Goal: Task Accomplishment & Management: Manage account settings

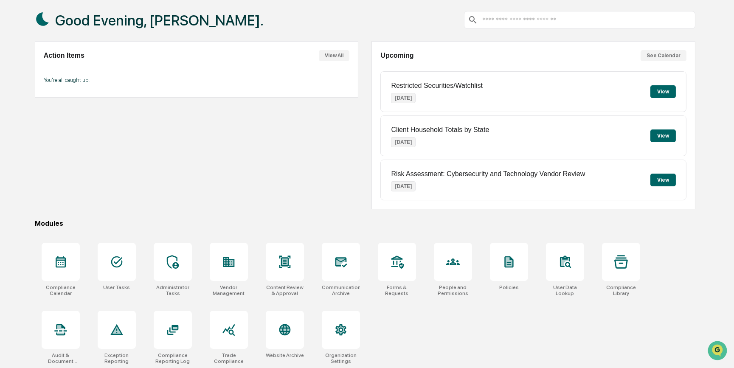
scroll to position [44, 0]
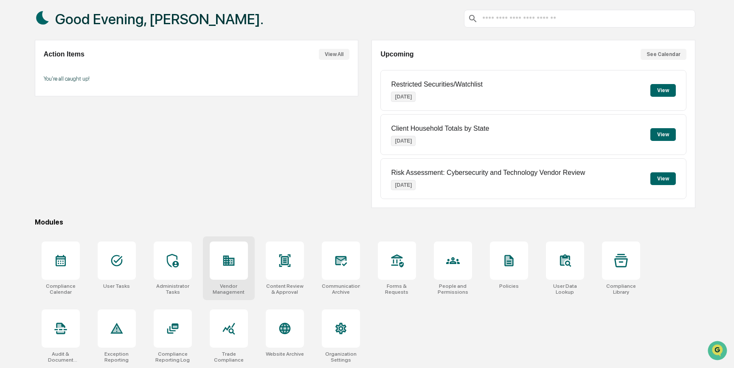
click at [231, 264] on icon at bounding box center [228, 260] width 11 height 10
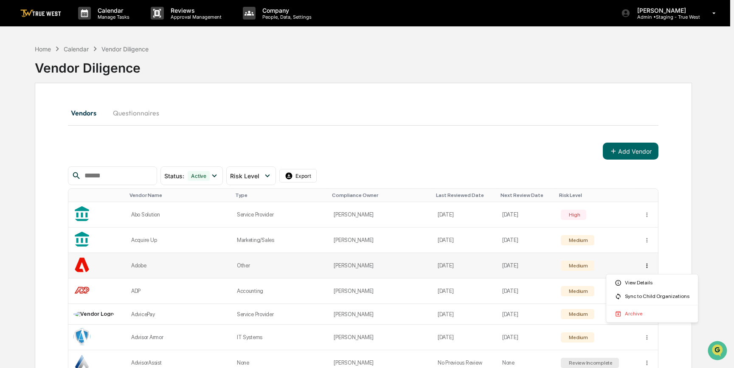
click at [649, 263] on html "Calendar Manage Tasks Reviews Approval Management Company People, Data, Setting…" at bounding box center [367, 184] width 734 height 368
click at [642, 296] on div "Sync to Child Organizations" at bounding box center [652, 296] width 88 height 14
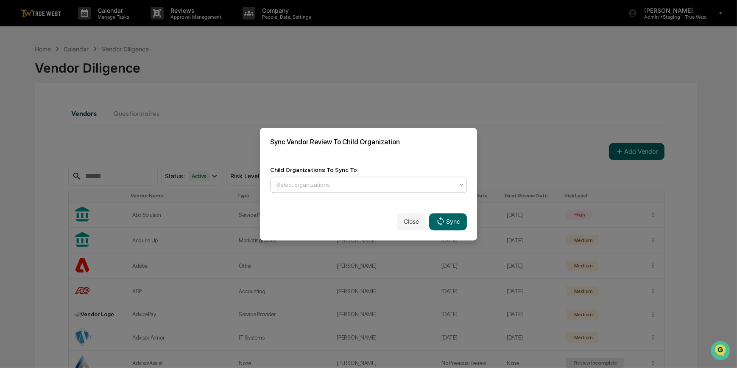
click at [394, 180] on div at bounding box center [365, 184] width 177 height 8
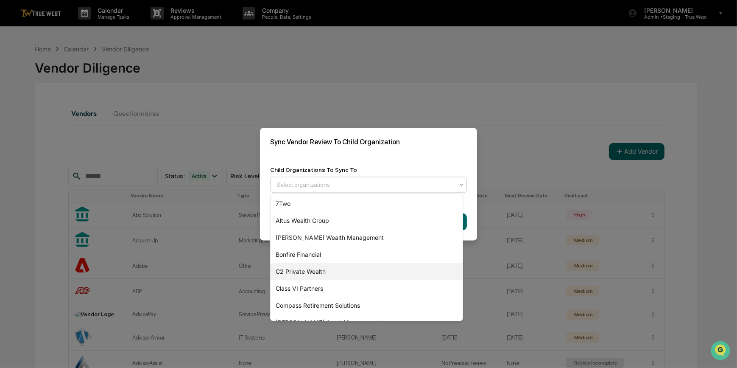
scroll to position [148, 0]
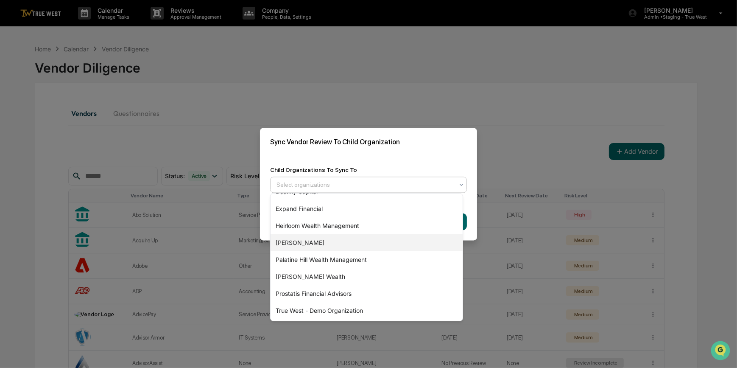
click at [296, 243] on div "[PERSON_NAME]" at bounding box center [367, 242] width 192 height 17
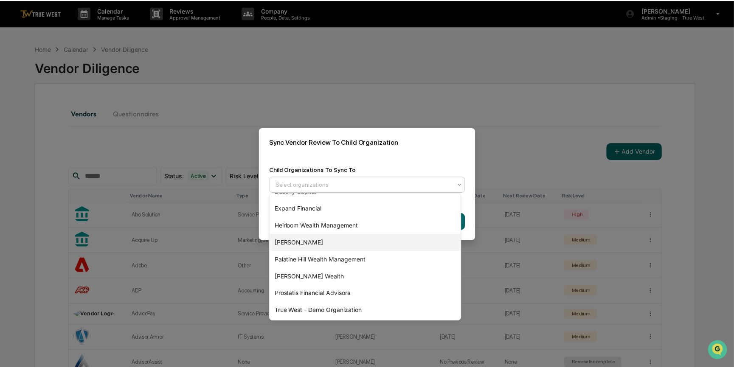
scroll to position [131, 0]
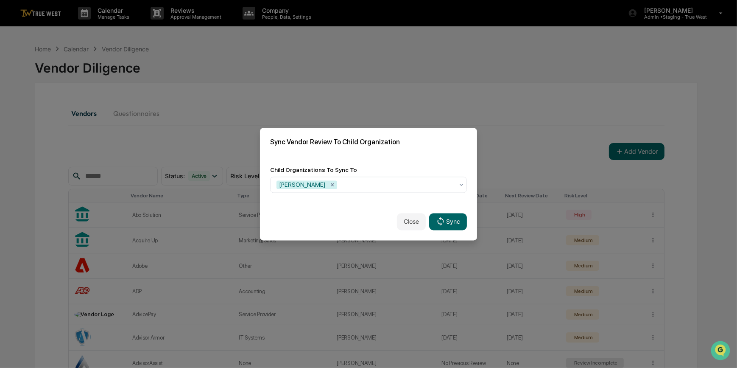
click at [387, 156] on div "Child Organizations To Sync To [GEOGRAPHIC_DATA]" at bounding box center [368, 179] width 217 height 47
click at [448, 224] on button "Sync" at bounding box center [448, 221] width 38 height 17
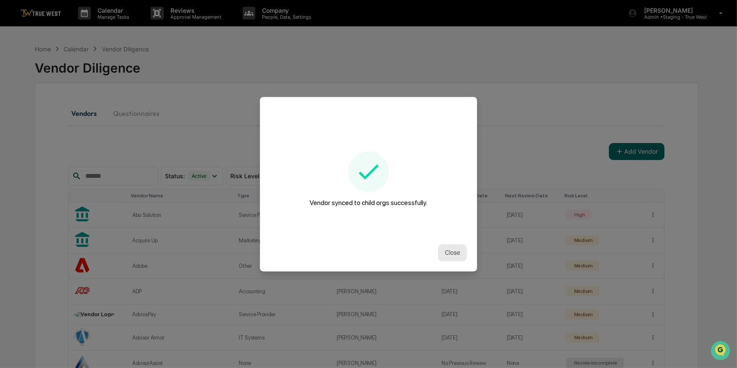
click at [446, 252] on button "Close" at bounding box center [452, 252] width 29 height 17
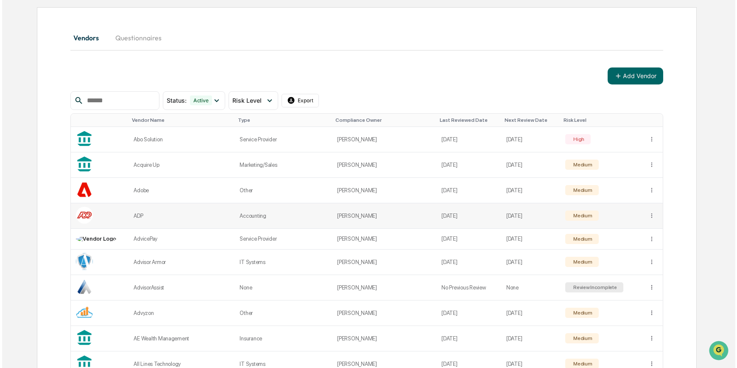
scroll to position [77, 0]
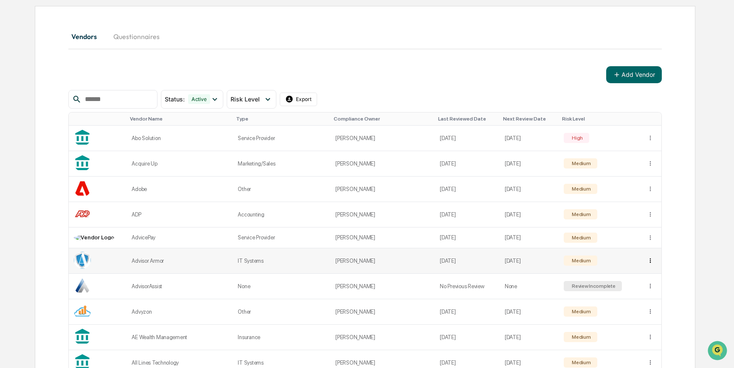
click at [648, 258] on html "Calendar Manage Tasks Reviews Approval Management Company People, Data, Setting…" at bounding box center [367, 107] width 734 height 368
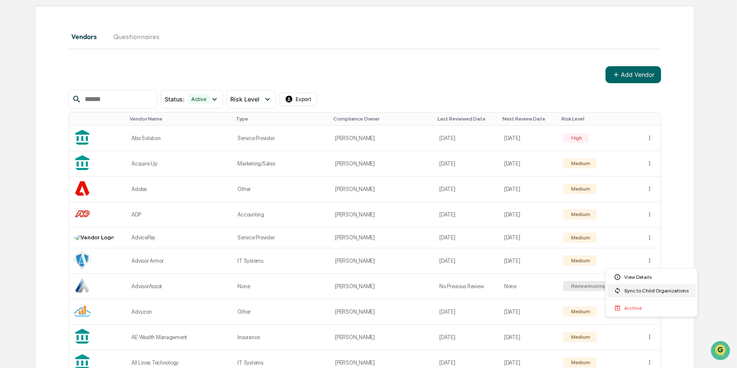
click at [642, 291] on div "Sync to Child Organizations" at bounding box center [652, 291] width 88 height 14
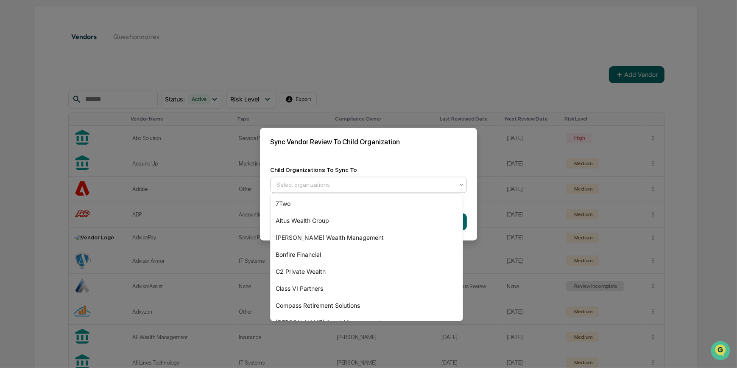
click at [312, 180] on div at bounding box center [365, 184] width 177 height 8
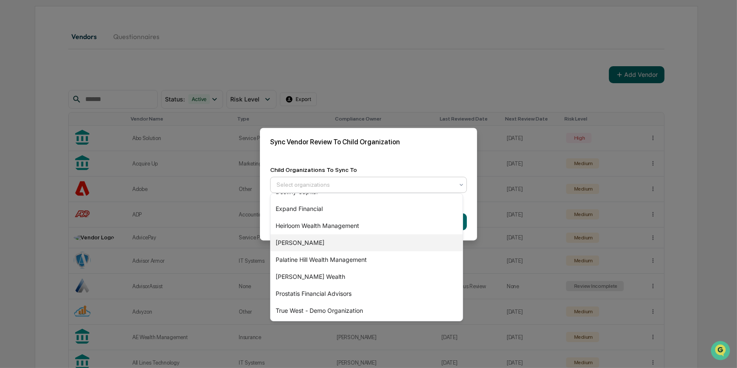
click at [307, 243] on div "[PERSON_NAME]" at bounding box center [367, 242] width 192 height 17
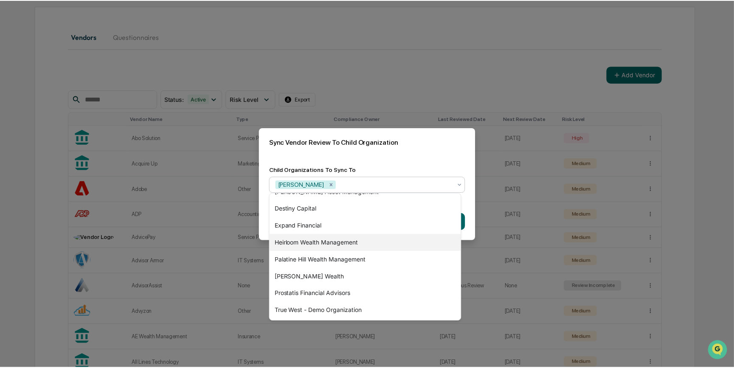
scroll to position [131, 0]
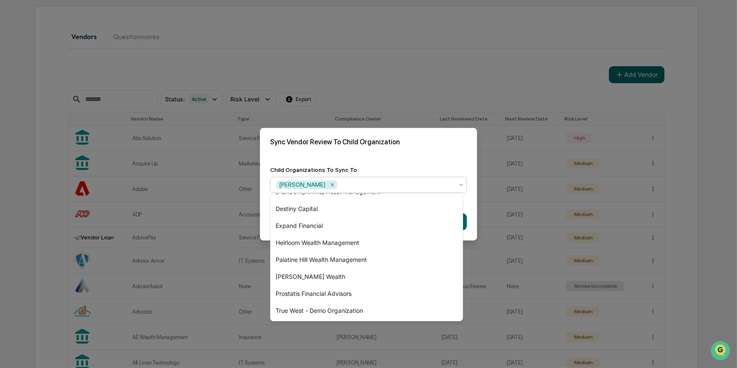
click at [388, 157] on div "Child Organizations To Sync To option [PERSON_NAME], selected. 15 results avail…" at bounding box center [368, 179] width 217 height 47
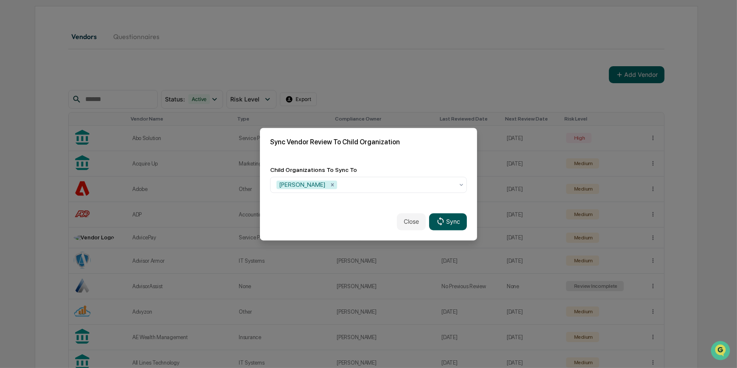
click at [444, 221] on button "Sync" at bounding box center [448, 221] width 38 height 17
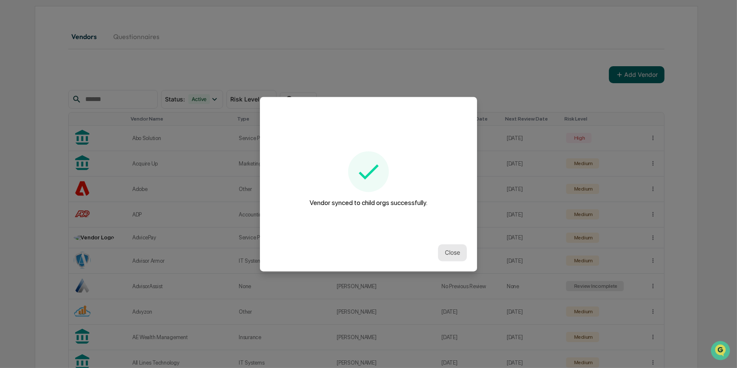
click at [445, 255] on button "Close" at bounding box center [452, 252] width 29 height 17
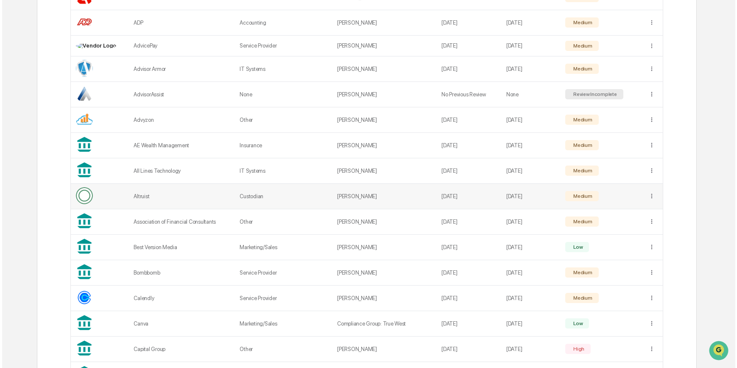
scroll to position [308, 0]
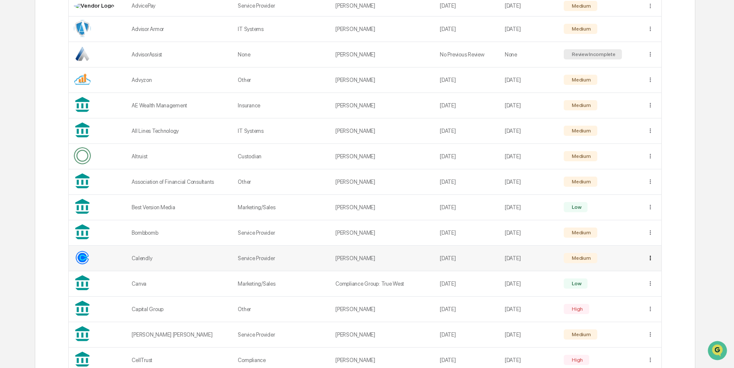
click at [633, 289] on div "Sync to Child Organizations" at bounding box center [652, 287] width 88 height 14
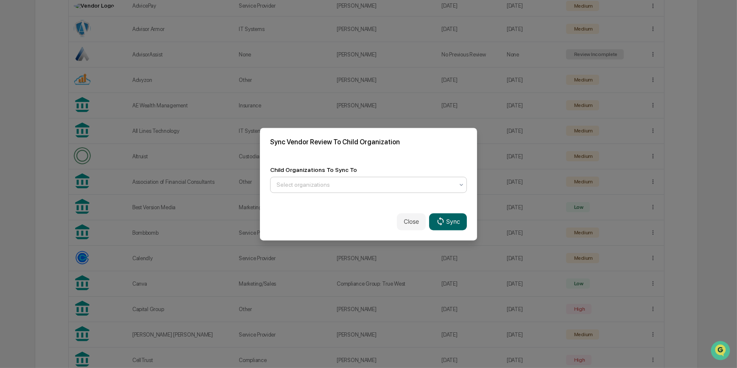
click at [373, 180] on div at bounding box center [365, 184] width 177 height 8
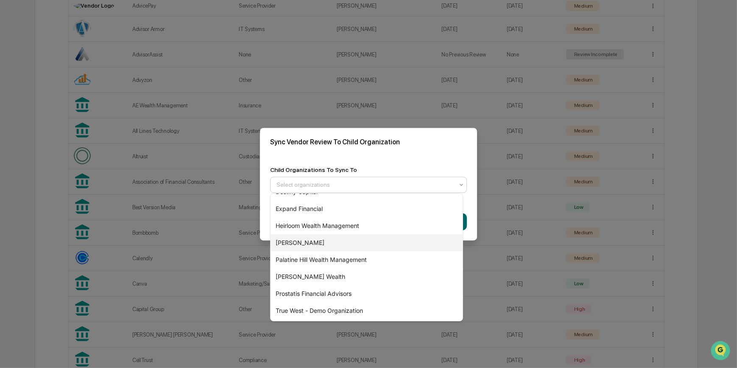
click at [297, 244] on div "[PERSON_NAME]" at bounding box center [367, 242] width 192 height 17
click at [403, 153] on div "Sync Vendor Review To Child Organization" at bounding box center [368, 142] width 217 height 28
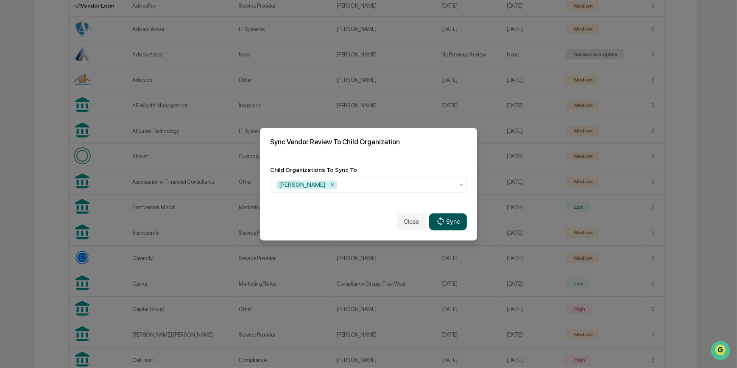
click at [447, 217] on button "Sync" at bounding box center [448, 221] width 38 height 17
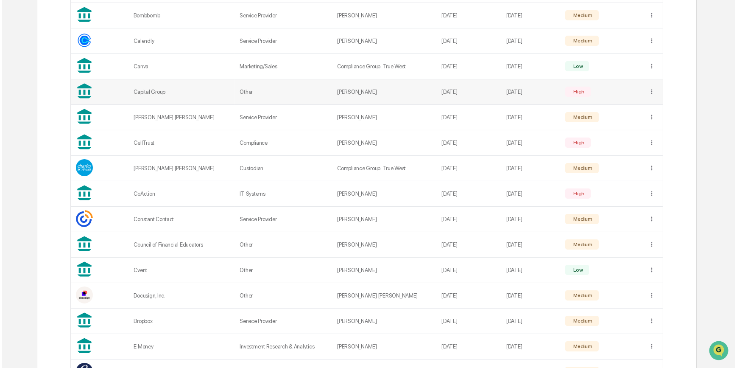
scroll to position [539, 0]
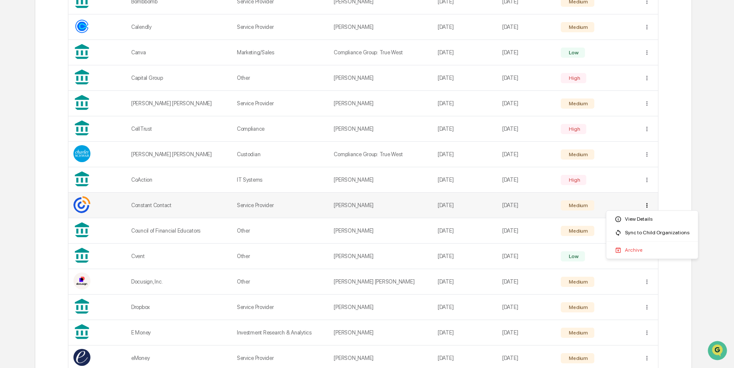
click at [636, 234] on div "Sync to Child Organizations" at bounding box center [652, 233] width 88 height 14
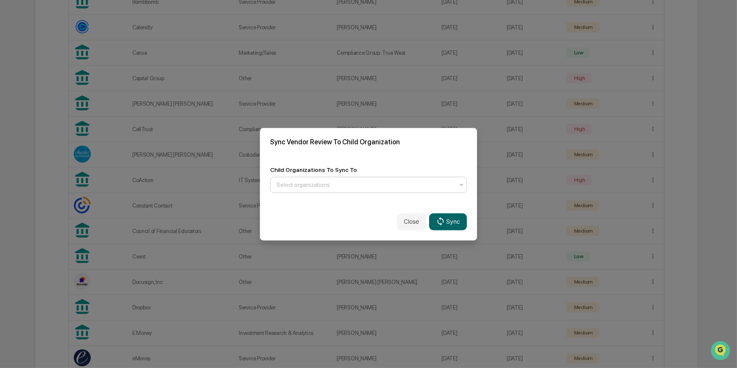
click at [352, 184] on div at bounding box center [365, 184] width 177 height 8
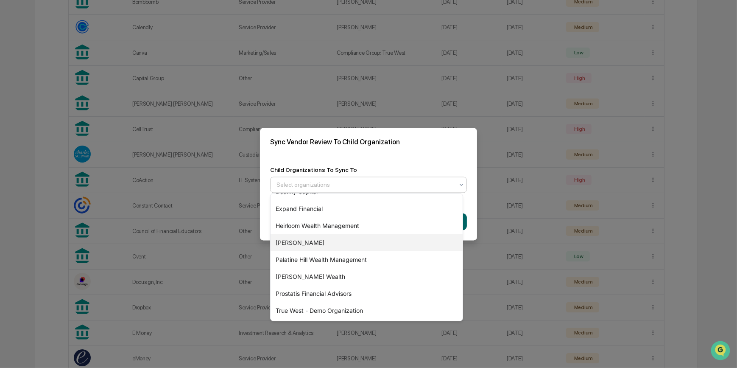
click at [302, 241] on div "[PERSON_NAME]" at bounding box center [367, 242] width 192 height 17
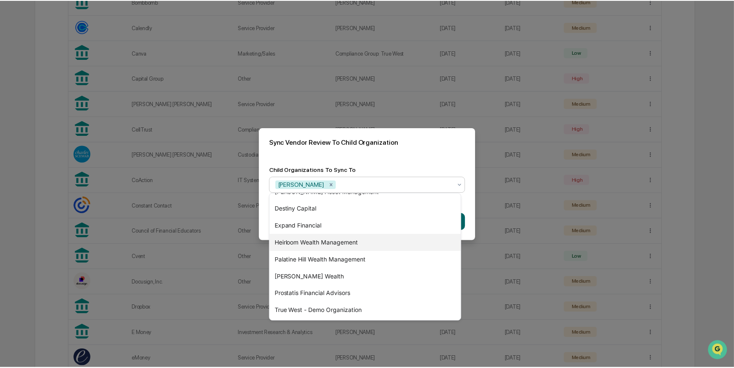
scroll to position [131, 0]
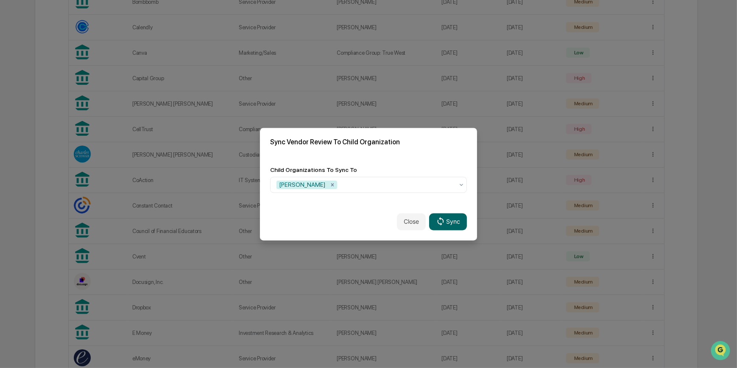
click at [378, 157] on div "Child Organizations To Sync To [GEOGRAPHIC_DATA]" at bounding box center [368, 179] width 217 height 47
click at [437, 220] on icon at bounding box center [440, 221] width 9 height 9
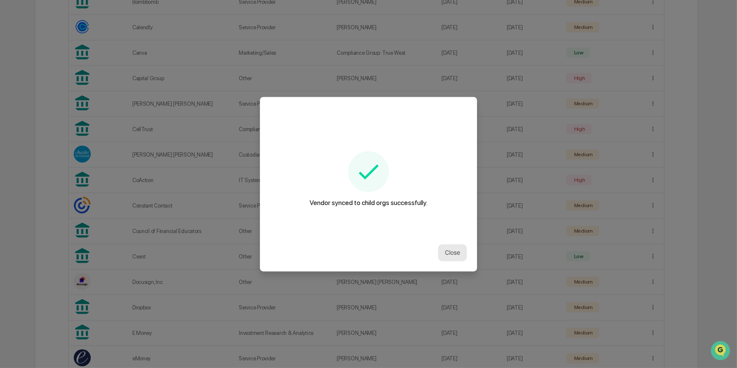
click at [452, 250] on button "Close" at bounding box center [452, 252] width 29 height 17
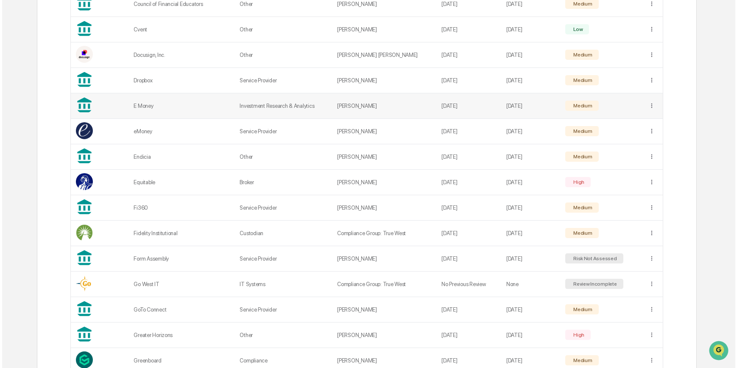
scroll to position [771, 0]
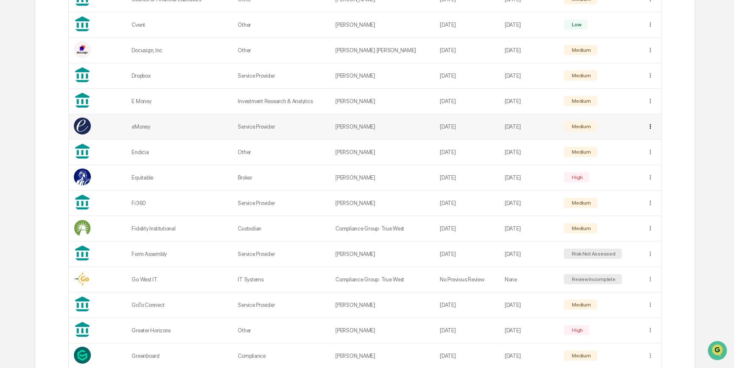
click at [640, 152] on div "Sync to Child Organizations" at bounding box center [652, 153] width 88 height 14
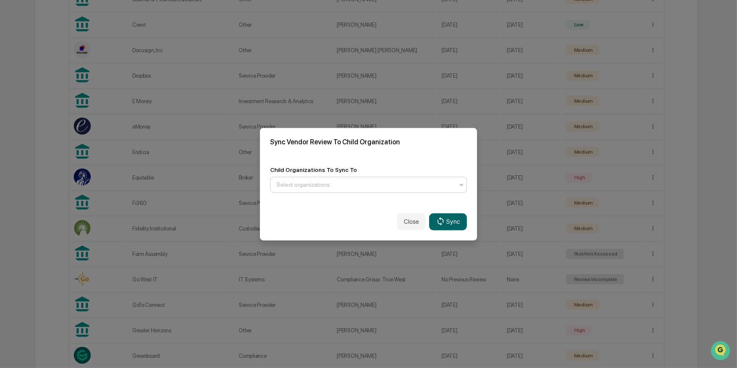
click at [376, 185] on div at bounding box center [365, 184] width 177 height 8
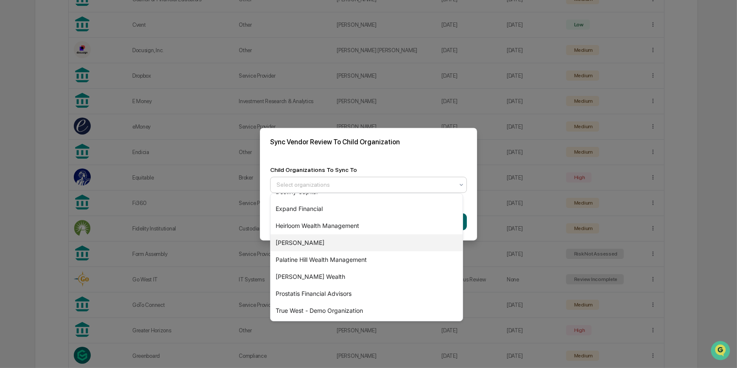
click at [306, 241] on div "[PERSON_NAME]" at bounding box center [367, 242] width 192 height 17
click at [386, 156] on div "Child Organizations To Sync To option [PERSON_NAME], selected. 15 results avail…" at bounding box center [368, 179] width 217 height 47
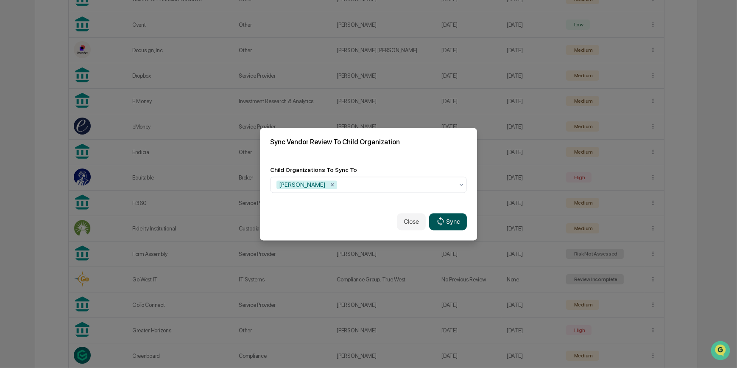
click at [447, 222] on button "Sync" at bounding box center [448, 221] width 38 height 17
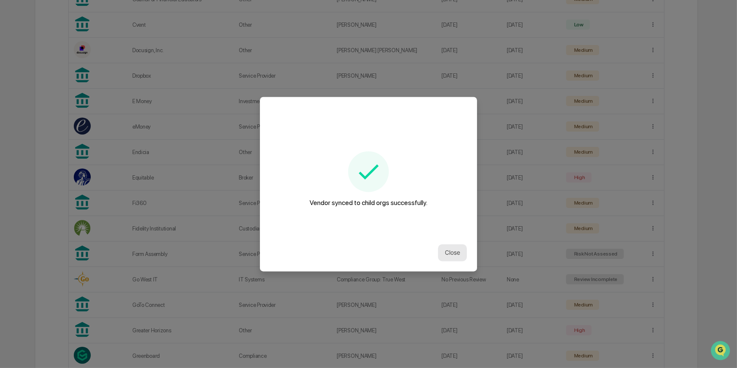
click at [451, 252] on button "Close" at bounding box center [452, 252] width 29 height 17
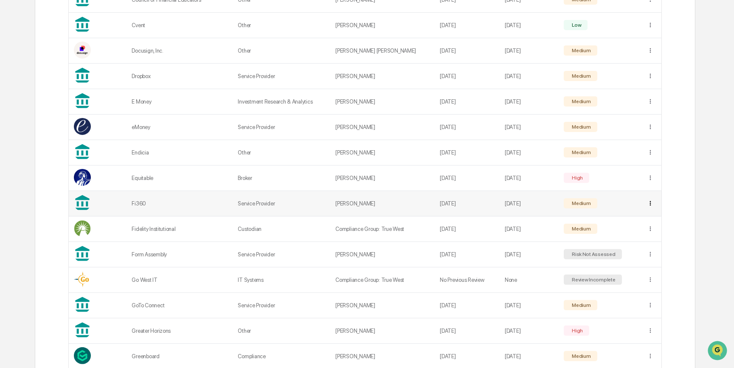
click at [636, 233] on div "Sync to Child Organizations" at bounding box center [652, 230] width 88 height 14
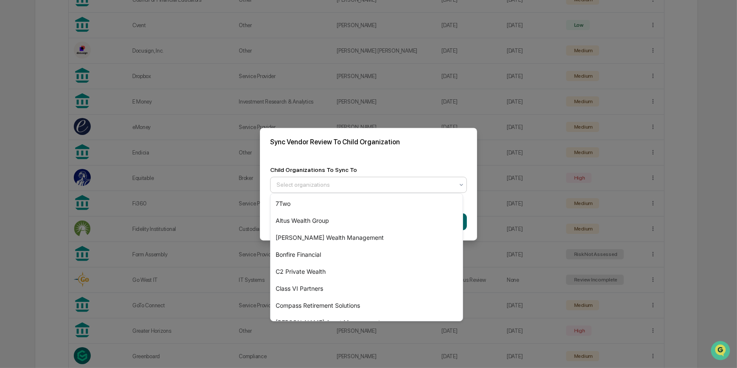
click at [416, 182] on div at bounding box center [365, 184] width 177 height 8
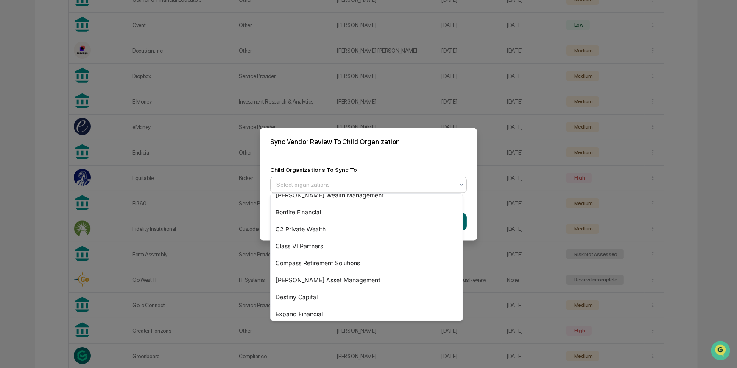
scroll to position [148, 0]
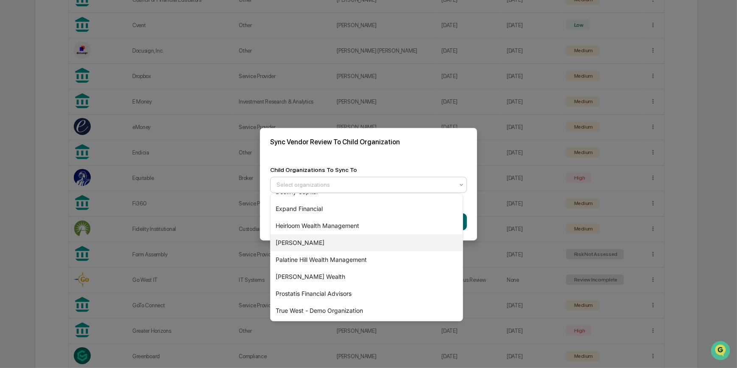
click at [323, 242] on div "[PERSON_NAME]" at bounding box center [367, 242] width 192 height 17
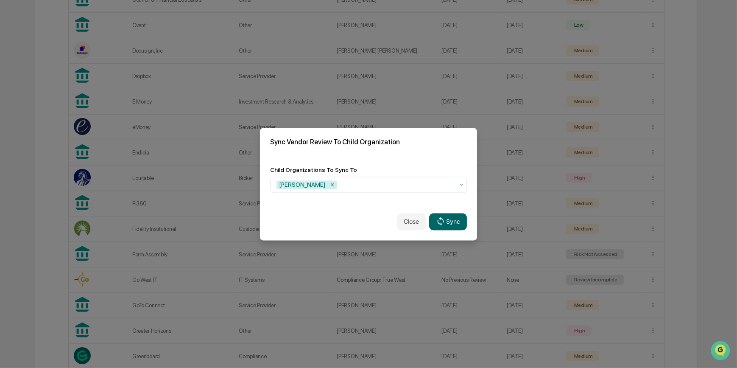
click at [384, 153] on div "Sync Vendor Review To Child Organization" at bounding box center [368, 142] width 217 height 28
click at [444, 221] on button "Sync" at bounding box center [448, 221] width 38 height 17
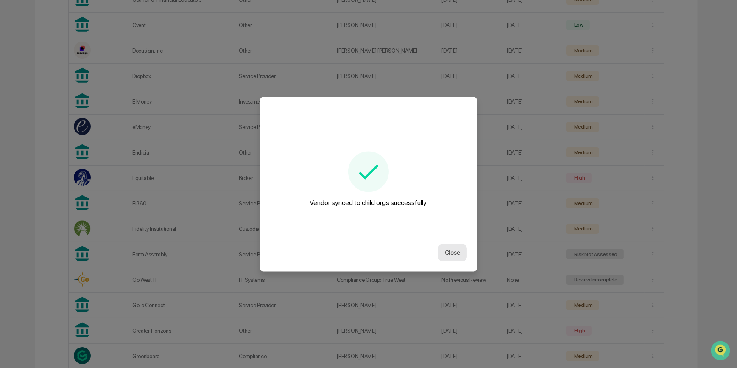
click at [448, 251] on button "Close" at bounding box center [452, 252] width 29 height 17
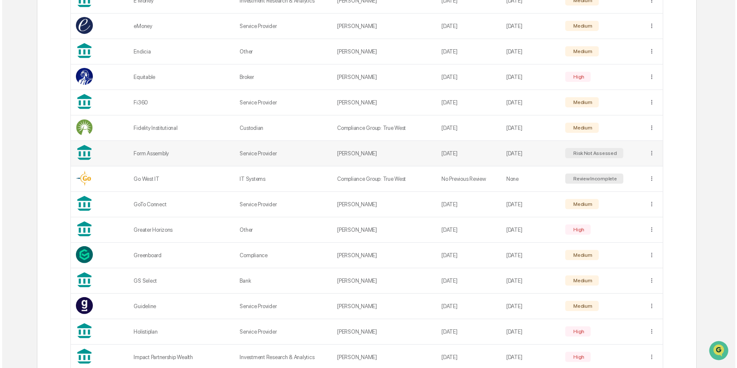
scroll to position [886, 0]
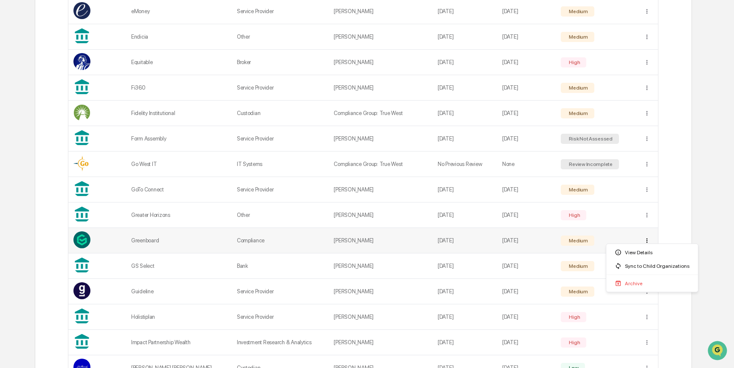
click at [638, 267] on div "Sync to Child Organizations" at bounding box center [652, 266] width 88 height 14
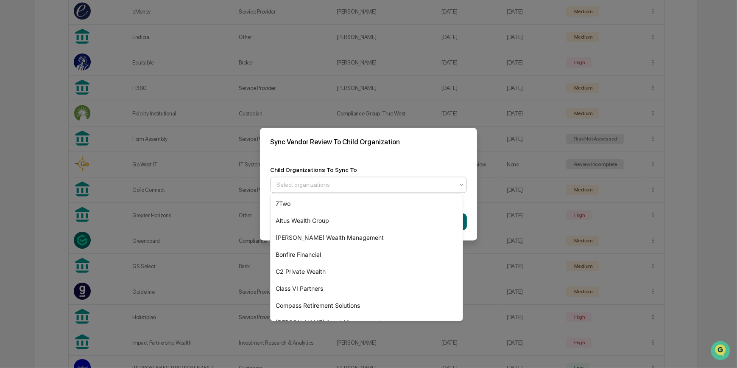
click at [396, 183] on div at bounding box center [365, 184] width 177 height 8
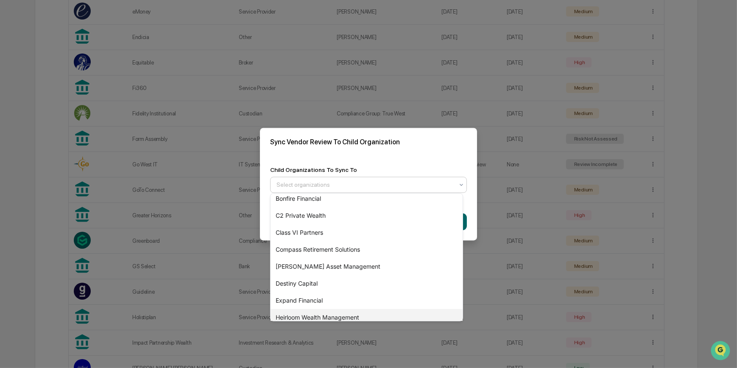
scroll to position [148, 0]
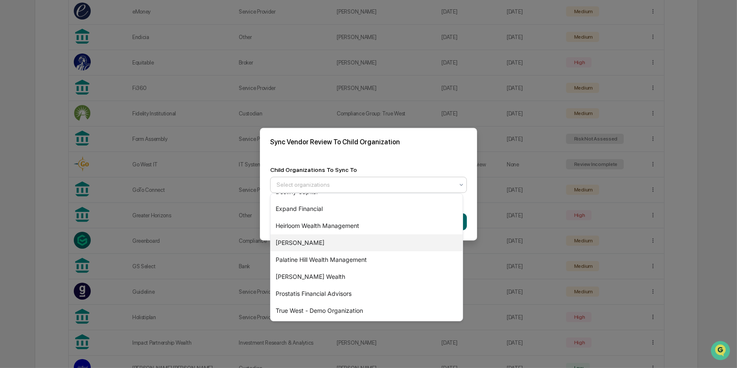
click at [330, 238] on div "[PERSON_NAME]" at bounding box center [367, 242] width 192 height 17
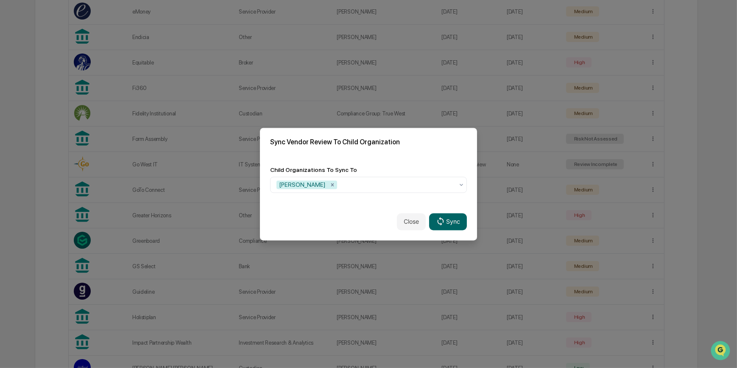
click at [395, 139] on h2 "Sync Vendor Review To Child Organization" at bounding box center [368, 142] width 197 height 8
click at [447, 224] on button "Sync" at bounding box center [448, 221] width 38 height 17
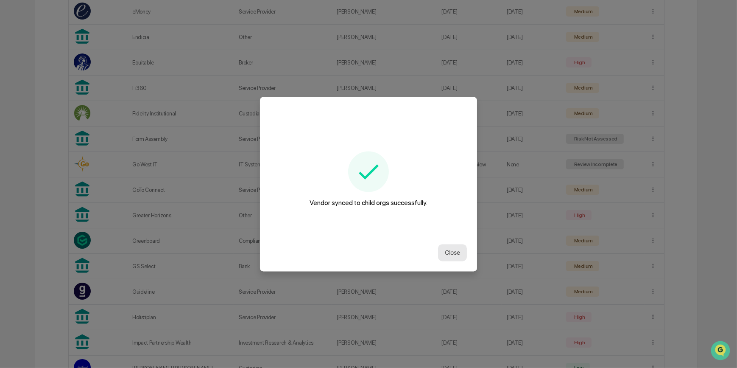
click at [454, 252] on button "Close" at bounding box center [452, 252] width 29 height 17
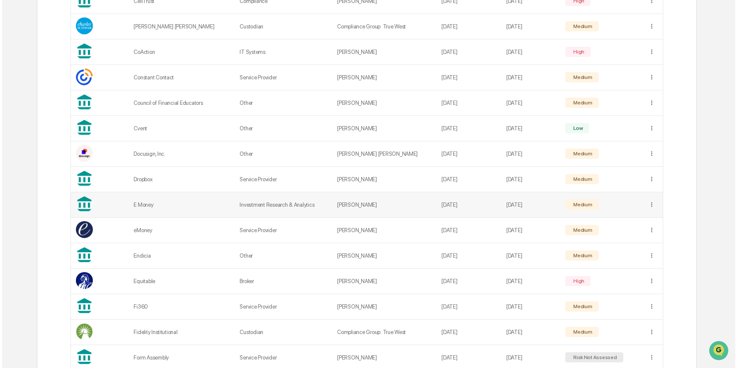
scroll to position [654, 0]
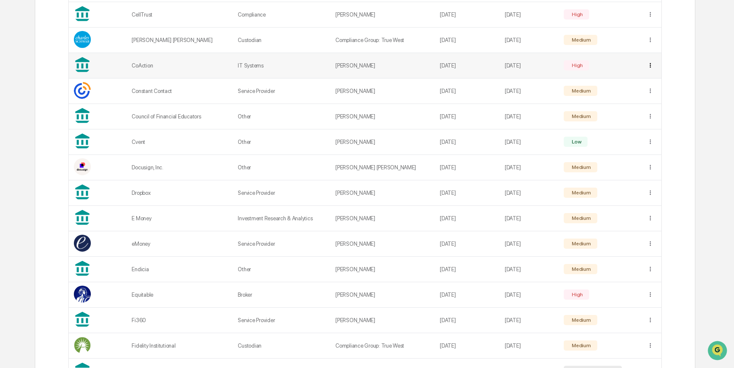
click at [632, 92] on div "Sync to Child Organizations" at bounding box center [652, 93] width 88 height 14
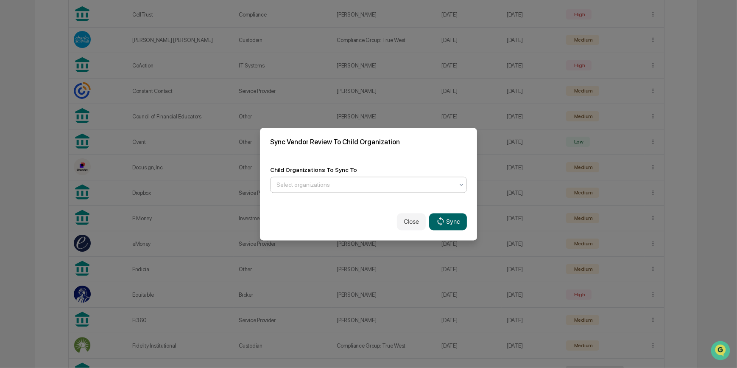
click at [409, 182] on div at bounding box center [365, 184] width 177 height 8
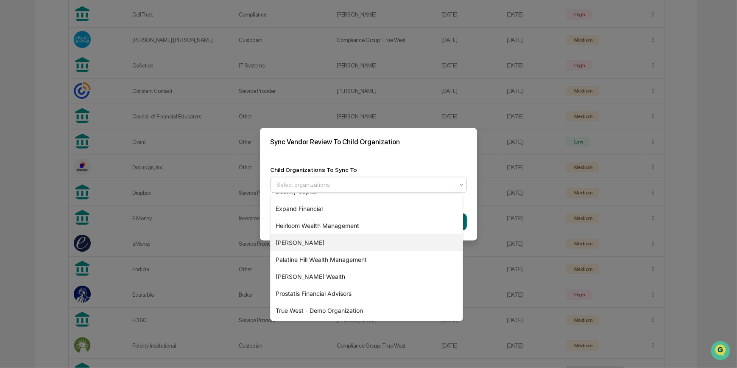
click at [304, 245] on div "[PERSON_NAME]" at bounding box center [367, 242] width 192 height 17
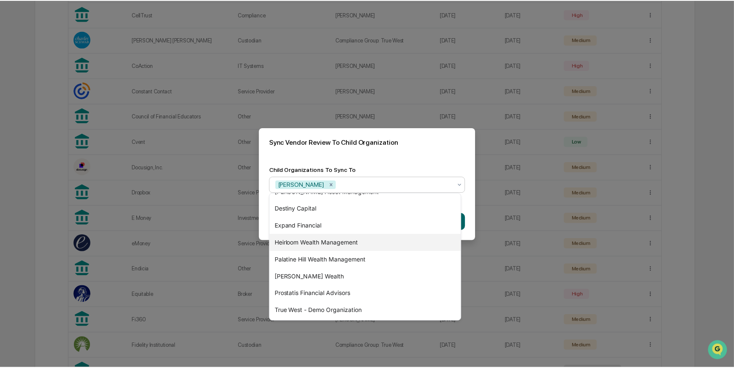
scroll to position [131, 0]
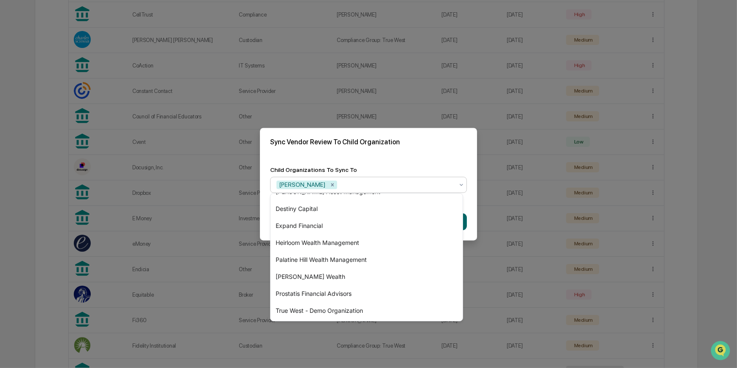
click at [409, 142] on h2 "Sync Vendor Review To Child Organization" at bounding box center [368, 142] width 197 height 8
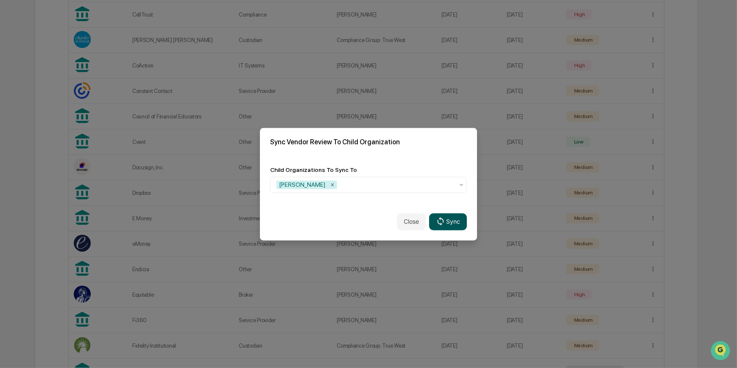
click at [448, 223] on button "Sync" at bounding box center [448, 221] width 38 height 17
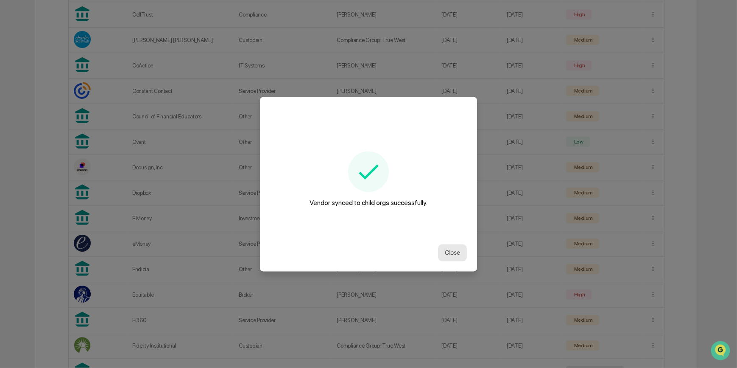
click at [450, 253] on button "Close" at bounding box center [452, 252] width 29 height 17
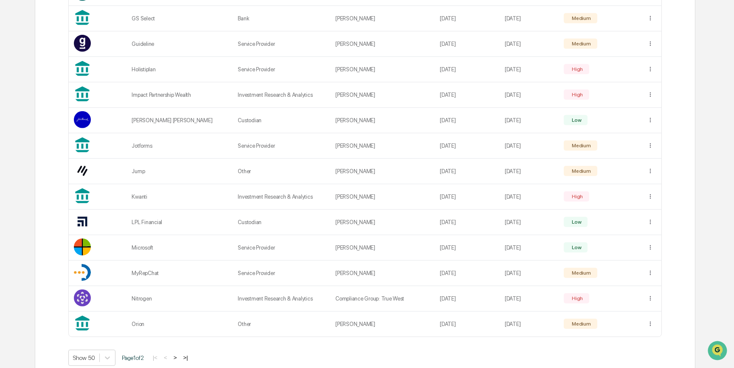
scroll to position [1143, 0]
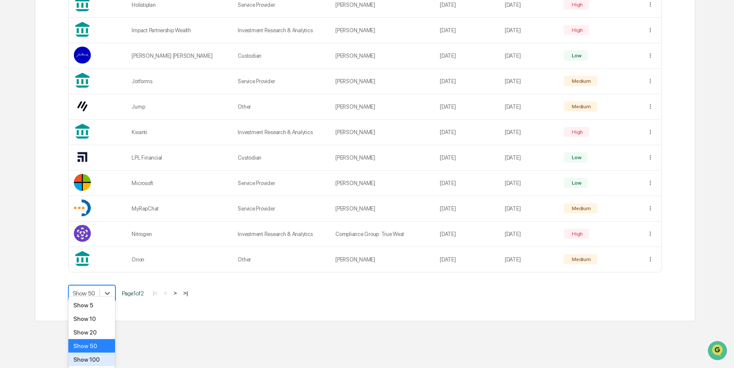
click at [91, 357] on div "Show 100" at bounding box center [91, 360] width 47 height 14
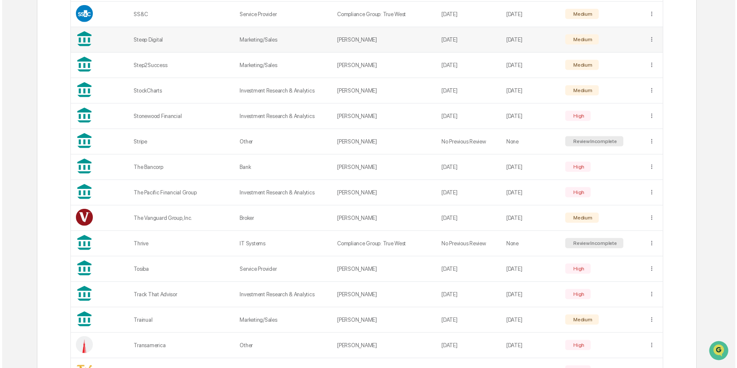
scroll to position [1818, 0]
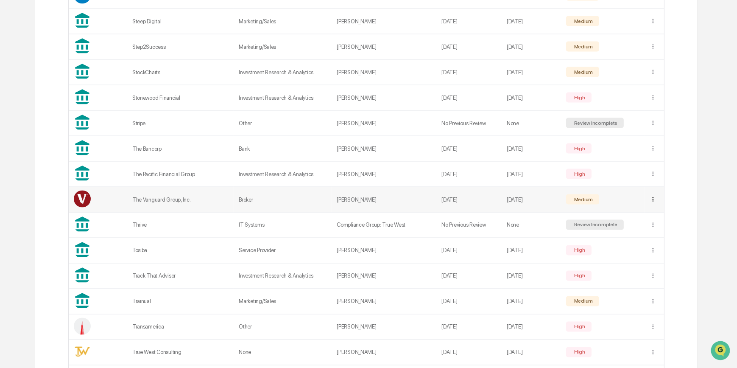
click at [638, 218] on div "Sync to Child Organizations" at bounding box center [652, 220] width 88 height 14
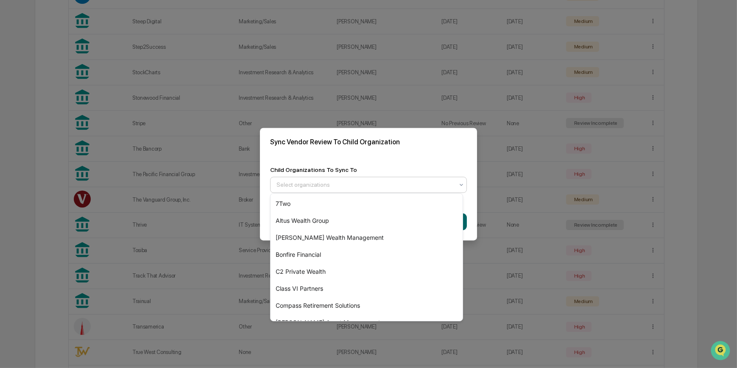
click at [398, 181] on div at bounding box center [365, 184] width 177 height 8
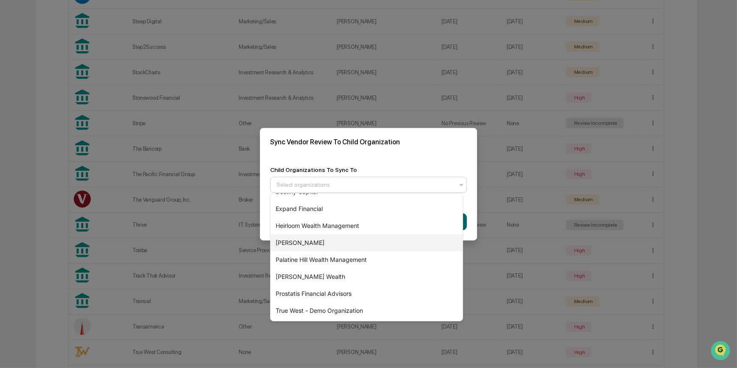
click at [309, 245] on div "[PERSON_NAME]" at bounding box center [367, 242] width 192 height 17
click at [390, 147] on div "Sync Vendor Review To Child Organization" at bounding box center [368, 142] width 217 height 28
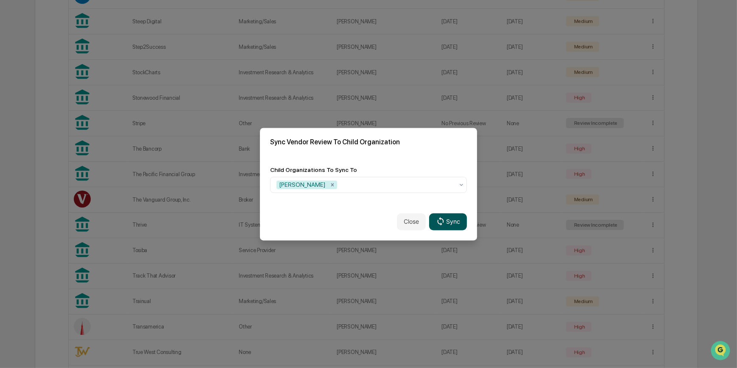
click at [445, 224] on button "Sync" at bounding box center [448, 221] width 38 height 17
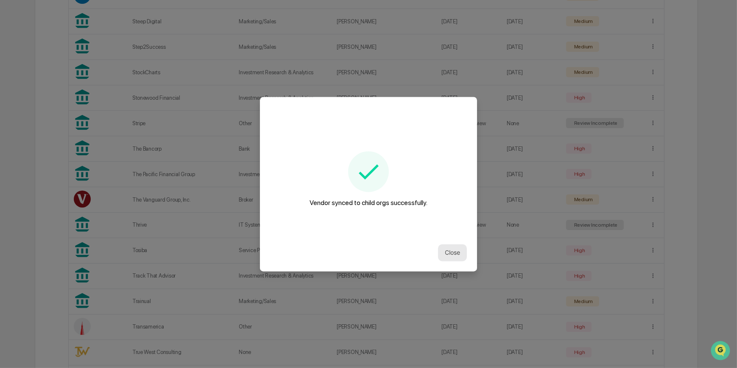
click at [448, 251] on button "Close" at bounding box center [452, 252] width 29 height 17
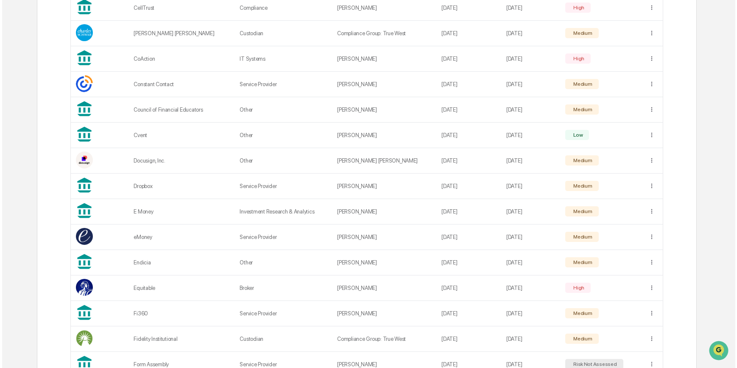
scroll to position [699, 0]
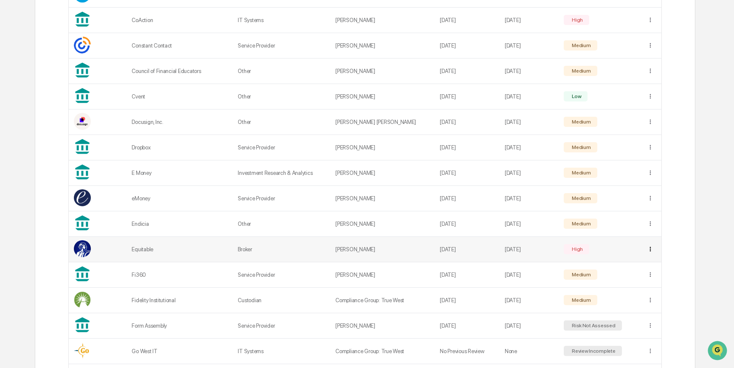
click at [654, 276] on div "Sync to Child Organizations" at bounding box center [652, 276] width 88 height 14
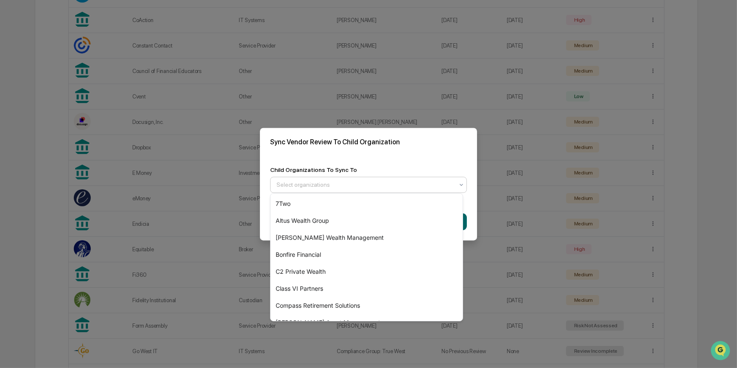
click at [397, 188] on div "Select organizations" at bounding box center [365, 185] width 186 height 14
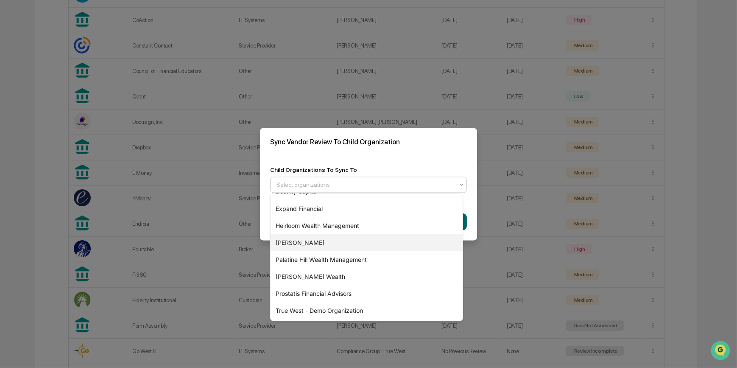
click at [329, 238] on div "[PERSON_NAME]" at bounding box center [367, 242] width 192 height 17
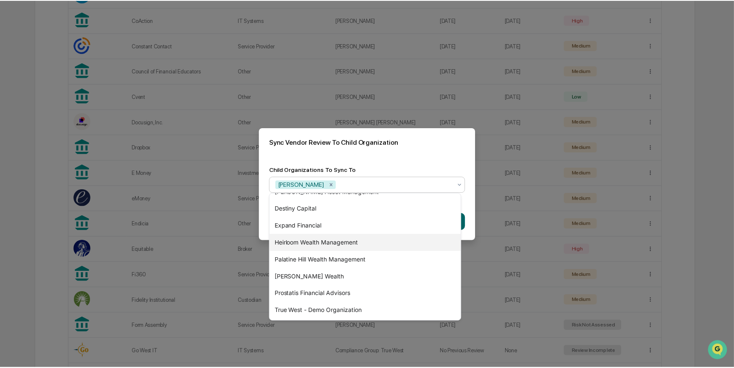
scroll to position [131, 0]
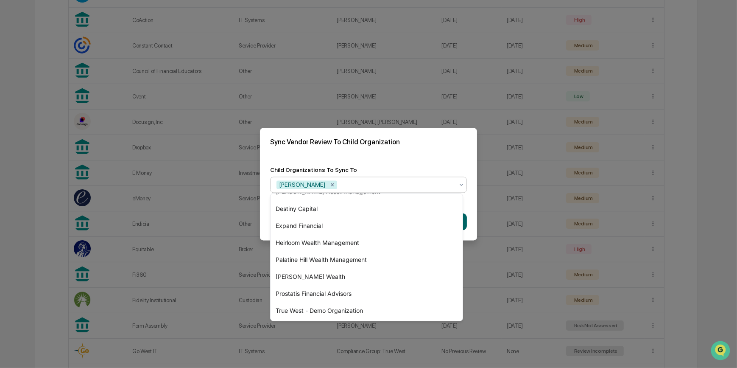
click at [400, 158] on div "Child Organizations To Sync To option [PERSON_NAME], selected. 15 results avail…" at bounding box center [368, 179] width 217 height 47
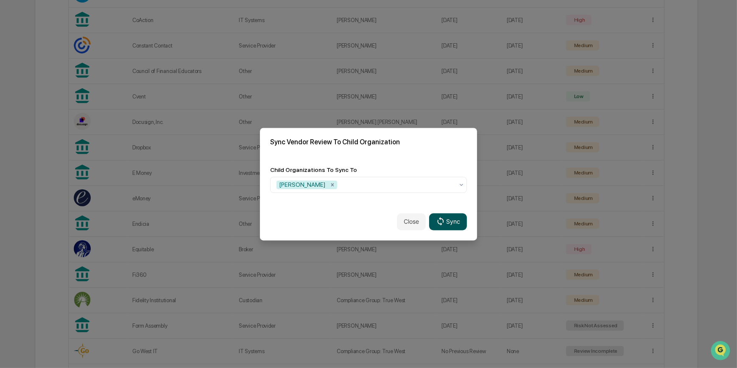
click at [448, 225] on button "Sync" at bounding box center [448, 221] width 38 height 17
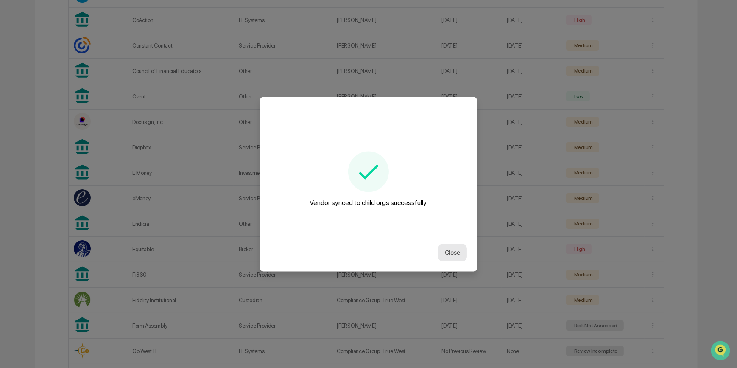
click at [452, 252] on button "Close" at bounding box center [452, 252] width 29 height 17
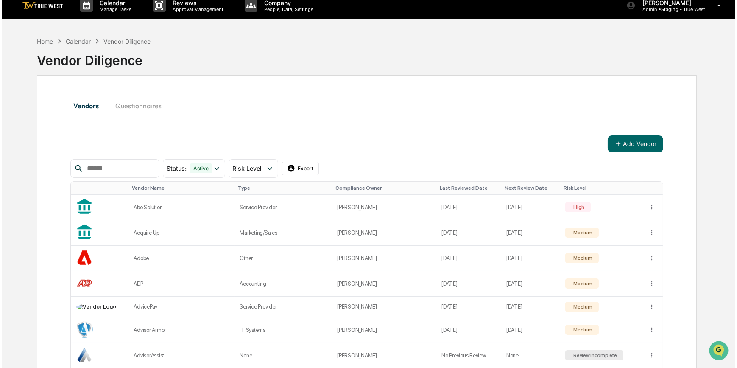
scroll to position [5, 0]
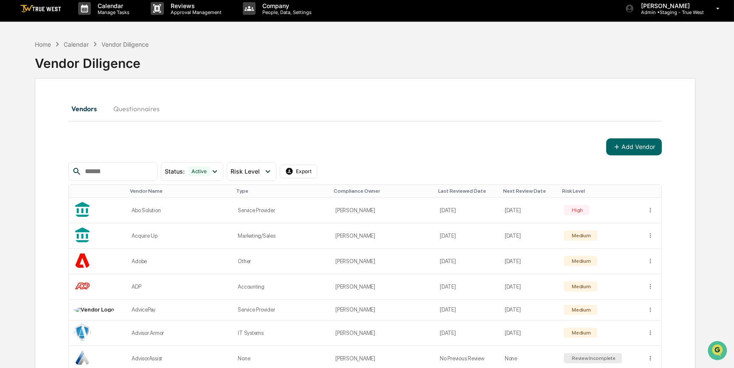
click at [151, 171] on input "text" at bounding box center [117, 171] width 72 height 11
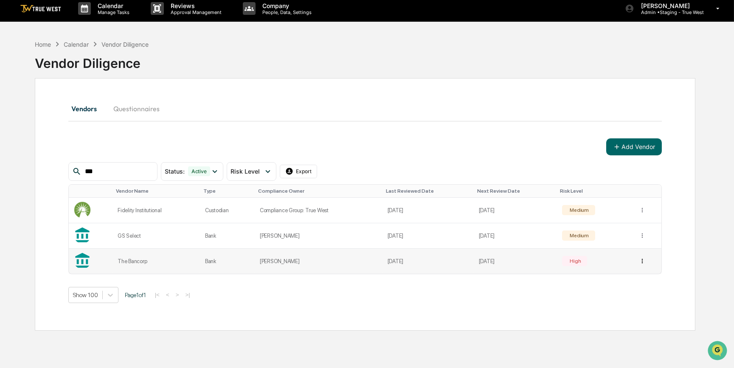
click at [641, 260] on html "Calendar Manage Tasks Reviews Approval Management Company People, Data, Setting…" at bounding box center [367, 179] width 734 height 368
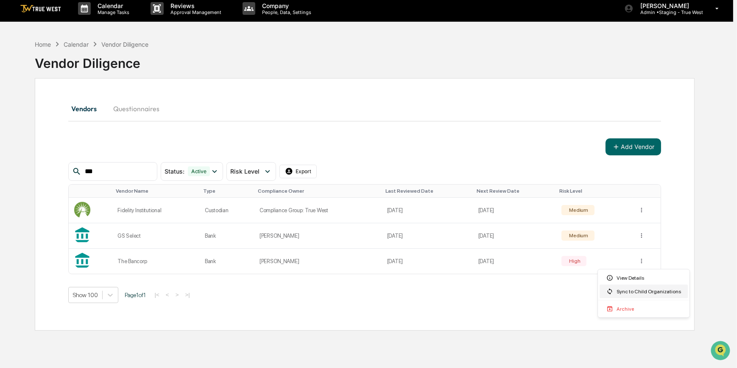
click at [629, 293] on div "Sync to Child Organizations" at bounding box center [644, 292] width 88 height 14
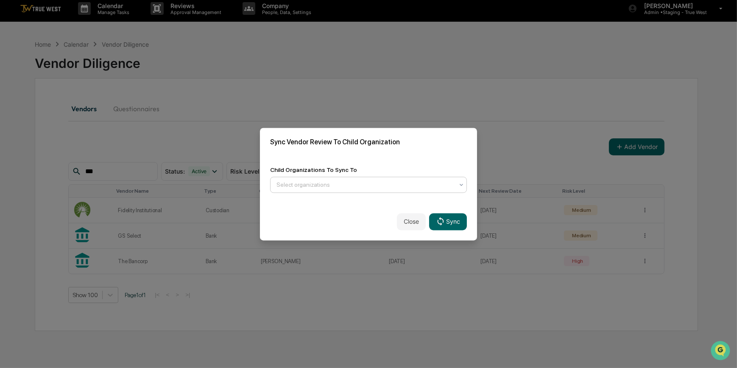
click at [322, 183] on div at bounding box center [365, 184] width 177 height 8
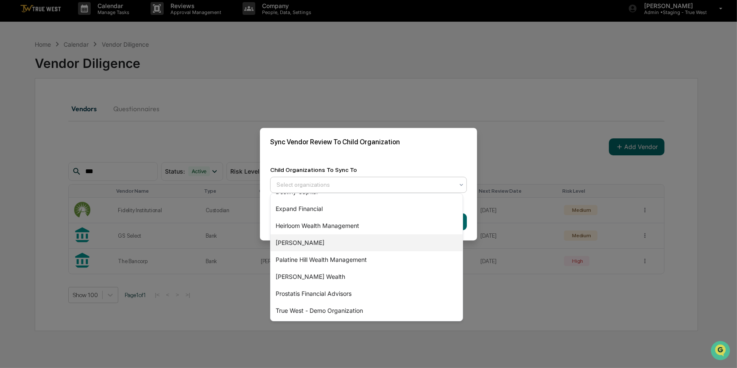
click at [296, 243] on div "[PERSON_NAME]" at bounding box center [367, 242] width 192 height 17
click at [377, 156] on div "Child Organizations To Sync To option [PERSON_NAME], selected. 15 results avail…" at bounding box center [368, 179] width 217 height 47
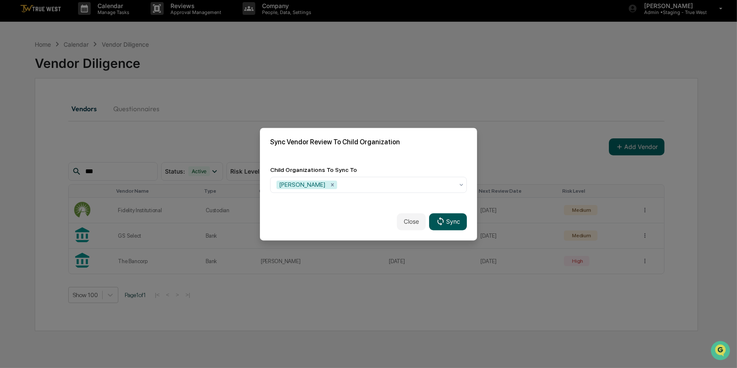
click at [447, 218] on button "Sync" at bounding box center [448, 221] width 38 height 17
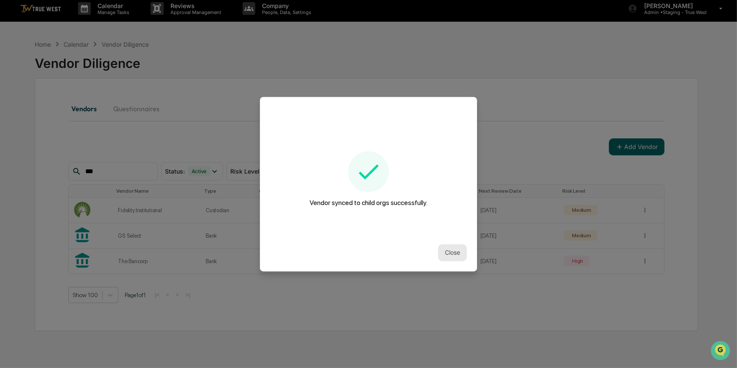
click at [442, 249] on button "Close" at bounding box center [452, 252] width 29 height 17
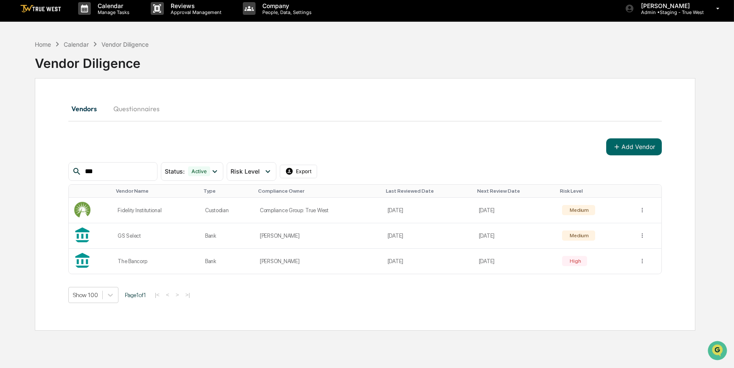
drag, startPoint x: 117, startPoint y: 171, endPoint x: 79, endPoint y: 174, distance: 37.8
click at [79, 174] on div "***" at bounding box center [112, 171] width 89 height 19
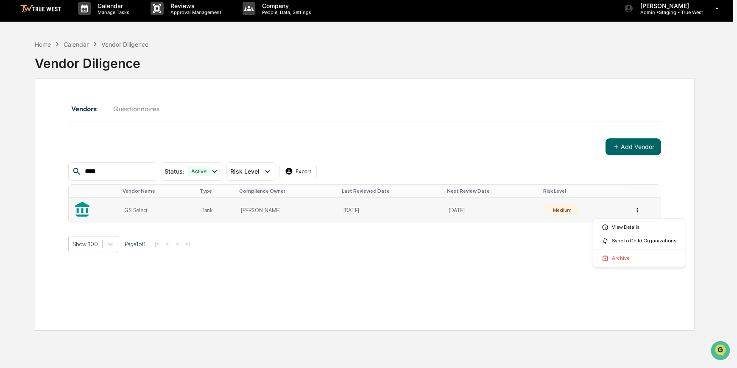
click at [639, 208] on html "Calendar Manage Tasks Reviews Approval Management Company People, Data, Setting…" at bounding box center [368, 179] width 737 height 368
click at [620, 240] on div "Sync to Child Organizations" at bounding box center [639, 241] width 88 height 14
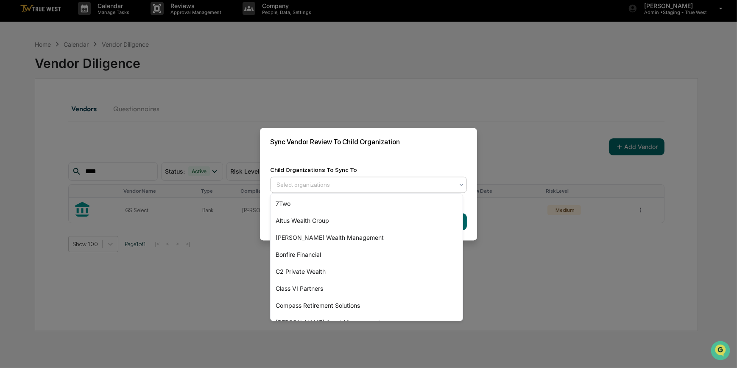
click at [354, 186] on div at bounding box center [365, 184] width 177 height 8
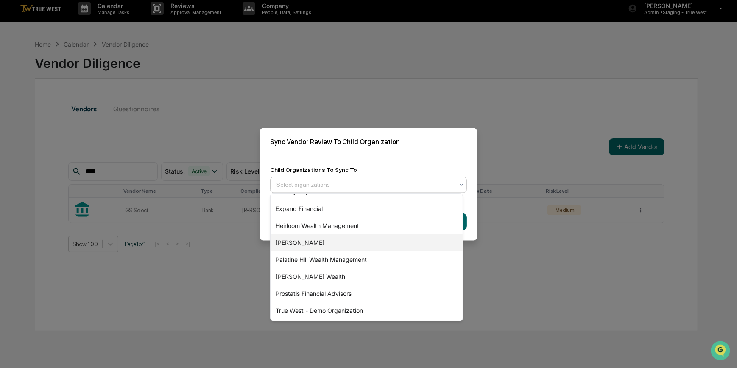
click at [293, 241] on div "[PERSON_NAME]" at bounding box center [367, 242] width 192 height 17
click at [391, 152] on div "Sync Vendor Review To Child Organization" at bounding box center [368, 142] width 217 height 28
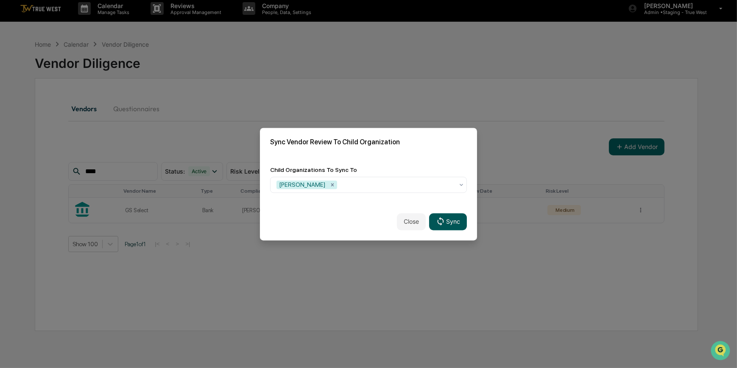
click at [445, 224] on button "Sync" at bounding box center [448, 221] width 38 height 17
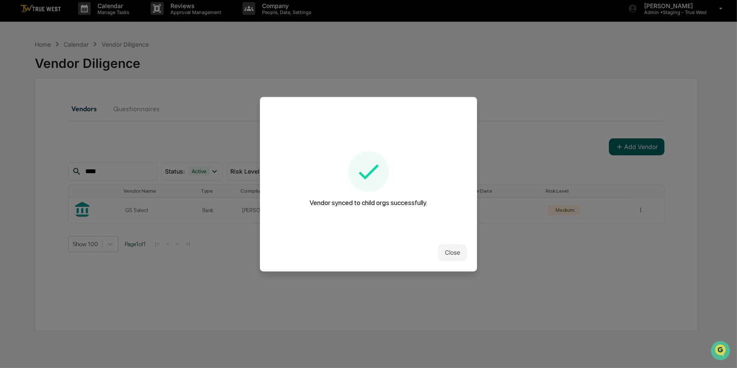
drag, startPoint x: 443, startPoint y: 255, endPoint x: 444, endPoint y: 251, distance: 4.3
click at [443, 255] on button "Close" at bounding box center [452, 252] width 29 height 17
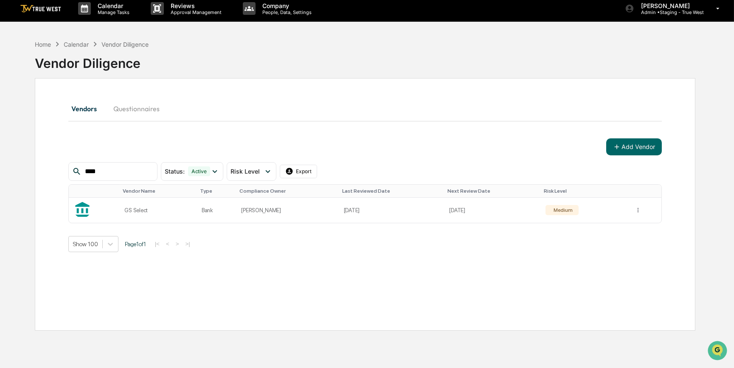
drag, startPoint x: 108, startPoint y: 171, endPoint x: 58, endPoint y: 166, distance: 49.8
click at [58, 166] on div "Vendors Questionnaires Add Vendor **** Status : Active Select/Deselect All Acti…" at bounding box center [365, 204] width 660 height 252
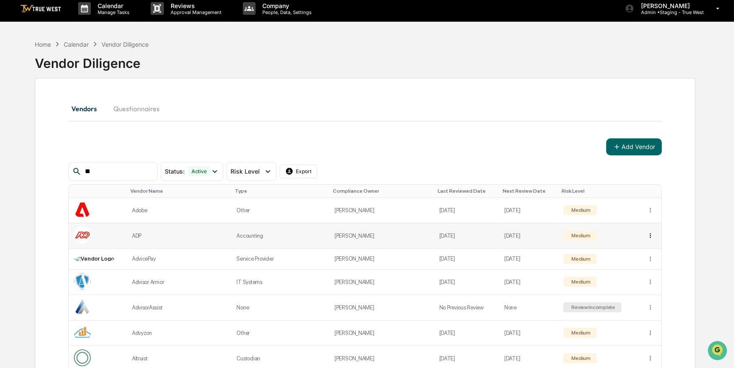
click at [650, 235] on html "Calendar Manage Tasks Reviews Approval Management Company People, Data, Setting…" at bounding box center [367, 179] width 734 height 368
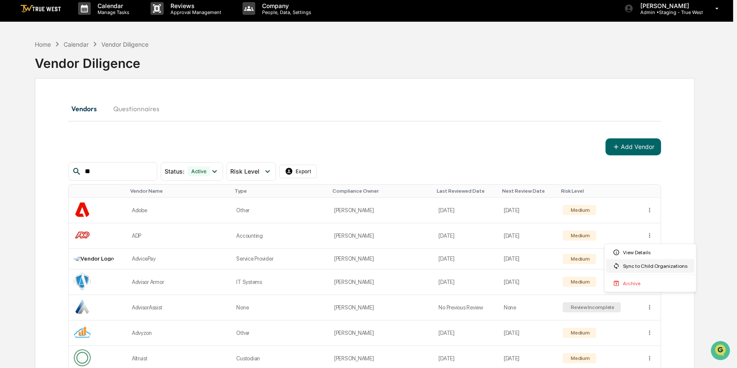
click at [644, 267] on div "Sync to Child Organizations" at bounding box center [651, 266] width 88 height 14
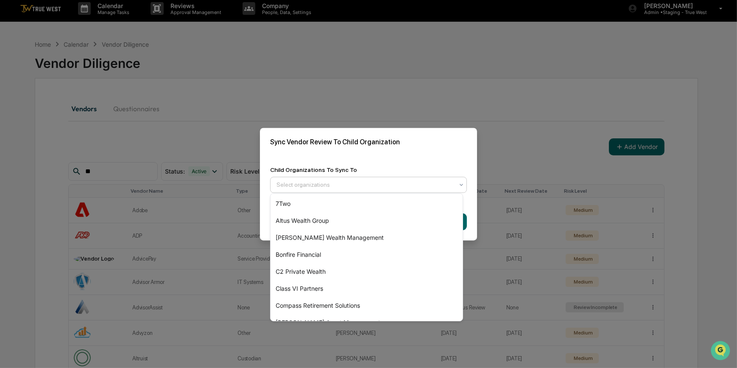
click at [362, 181] on div at bounding box center [365, 184] width 177 height 8
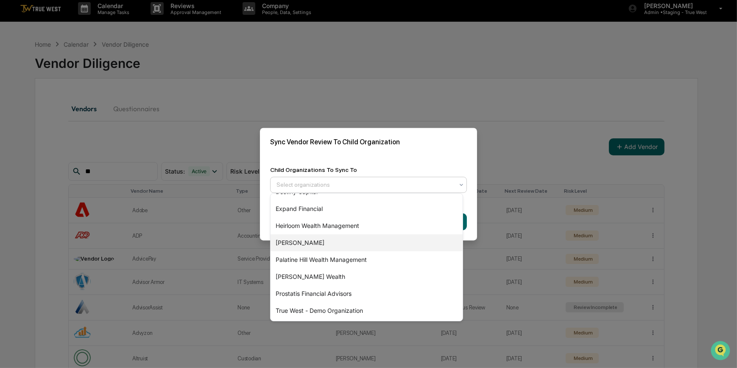
click at [301, 241] on div "[PERSON_NAME]" at bounding box center [367, 242] width 192 height 17
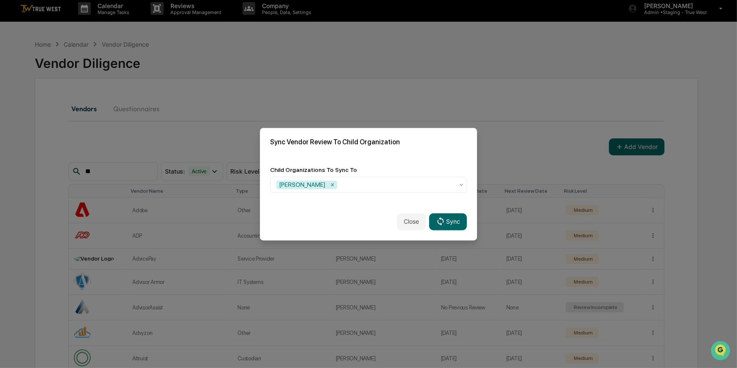
click at [368, 147] on div "Sync Vendor Review To Child Organization" at bounding box center [368, 142] width 217 height 28
click at [445, 218] on button "Sync" at bounding box center [448, 221] width 38 height 17
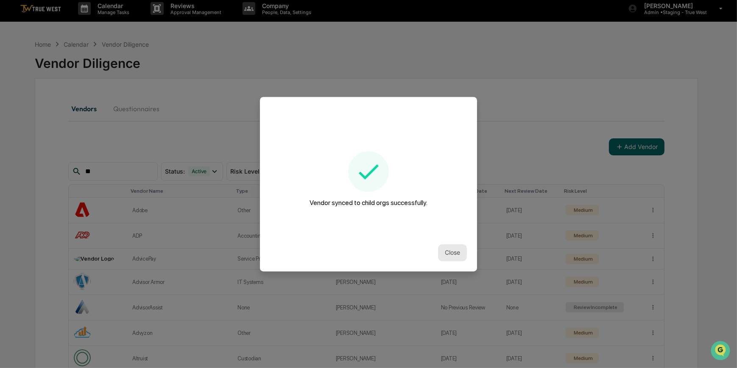
click at [444, 248] on button "Close" at bounding box center [452, 252] width 29 height 17
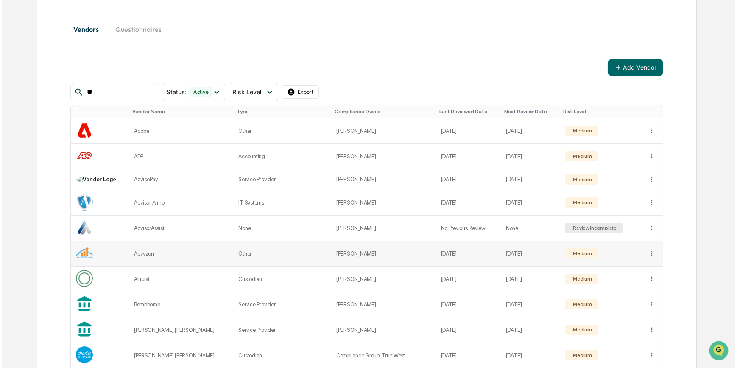
scroll to position [0, 0]
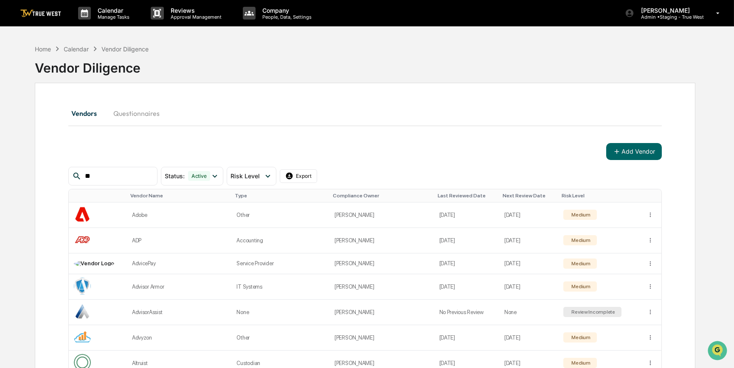
drag, startPoint x: 112, startPoint y: 175, endPoint x: 51, endPoint y: 167, distance: 62.0
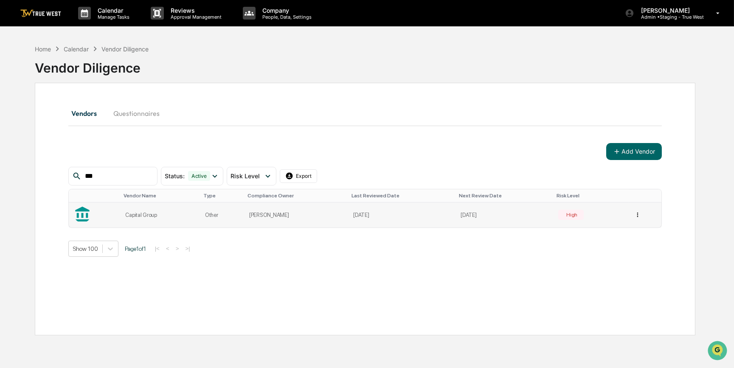
click at [637, 212] on html "Calendar Manage Tasks Reviews Approval Management Company People, Data, Setting…" at bounding box center [367, 184] width 734 height 368
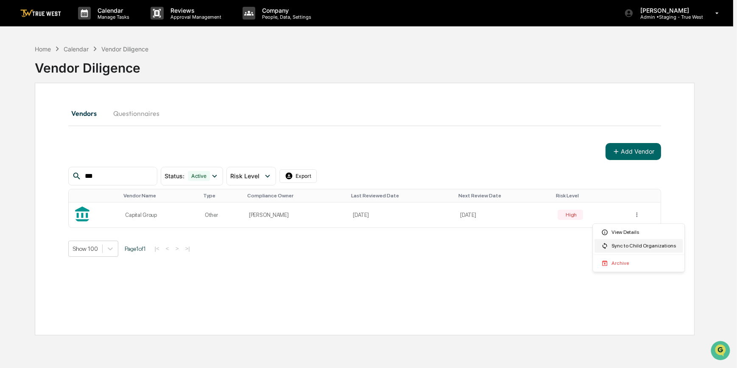
click at [608, 246] on div "Sync to Child Organizations" at bounding box center [639, 246] width 88 height 14
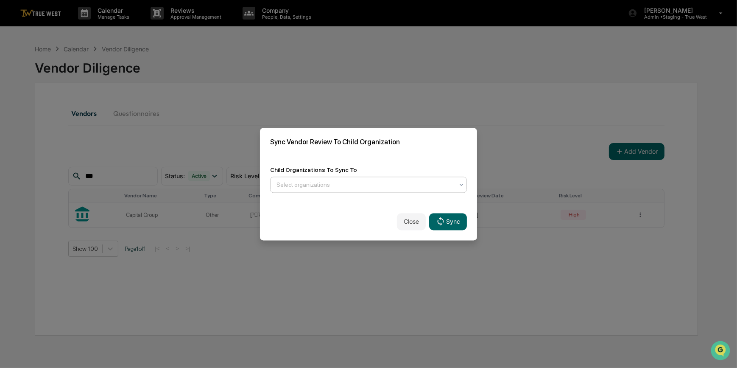
click at [365, 185] on div at bounding box center [365, 184] width 177 height 8
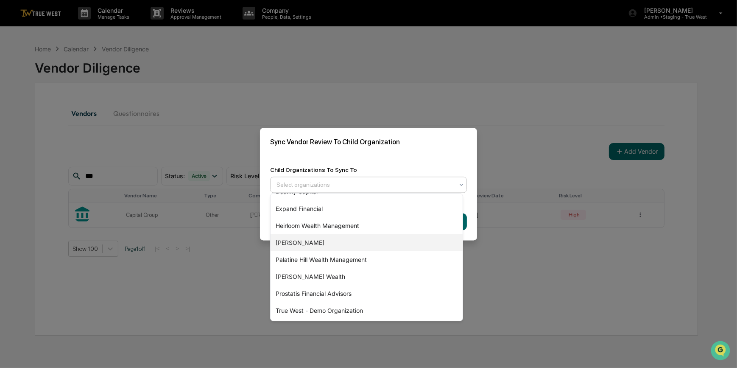
click at [295, 242] on div "[PERSON_NAME]" at bounding box center [367, 242] width 192 height 17
click at [424, 148] on div "Sync Vendor Review To Child Organization" at bounding box center [368, 142] width 217 height 28
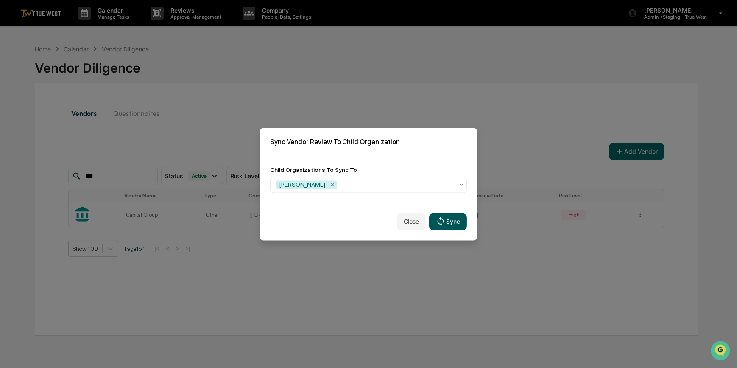
click at [450, 220] on button "Sync" at bounding box center [448, 221] width 38 height 17
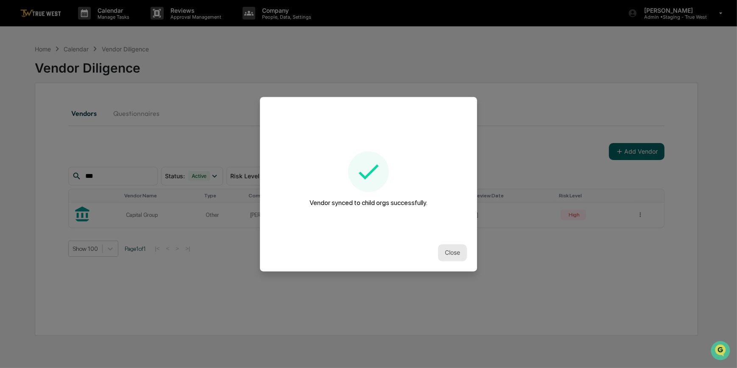
click at [449, 244] on button "Close" at bounding box center [452, 252] width 29 height 17
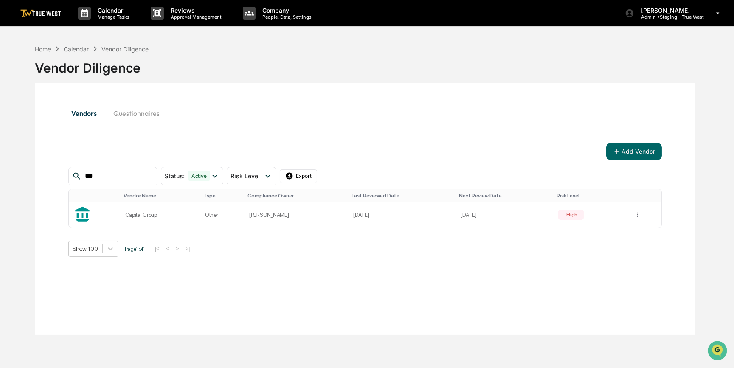
drag, startPoint x: 115, startPoint y: 175, endPoint x: 42, endPoint y: 154, distance: 75.2
click at [42, 154] on div "Vendors Questionnaires Add Vendor *** Status : Active Select/Deselect All Activ…" at bounding box center [365, 209] width 660 height 252
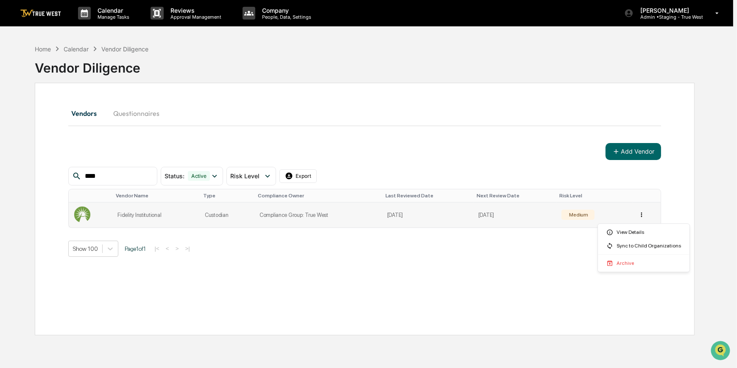
click at [642, 214] on html "Calendar Manage Tasks Reviews Approval Management Company People, Data, Setting…" at bounding box center [368, 184] width 737 height 368
click at [639, 247] on div "Sync to Child Organizations" at bounding box center [644, 246] width 88 height 14
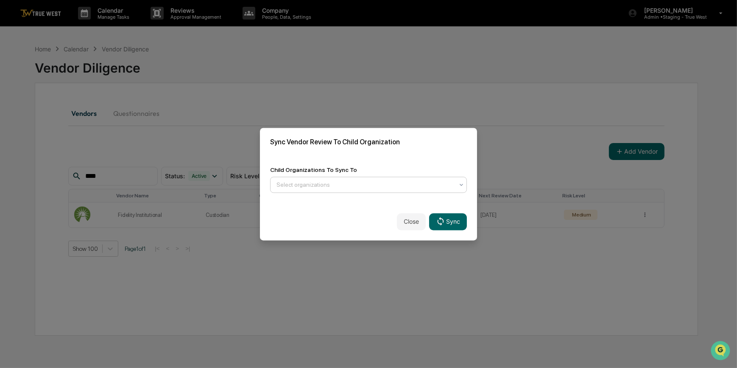
click at [376, 185] on div at bounding box center [365, 184] width 177 height 8
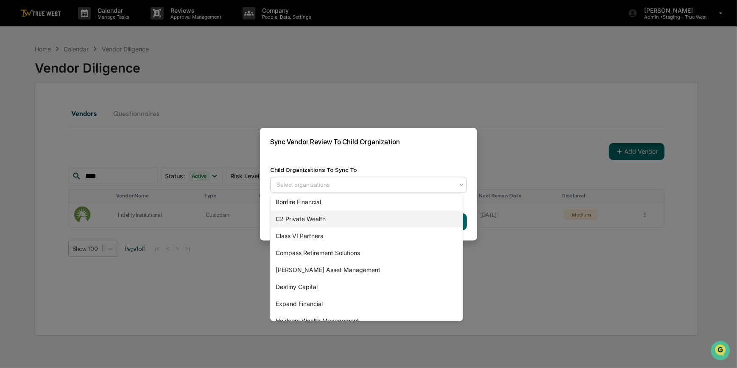
scroll to position [115, 0]
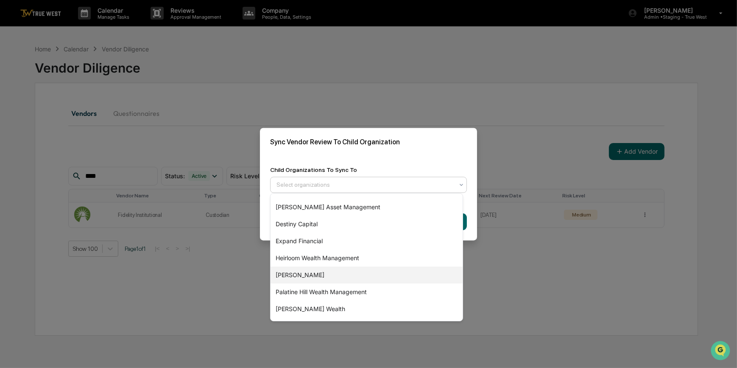
click at [299, 276] on div "[PERSON_NAME]" at bounding box center [367, 274] width 192 height 17
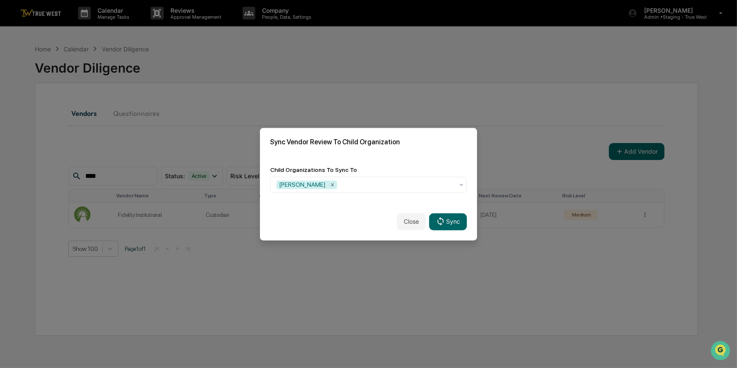
click at [398, 151] on div "Sync Vendor Review To Child Organization" at bounding box center [368, 142] width 217 height 28
click at [444, 221] on button "Sync" at bounding box center [448, 221] width 38 height 17
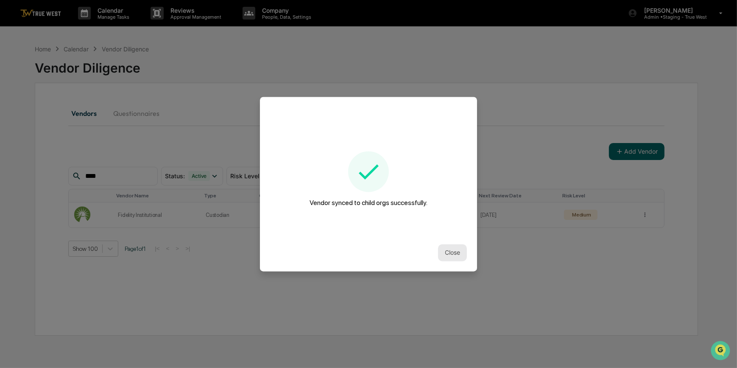
click at [445, 251] on button "Close" at bounding box center [452, 252] width 29 height 17
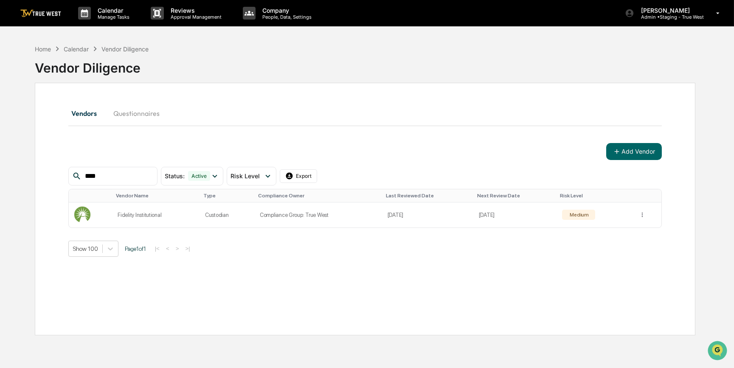
drag, startPoint x: 111, startPoint y: 176, endPoint x: 69, endPoint y: 162, distance: 44.1
click at [69, 162] on div "Add Vendor **** Status : Active Select/Deselect All Active Archived Risk Level …" at bounding box center [365, 200] width 594 height 114
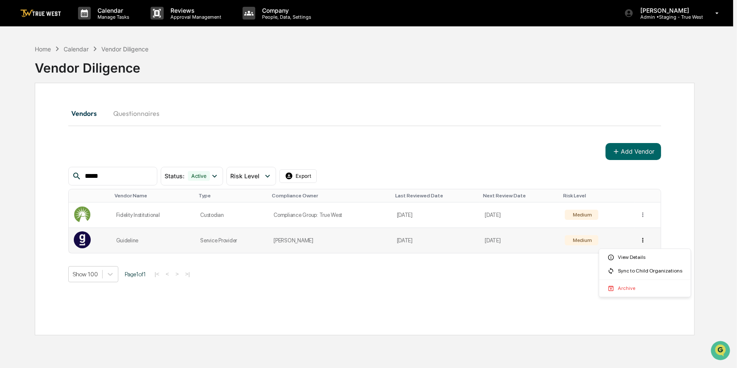
click at [642, 239] on html "Calendar Manage Tasks Reviews Approval Management Company People, Data, Setting…" at bounding box center [368, 184] width 737 height 368
click at [630, 268] on div "Sync to Child Organizations" at bounding box center [645, 271] width 88 height 14
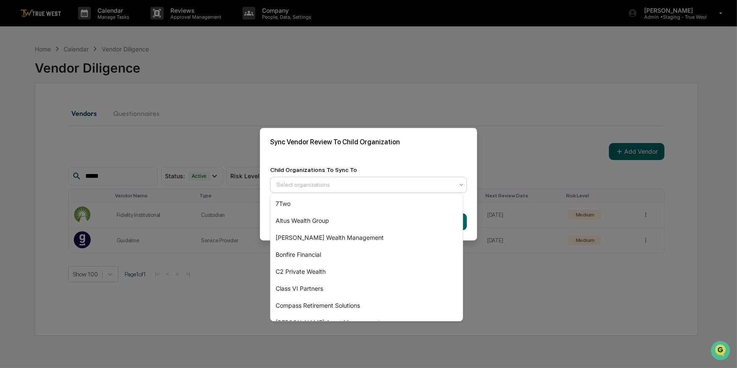
click at [363, 188] on div "Select organizations" at bounding box center [365, 185] width 186 height 14
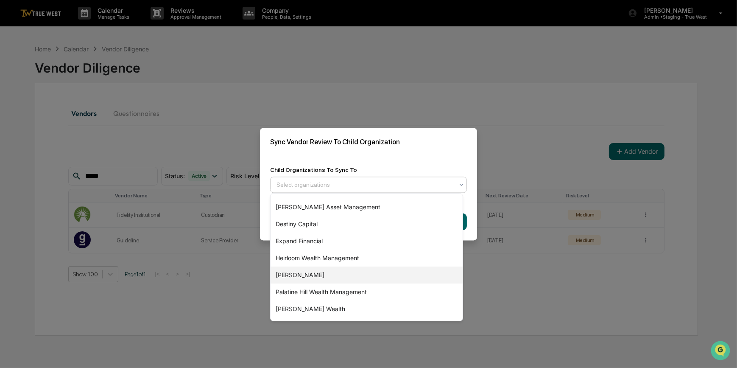
click at [291, 277] on div "[PERSON_NAME]" at bounding box center [367, 274] width 192 height 17
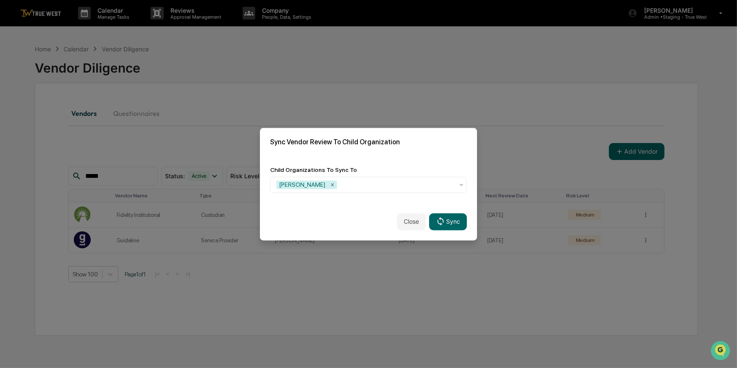
click at [389, 160] on div "Child Organizations To Sync To [GEOGRAPHIC_DATA]" at bounding box center [368, 179] width 217 height 47
click at [438, 223] on icon at bounding box center [440, 221] width 9 height 9
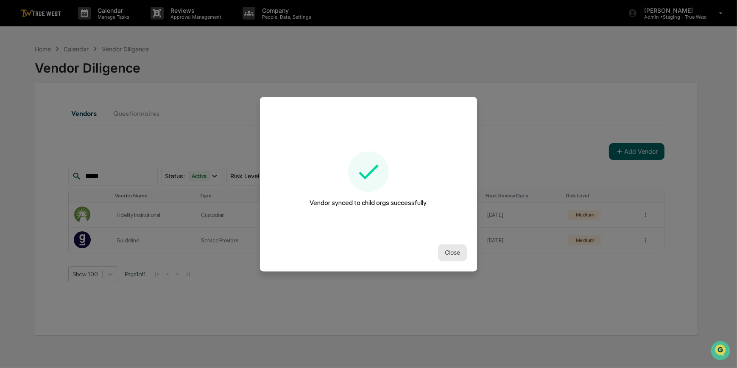
click at [450, 254] on button "Close" at bounding box center [452, 252] width 29 height 17
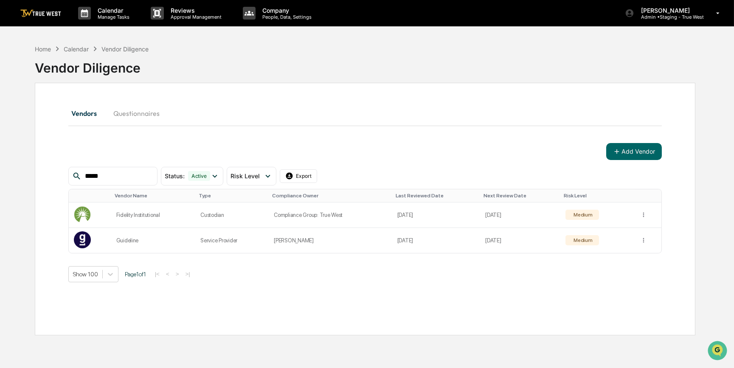
drag, startPoint x: 105, startPoint y: 174, endPoint x: 58, endPoint y: 170, distance: 47.2
click at [58, 170] on div "Vendors Questionnaires Add Vendor ***** Status : Active Select/Deselect All Act…" at bounding box center [365, 209] width 660 height 252
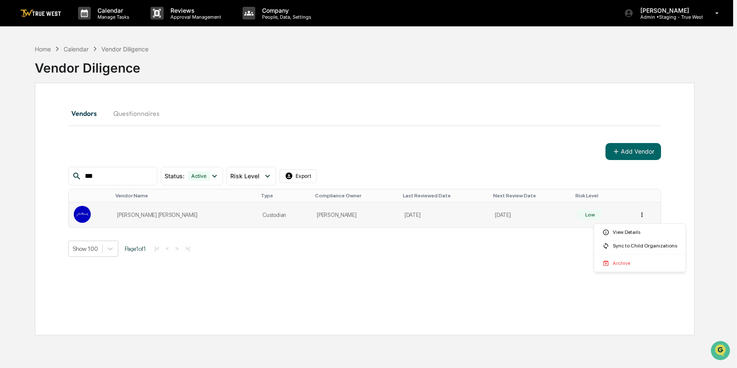
click at [636, 216] on html "Calendar Manage Tasks Reviews Approval Management Company People, Data, Setting…" at bounding box center [368, 184] width 737 height 368
click at [629, 244] on div "Sync to Child Organizations" at bounding box center [640, 246] width 88 height 14
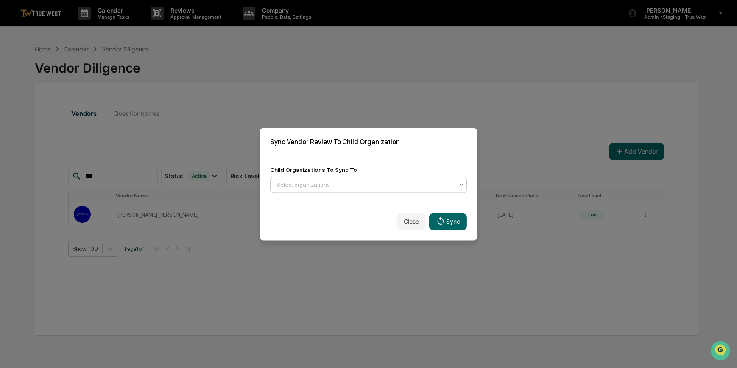
click at [297, 182] on div at bounding box center [365, 184] width 177 height 8
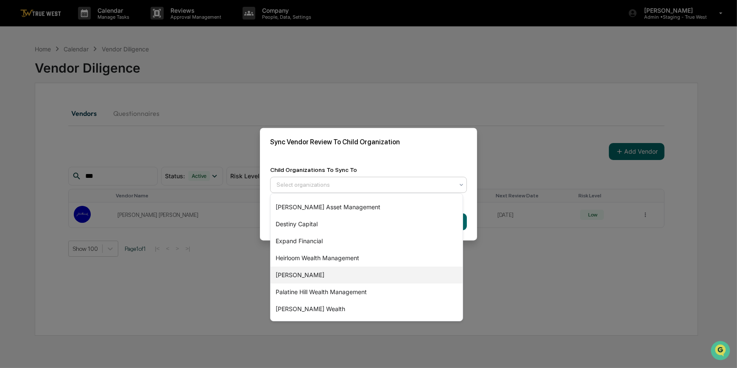
click at [289, 280] on div "[PERSON_NAME]" at bounding box center [367, 274] width 192 height 17
click at [389, 145] on div "Sync Vendor Review To Child Organization" at bounding box center [368, 142] width 217 height 28
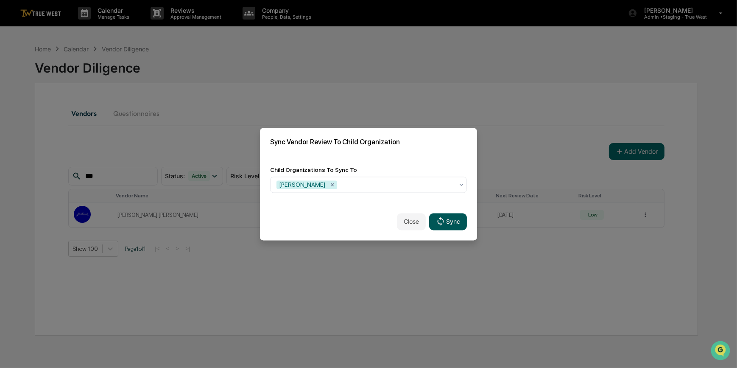
click at [443, 221] on button "Sync" at bounding box center [448, 221] width 38 height 17
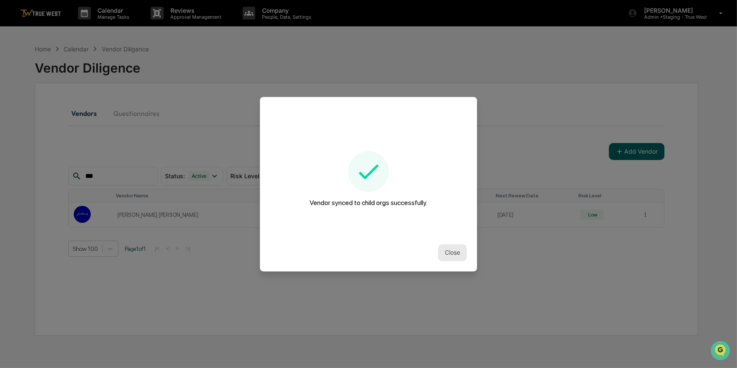
click at [440, 251] on button "Close" at bounding box center [452, 252] width 29 height 17
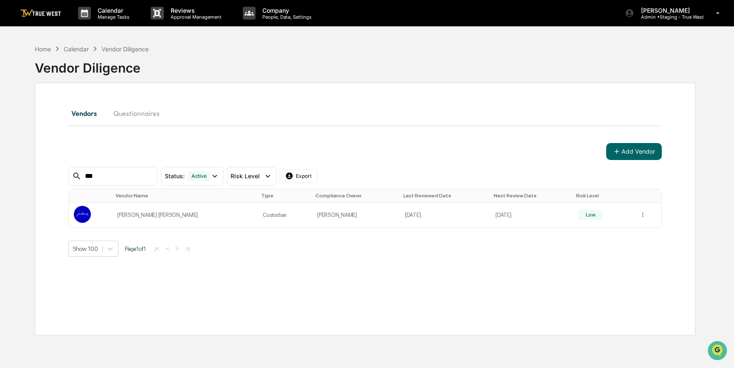
click at [100, 178] on input "***" at bounding box center [117, 176] width 72 height 11
drag, startPoint x: 102, startPoint y: 174, endPoint x: 69, endPoint y: 166, distance: 34.2
click at [69, 167] on div "*** Status : Active Select/Deselect All Active Archived Risk Level Select/Desel…" at bounding box center [192, 176] width 249 height 19
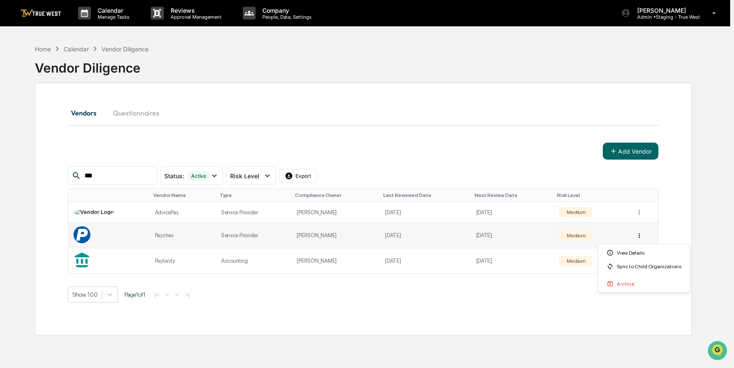
click at [643, 235] on html "Calendar Manage Tasks Reviews Approval Management Company People, Data, Setting…" at bounding box center [367, 184] width 734 height 368
click at [630, 266] on div "Sync to Child Organizations" at bounding box center [644, 267] width 88 height 14
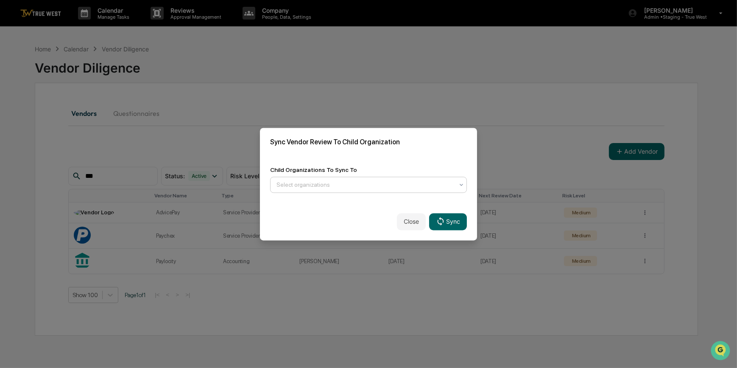
click at [390, 181] on div at bounding box center [365, 184] width 177 height 8
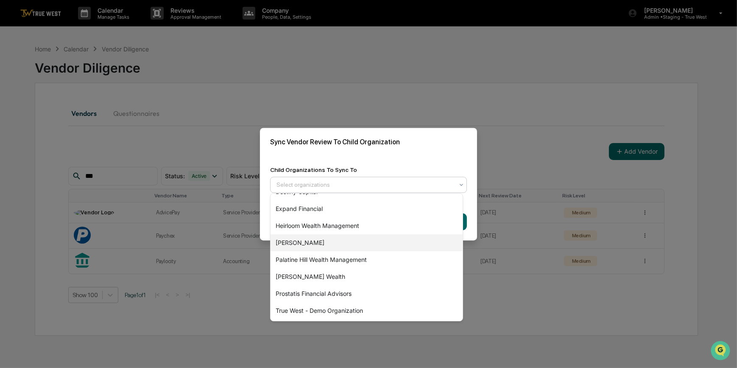
click at [289, 239] on div "[PERSON_NAME]" at bounding box center [367, 242] width 192 height 17
click at [401, 150] on div "Sync Vendor Review To Child Organization" at bounding box center [368, 142] width 217 height 28
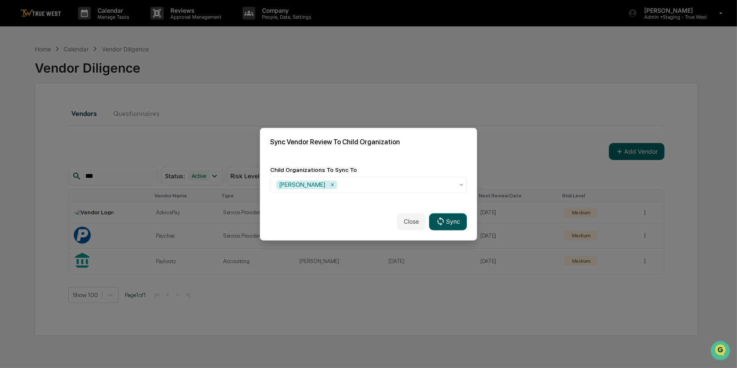
click at [445, 219] on button "Sync" at bounding box center [448, 221] width 38 height 17
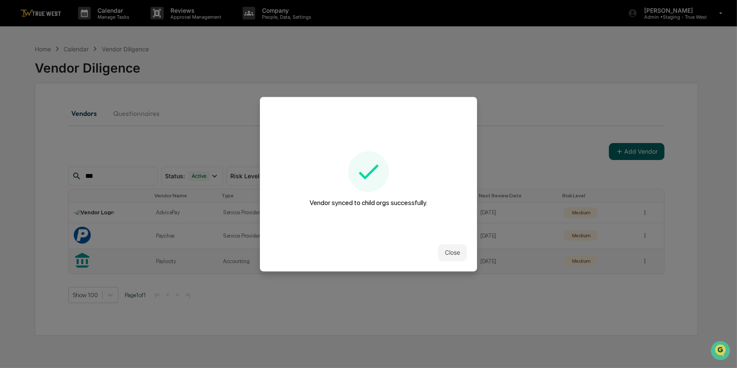
click at [444, 250] on button "Close" at bounding box center [452, 252] width 29 height 17
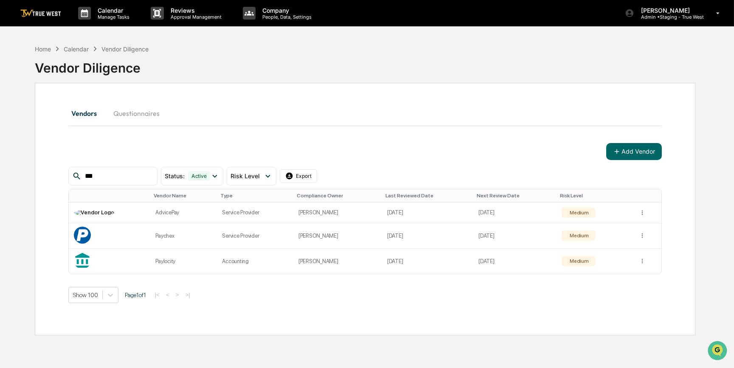
drag, startPoint x: 101, startPoint y: 177, endPoint x: 47, endPoint y: 171, distance: 55.1
click at [47, 171] on div "Vendors Questionnaires Add Vendor *** Status : Active Select/Deselect All Activ…" at bounding box center [365, 209] width 660 height 252
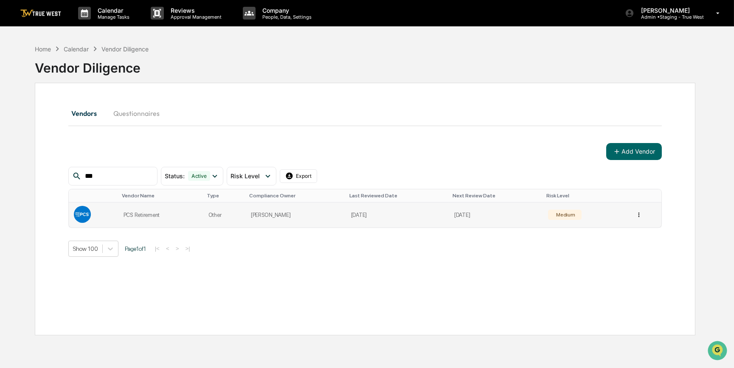
click at [636, 215] on html "Calendar Manage Tasks Reviews Approval Management Company People, Data, Setting…" at bounding box center [367, 184] width 734 height 368
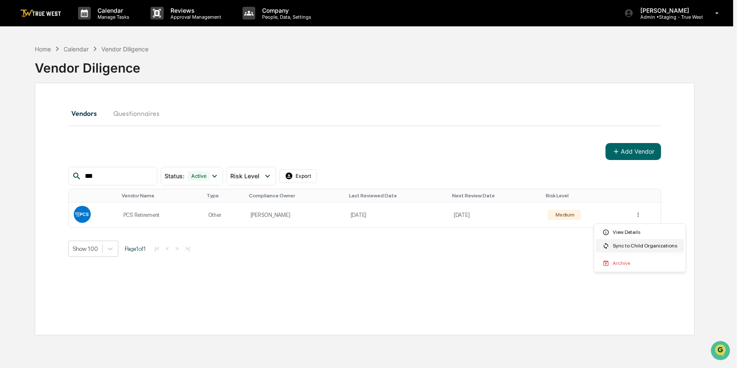
click at [628, 246] on div "Sync to Child Organizations" at bounding box center [640, 246] width 88 height 14
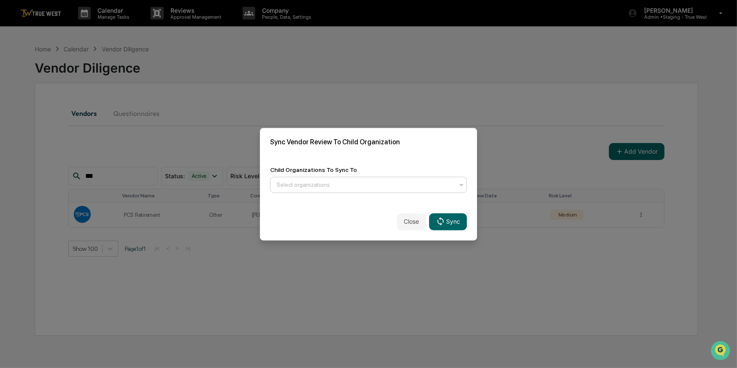
click at [376, 186] on div at bounding box center [365, 184] width 177 height 8
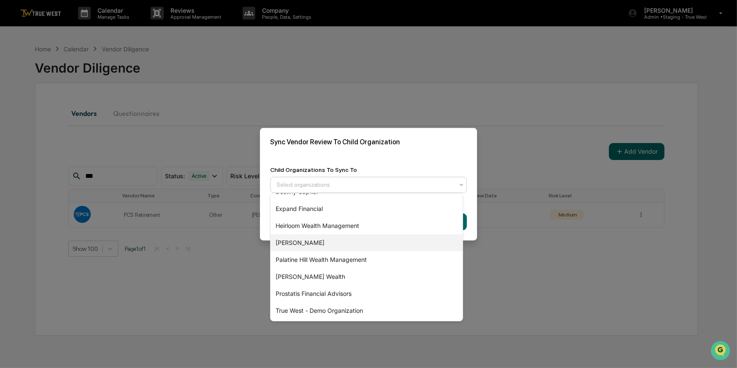
click at [299, 239] on div "[PERSON_NAME]" at bounding box center [367, 242] width 192 height 17
click at [405, 144] on div "Sync Vendor Review To Child Organization" at bounding box center [368, 142] width 217 height 28
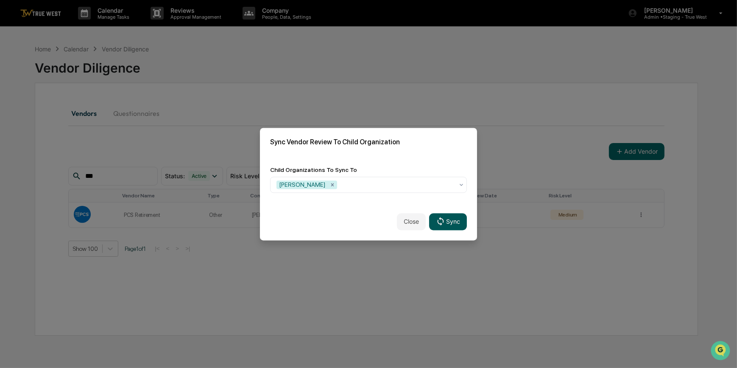
click at [454, 220] on button "Sync" at bounding box center [448, 221] width 38 height 17
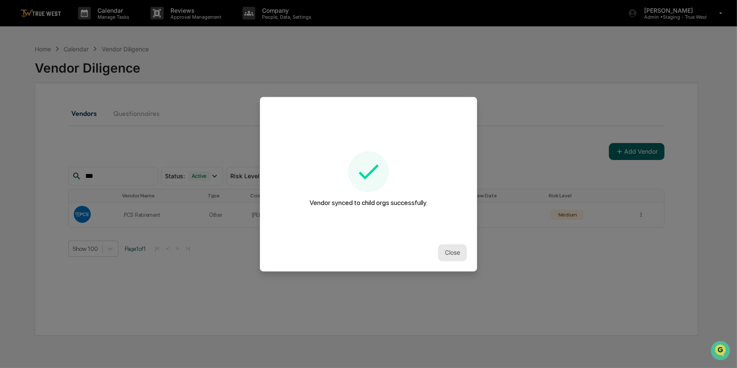
click at [445, 247] on button "Close" at bounding box center [452, 252] width 29 height 17
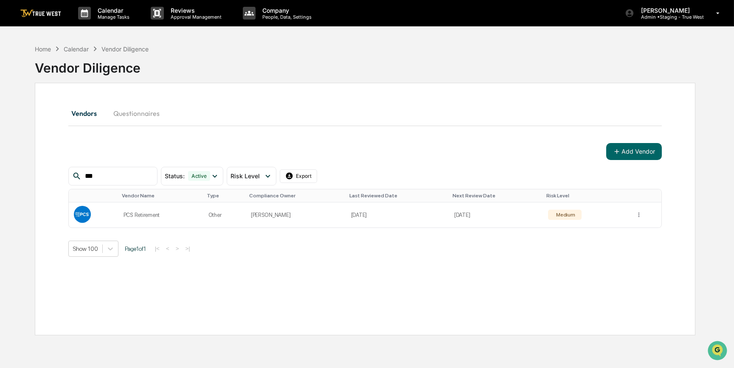
drag, startPoint x: 64, startPoint y: 169, endPoint x: 33, endPoint y: 161, distance: 32.1
click at [33, 161] on div "Home Calendar Vendor Diligence Vendor Diligence Vendors Questionnaires Add Vend…" at bounding box center [365, 224] width 686 height 368
click at [635, 214] on html "Calendar Manage Tasks Reviews Approval Management Company People, Data, Setting…" at bounding box center [367, 184] width 734 height 368
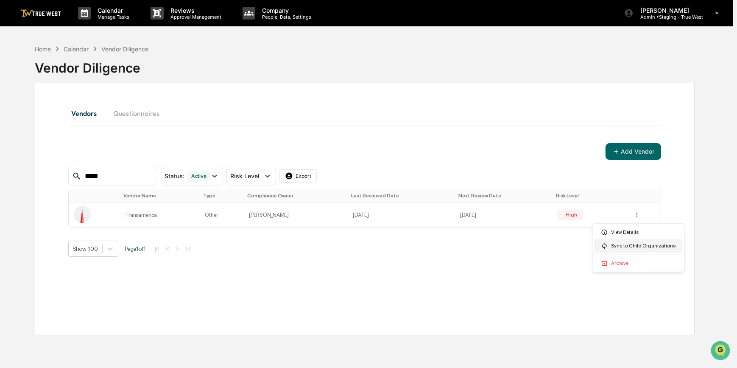
click at [623, 248] on div "Sync to Child Organizations" at bounding box center [638, 246] width 88 height 14
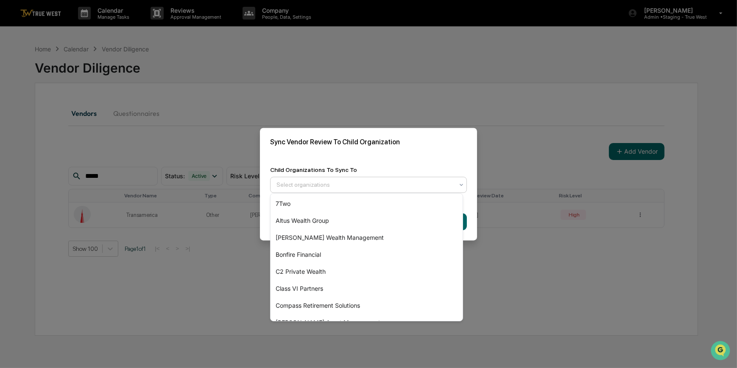
click at [361, 184] on div at bounding box center [365, 184] width 177 height 8
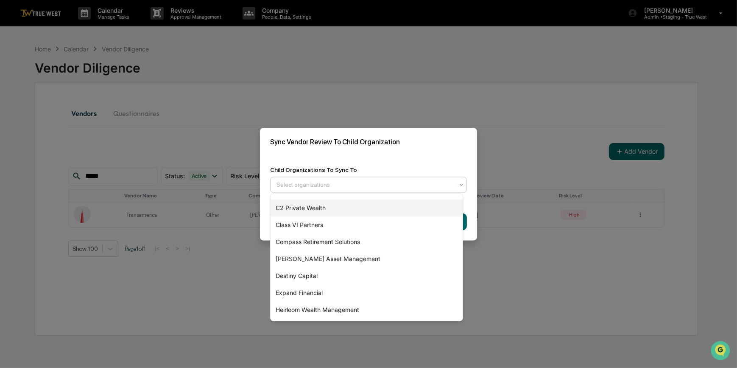
scroll to position [115, 0]
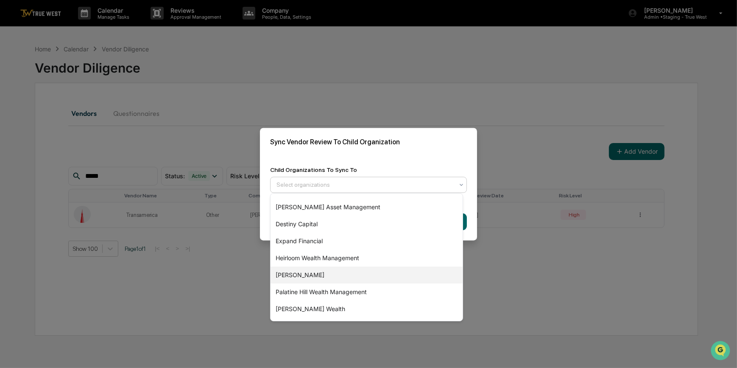
click at [299, 271] on div "[PERSON_NAME]" at bounding box center [367, 274] width 192 height 17
click at [402, 149] on div "Sync Vendor Review To Child Organization" at bounding box center [368, 142] width 217 height 28
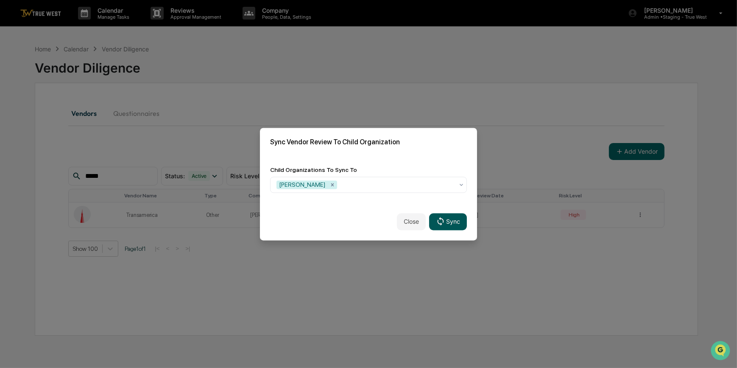
click at [449, 221] on button "Sync" at bounding box center [448, 221] width 38 height 17
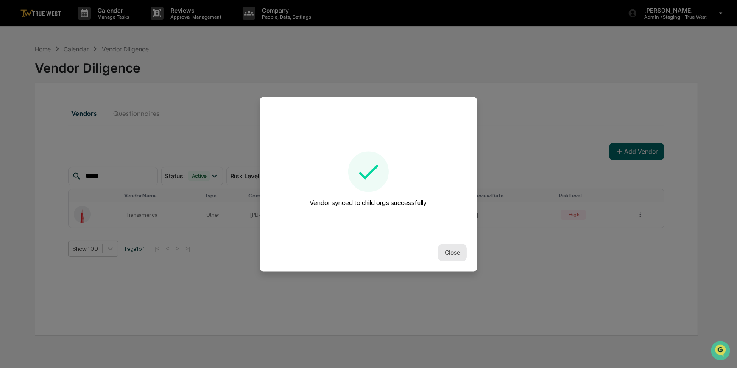
click at [451, 255] on button "Close" at bounding box center [452, 252] width 29 height 17
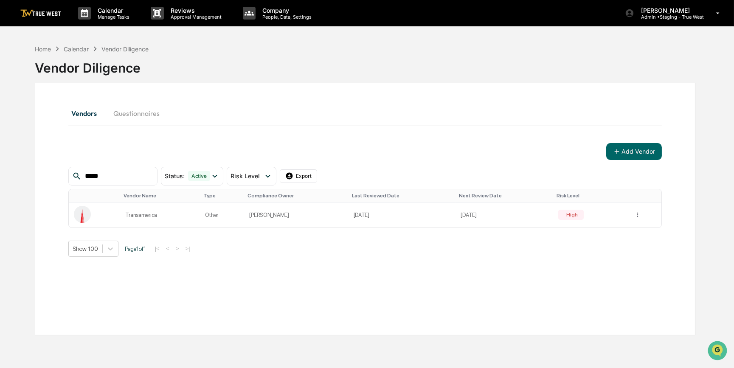
drag, startPoint x: 108, startPoint y: 175, endPoint x: 45, endPoint y: 170, distance: 63.4
click at [45, 170] on div "Vendors Questionnaires Add Vendor ***** Status : Active Select/Deselect All Act…" at bounding box center [365, 209] width 660 height 252
click at [639, 214] on html "Calendar Manage Tasks Reviews Approval Management Company People, Data, Setting…" at bounding box center [368, 184] width 737 height 368
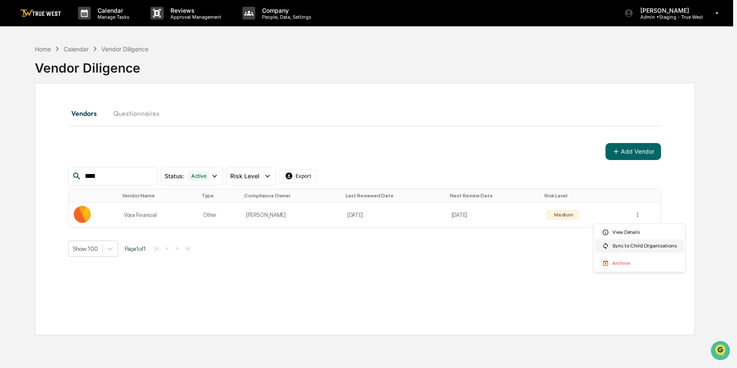
click at [627, 246] on div "Sync to Child Organizations" at bounding box center [640, 246] width 88 height 14
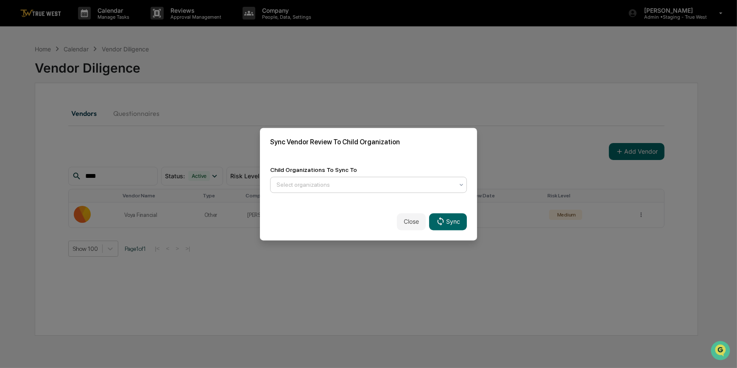
click at [378, 181] on div at bounding box center [365, 184] width 177 height 8
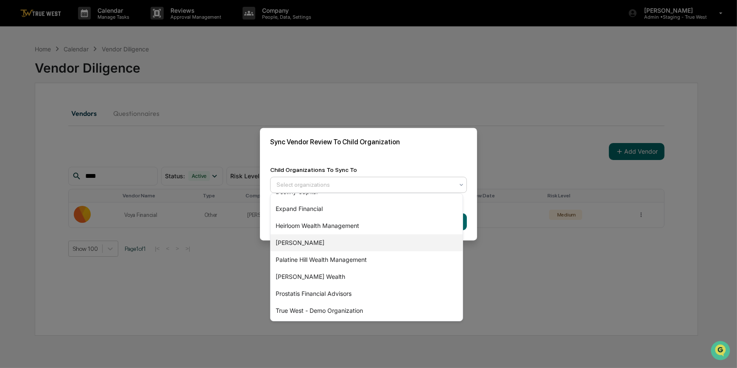
click at [298, 241] on div "[PERSON_NAME]" at bounding box center [367, 242] width 192 height 17
click at [398, 144] on div "Sync Vendor Review To Child Organization" at bounding box center [368, 142] width 217 height 28
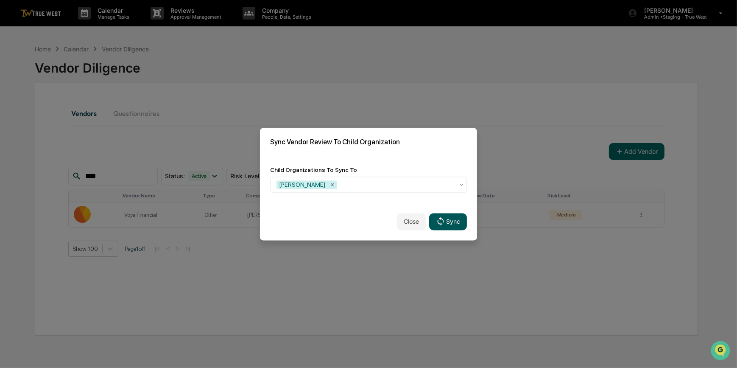
click at [437, 224] on icon at bounding box center [440, 221] width 9 height 9
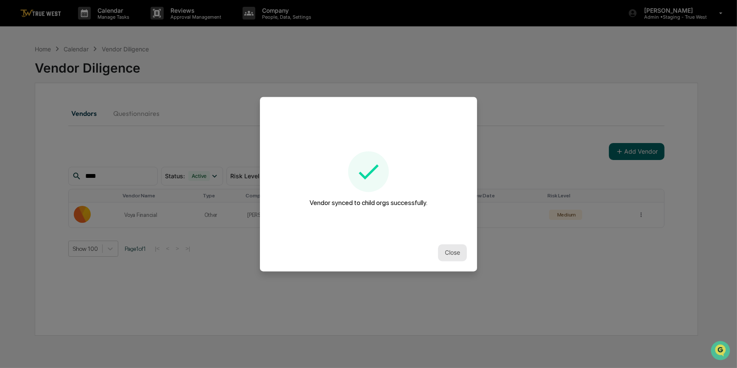
click at [442, 250] on button "Close" at bounding box center [452, 252] width 29 height 17
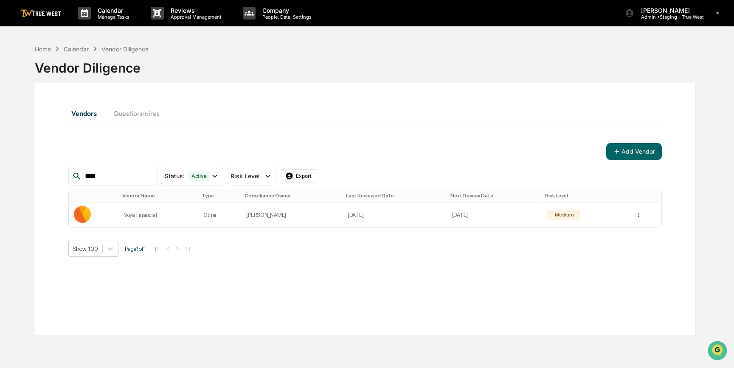
drag, startPoint x: 113, startPoint y: 172, endPoint x: 68, endPoint y: 170, distance: 45.0
click at [68, 170] on div "****" at bounding box center [112, 176] width 89 height 19
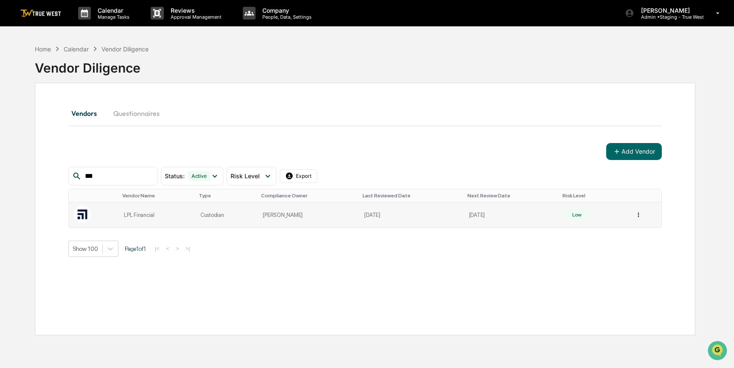
click at [639, 217] on html "Calendar Manage Tasks Reviews Approval Management Company People, Data, Setting…" at bounding box center [367, 184] width 734 height 368
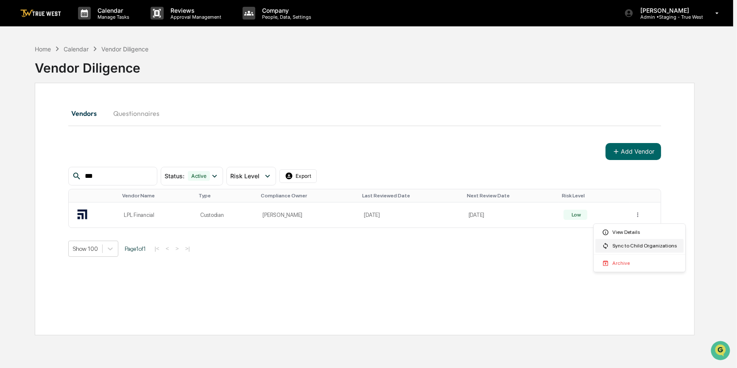
click at [620, 248] on div "Sync to Child Organizations" at bounding box center [640, 246] width 88 height 14
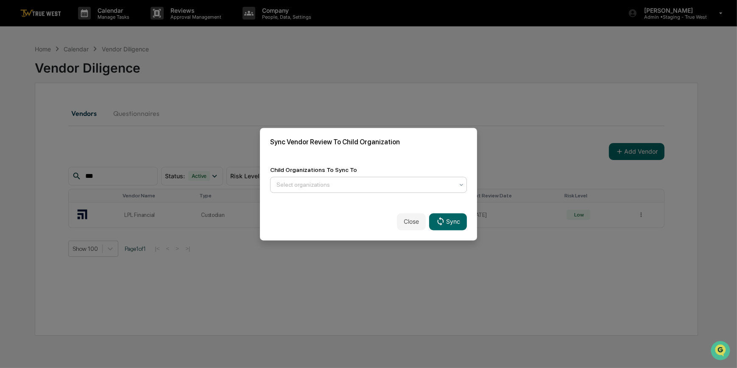
click at [411, 185] on div at bounding box center [365, 184] width 177 height 8
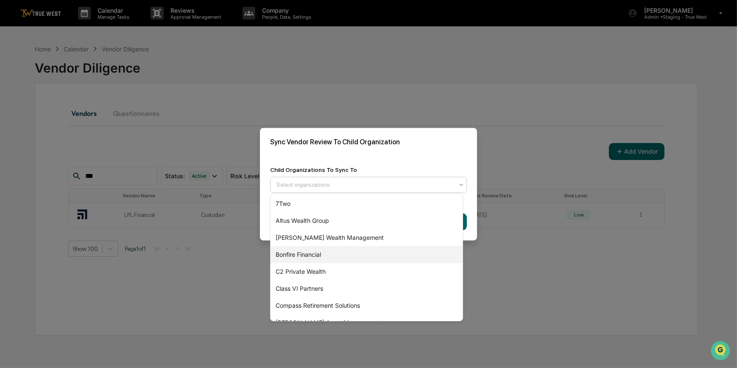
scroll to position [115, 0]
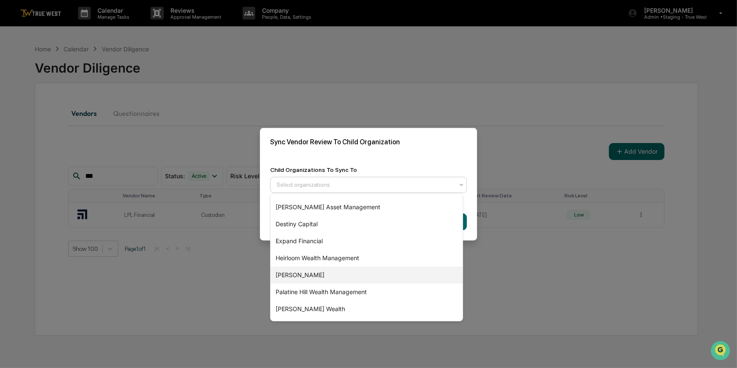
click at [284, 274] on div "[PERSON_NAME]" at bounding box center [367, 274] width 192 height 17
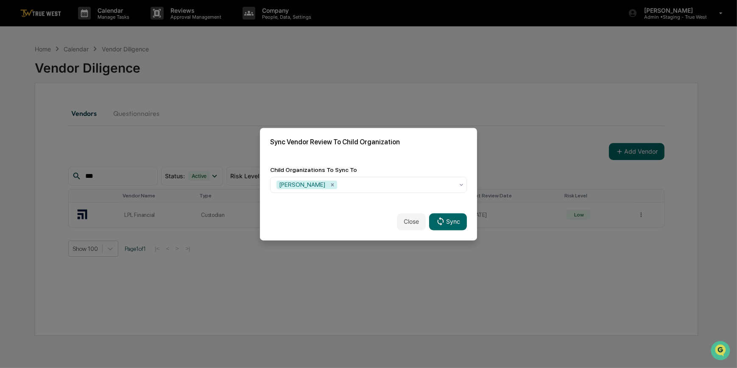
click at [387, 156] on div "Child Organizations To Sync To [GEOGRAPHIC_DATA]" at bounding box center [368, 179] width 217 height 47
click at [448, 224] on button "Sync" at bounding box center [448, 221] width 38 height 17
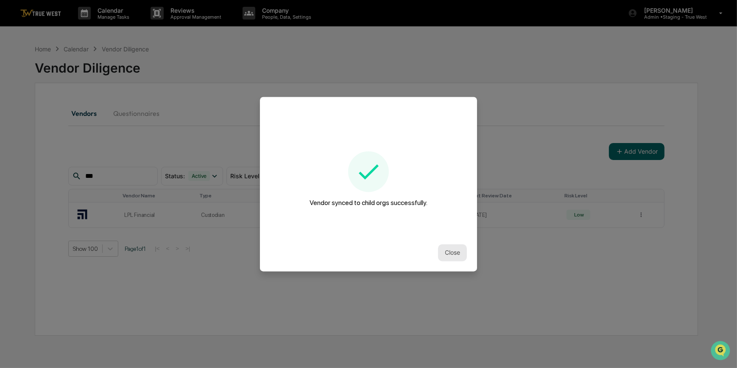
click at [445, 253] on button "Close" at bounding box center [452, 252] width 29 height 17
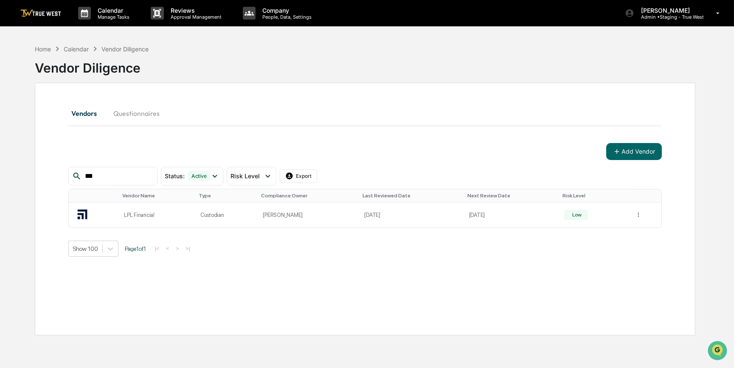
drag, startPoint x: 109, startPoint y: 177, endPoint x: 47, endPoint y: 175, distance: 62.4
click at [47, 175] on div "Vendors Questionnaires Add Vendor *** Status : Active Select/Deselect All Activ…" at bounding box center [365, 209] width 660 height 252
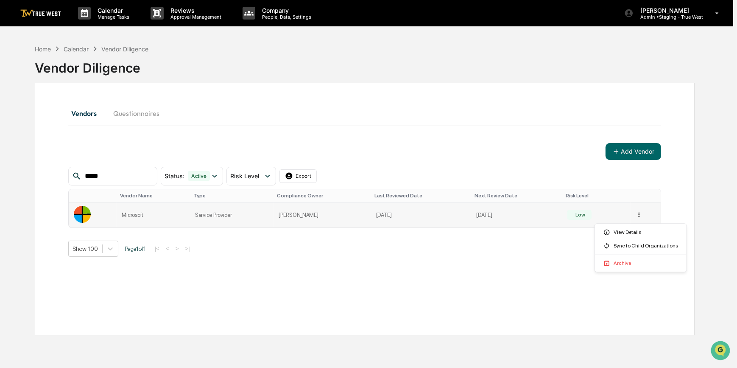
click at [641, 216] on html "Calendar Manage Tasks Reviews Approval Management Company People, Data, Setting…" at bounding box center [368, 184] width 737 height 368
click at [638, 246] on div "Sync to Child Organizations" at bounding box center [641, 246] width 88 height 14
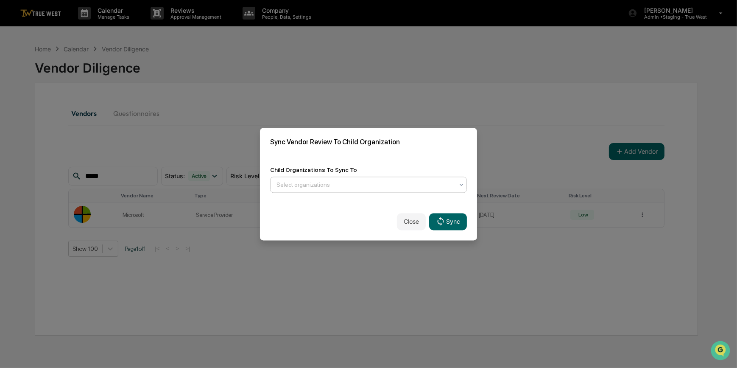
click at [350, 184] on div at bounding box center [365, 184] width 177 height 8
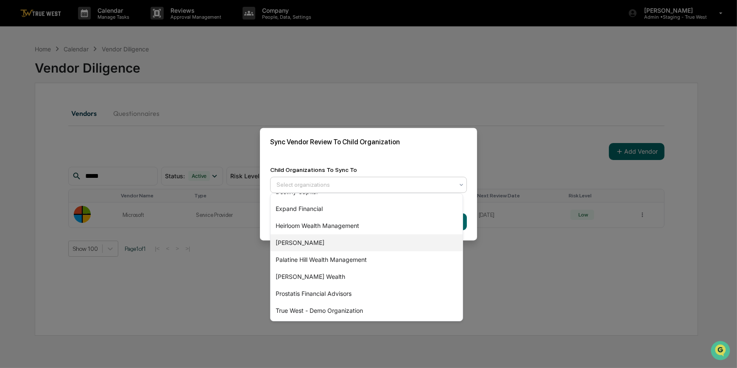
click at [293, 244] on div "[PERSON_NAME]" at bounding box center [367, 242] width 192 height 17
click at [407, 143] on h2 "Sync Vendor Review To Child Organization" at bounding box center [368, 142] width 197 height 8
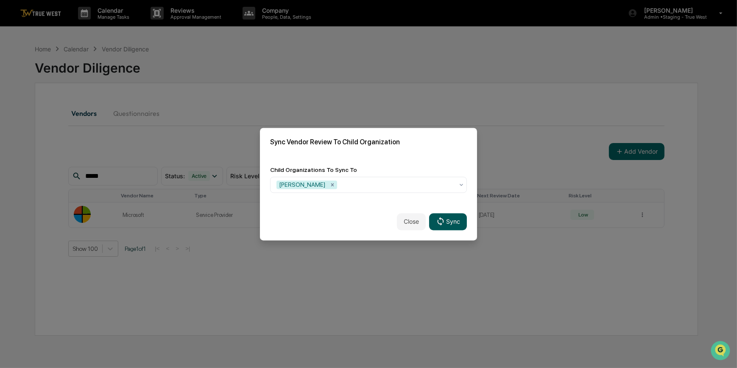
click at [448, 221] on button "Sync" at bounding box center [448, 221] width 38 height 17
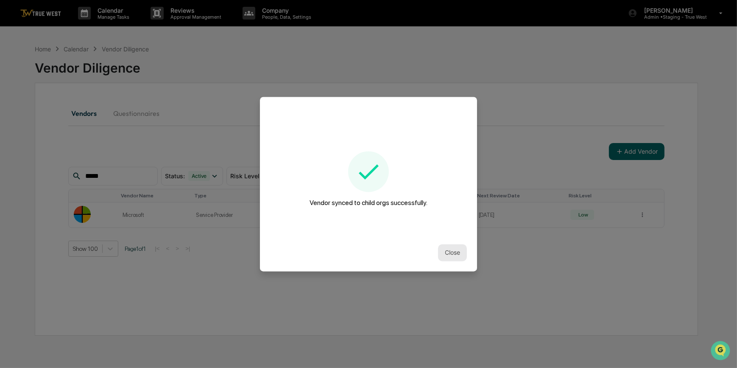
click at [450, 247] on button "Close" at bounding box center [452, 252] width 29 height 17
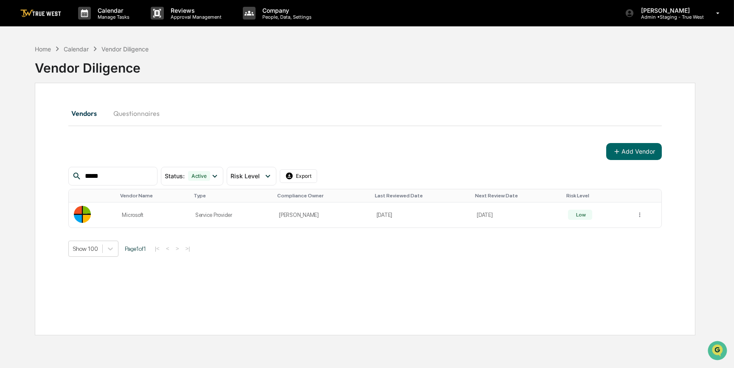
click at [480, 123] on div "Vendors Questionnaires Add Vendor ***** Status : Active Select/Deselect All Act…" at bounding box center [365, 180] width 594 height 154
drag, startPoint x: 123, startPoint y: 171, endPoint x: 50, endPoint y: 166, distance: 72.7
click at [52, 167] on div "Vendors Questionnaires Add Vendor ***** Status : Active Select/Deselect All Act…" at bounding box center [365, 209] width 660 height 252
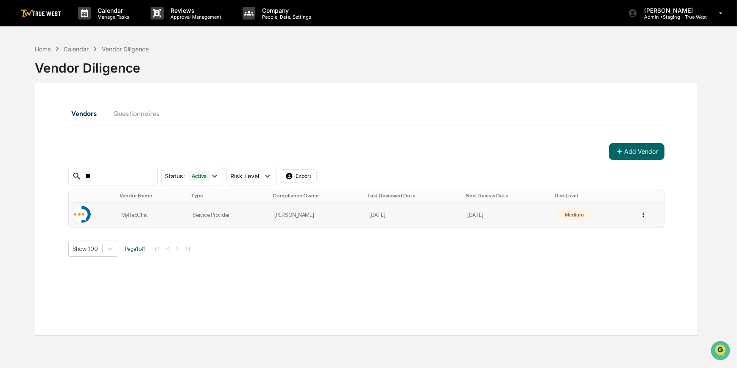
click at [639, 216] on html "Calendar Manage Tasks Reviews Approval Management Company People, Data, Setting…" at bounding box center [368, 184] width 737 height 368
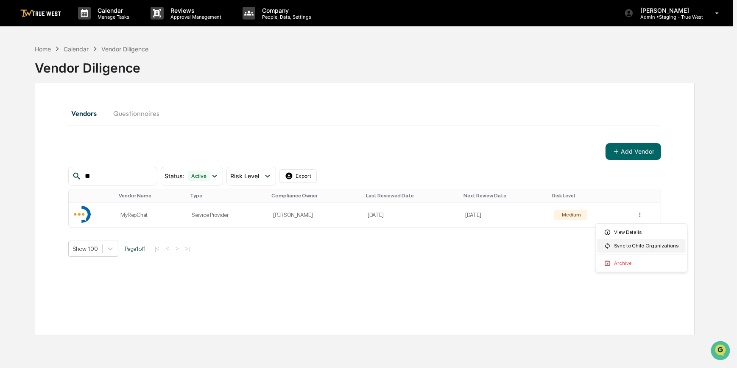
click at [623, 249] on div "Sync to Child Organizations" at bounding box center [642, 246] width 88 height 14
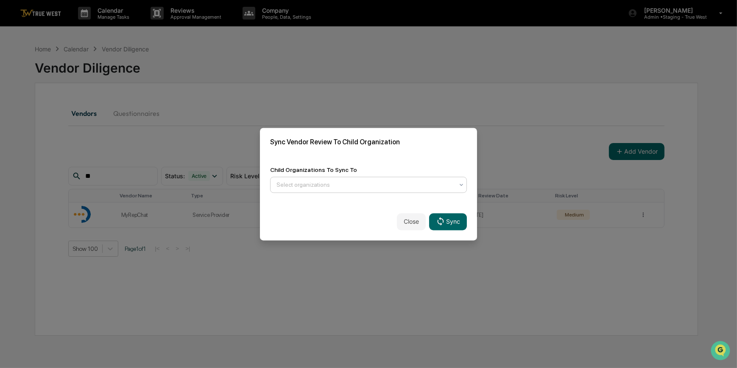
click at [348, 180] on div at bounding box center [365, 184] width 177 height 8
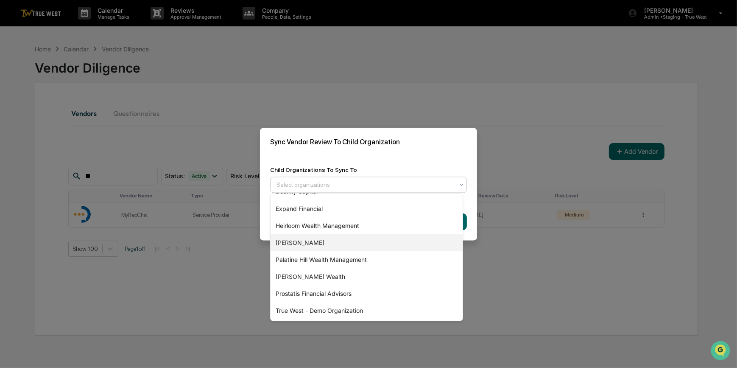
click at [286, 242] on div "[PERSON_NAME]" at bounding box center [367, 242] width 192 height 17
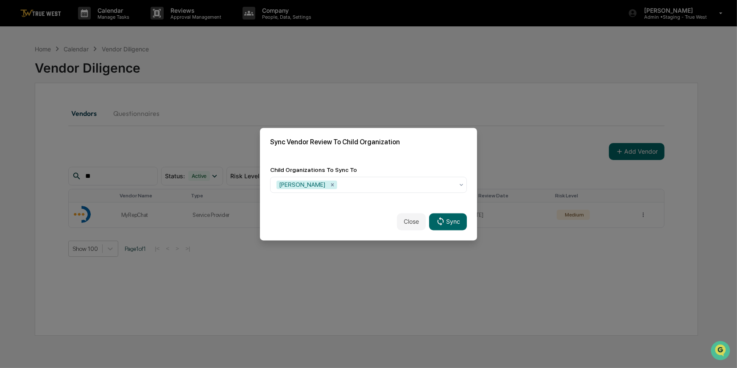
click at [398, 148] on div "Sync Vendor Review To Child Organization" at bounding box center [368, 142] width 217 height 28
click at [451, 221] on button "Sync" at bounding box center [448, 221] width 38 height 17
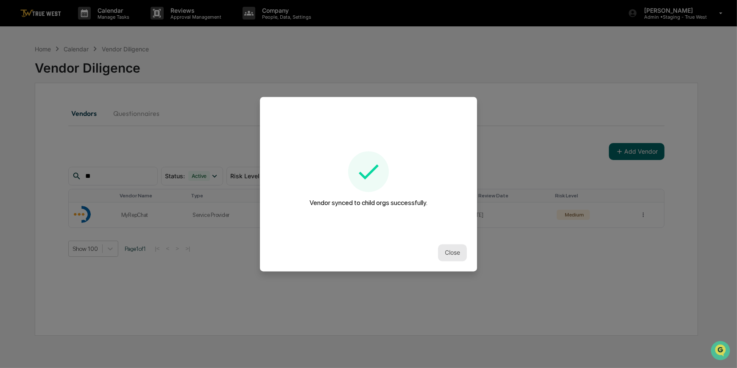
click at [446, 249] on button "Close" at bounding box center [452, 252] width 29 height 17
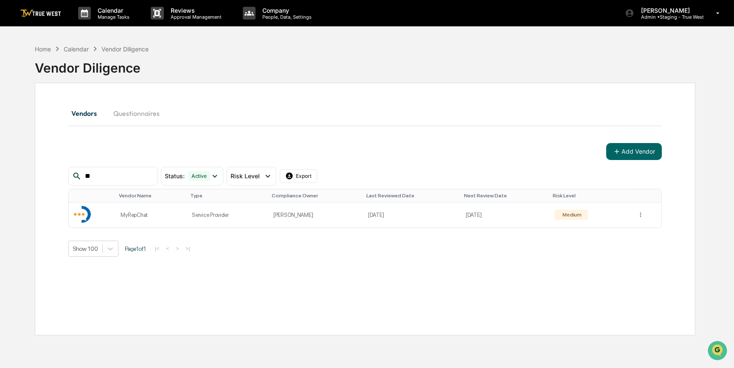
drag, startPoint x: 109, startPoint y: 179, endPoint x: 71, endPoint y: 176, distance: 38.3
click at [71, 176] on div "**" at bounding box center [112, 176] width 89 height 19
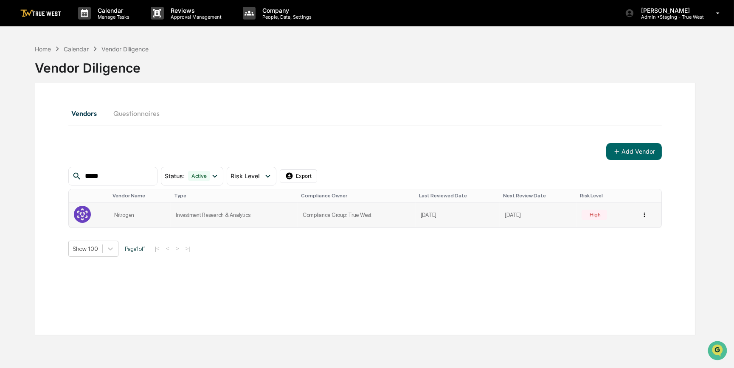
click at [641, 216] on html "Calendar Manage Tasks Reviews Approval Management Company People, Data, Setting…" at bounding box center [367, 184] width 734 height 368
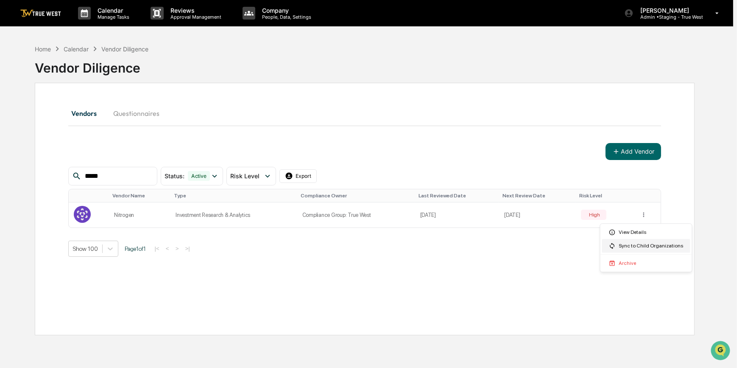
click at [632, 245] on div "Sync to Child Organizations" at bounding box center [646, 246] width 88 height 14
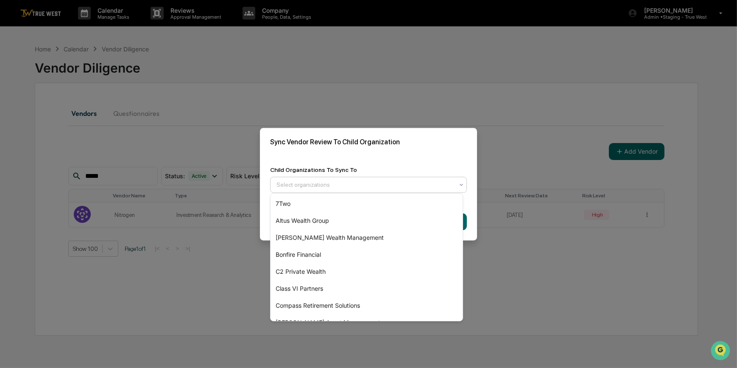
click at [402, 184] on div at bounding box center [365, 184] width 177 height 8
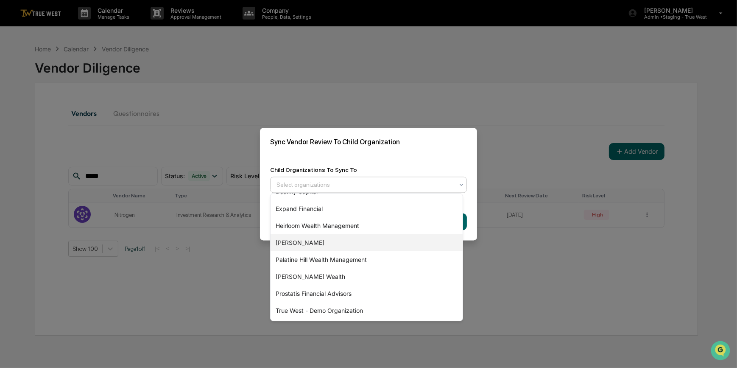
click at [302, 242] on div "[PERSON_NAME]" at bounding box center [367, 242] width 192 height 17
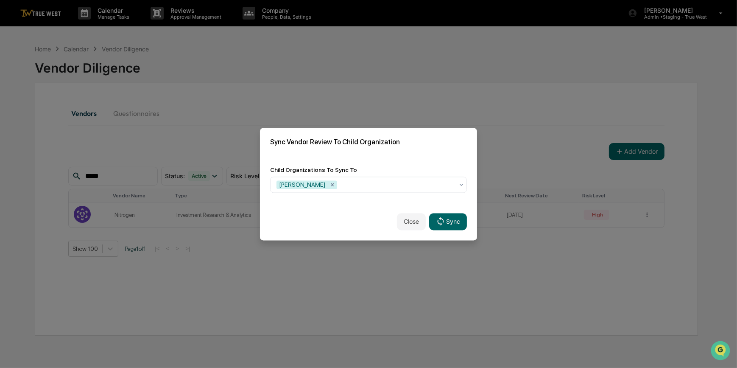
click at [404, 157] on div "Child Organizations To Sync To [GEOGRAPHIC_DATA]" at bounding box center [368, 179] width 217 height 47
click at [440, 224] on icon at bounding box center [440, 221] width 9 height 9
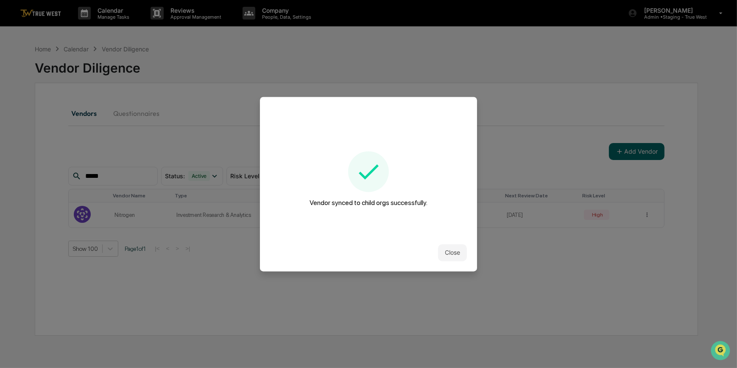
click at [445, 248] on button "Close" at bounding box center [452, 252] width 29 height 17
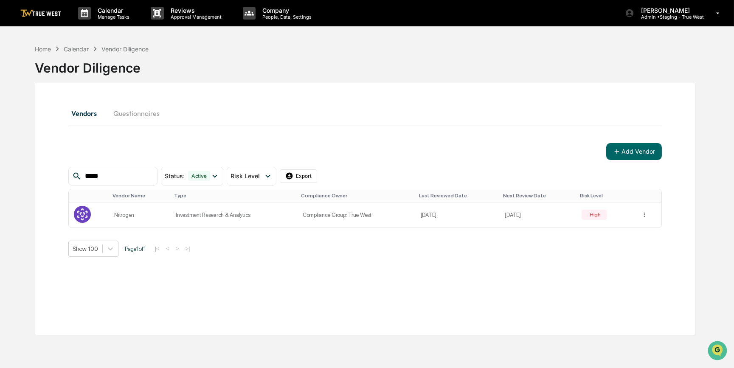
drag, startPoint x: 126, startPoint y: 174, endPoint x: 42, endPoint y: 161, distance: 84.6
click at [42, 161] on div "Vendors Questionnaires Add Vendor ***** Status : Active Select/Deselect All Act…" at bounding box center [365, 209] width 660 height 252
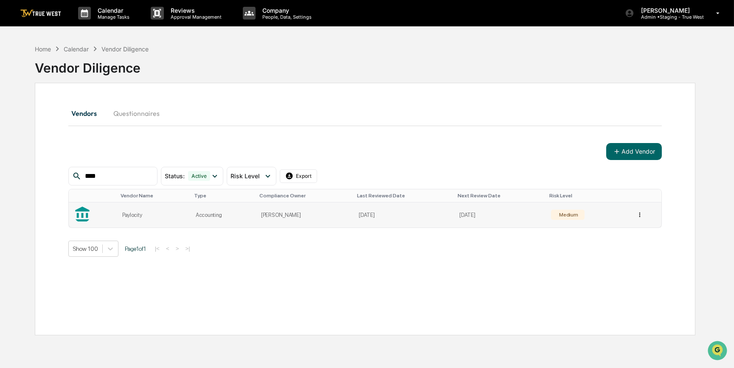
click at [640, 213] on html "Calendar Manage Tasks Reviews Approval Management Company People, Data, Setting…" at bounding box center [367, 184] width 734 height 368
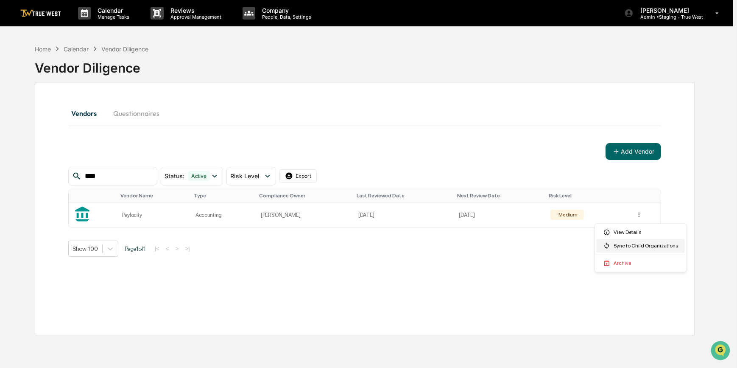
click at [622, 249] on div "Sync to Child Organizations" at bounding box center [641, 246] width 88 height 14
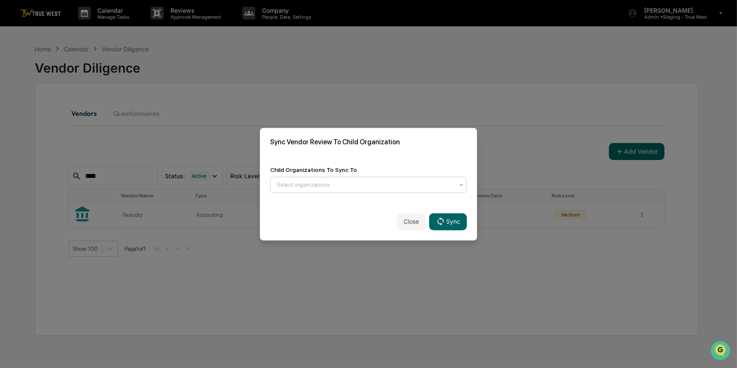
click at [381, 186] on div at bounding box center [365, 184] width 177 height 8
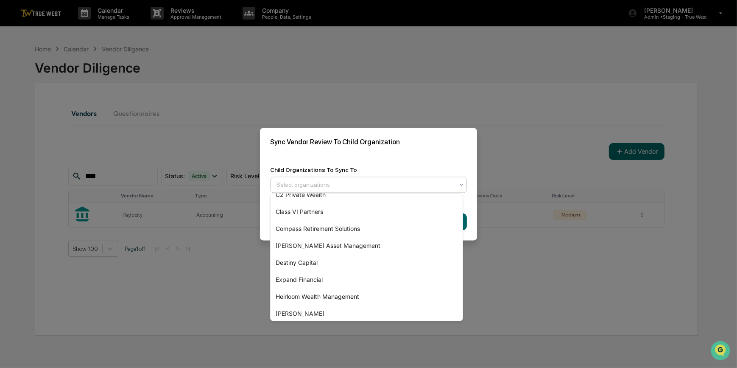
scroll to position [115, 0]
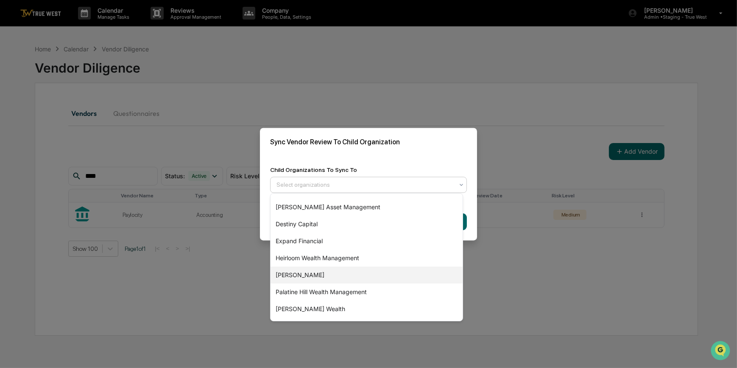
click at [301, 279] on div "[PERSON_NAME]" at bounding box center [367, 274] width 192 height 17
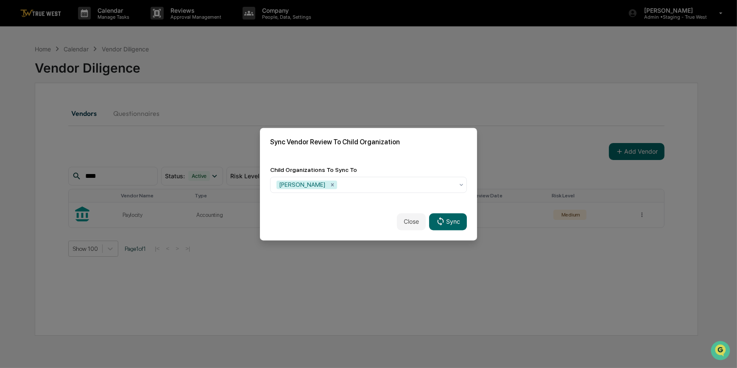
click at [390, 156] on div "Child Organizations To Sync To [GEOGRAPHIC_DATA]" at bounding box center [368, 179] width 217 height 47
click at [444, 221] on button "Sync" at bounding box center [448, 221] width 38 height 17
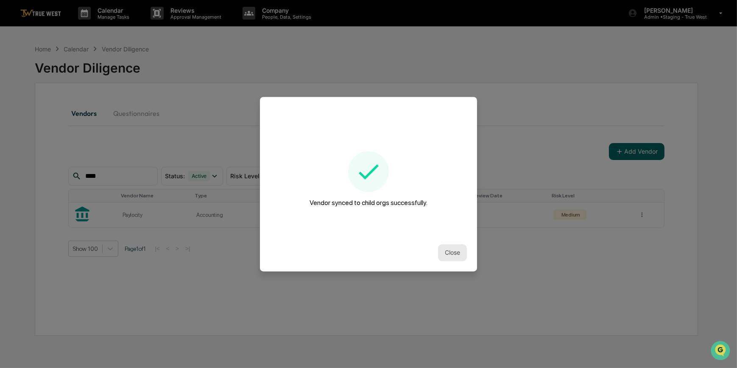
click at [456, 255] on button "Close" at bounding box center [452, 252] width 29 height 17
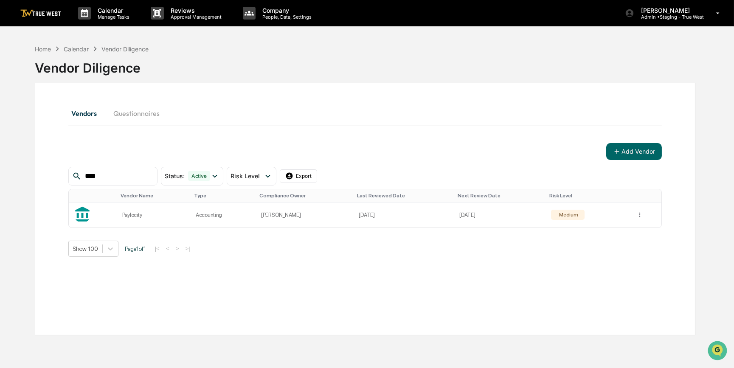
drag, startPoint x: 117, startPoint y: 176, endPoint x: 59, endPoint y: 167, distance: 59.2
click at [59, 167] on div "Vendors Questionnaires Add Vendor **** Status : Active Select/Deselect All Acti…" at bounding box center [365, 209] width 660 height 252
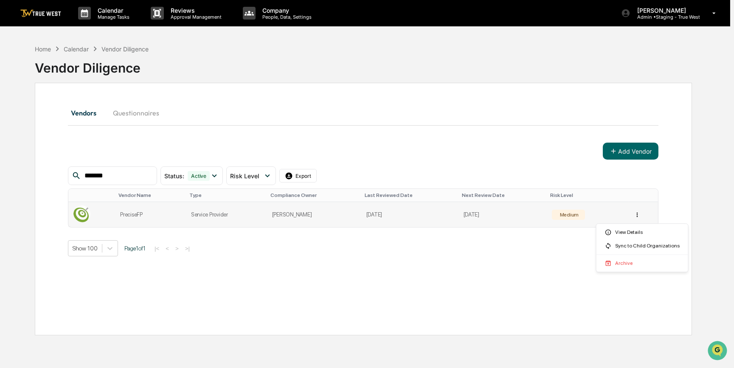
click at [636, 213] on html "Calendar Manage Tasks Reviews Approval Management Company People, Data, Setting…" at bounding box center [367, 184] width 734 height 368
click at [632, 248] on div "Sync to Child Organizations" at bounding box center [642, 246] width 88 height 14
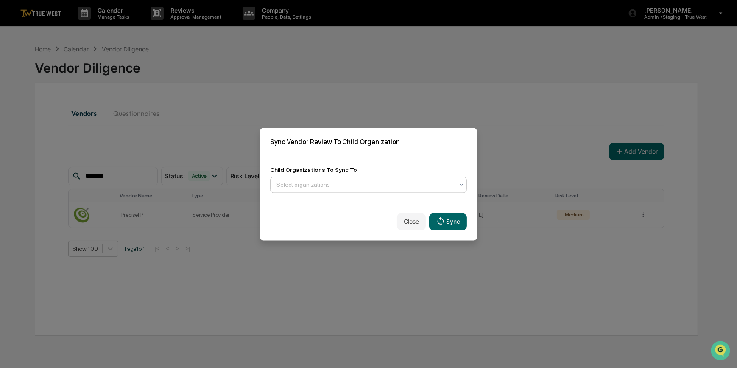
click at [309, 186] on div at bounding box center [365, 184] width 177 height 8
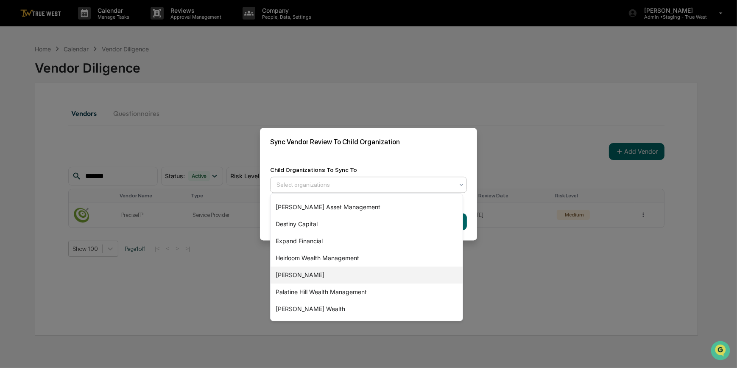
click at [288, 274] on div "[PERSON_NAME]" at bounding box center [367, 274] width 192 height 17
click at [378, 166] on div "Child Organizations To Sync To" at bounding box center [368, 169] width 197 height 7
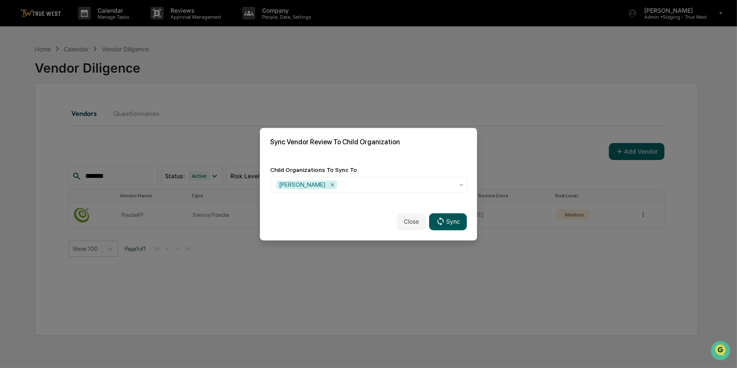
click at [447, 220] on button "Sync" at bounding box center [448, 221] width 38 height 17
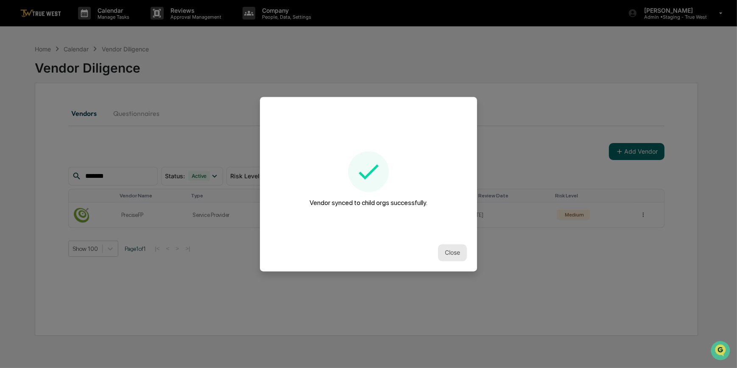
click at [447, 251] on button "Close" at bounding box center [452, 252] width 29 height 17
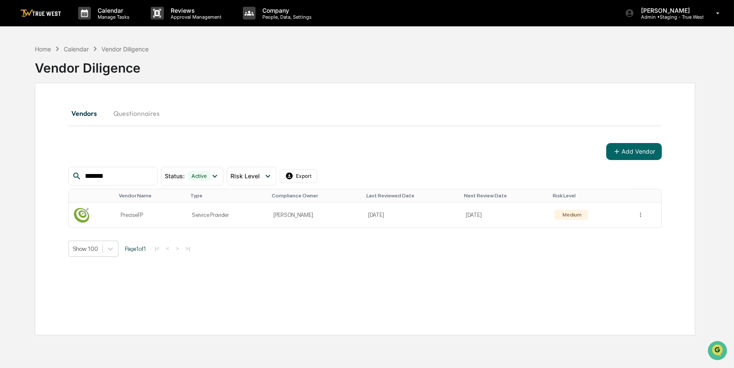
click at [128, 179] on input "*******" at bounding box center [117, 176] width 72 height 11
drag, startPoint x: 129, startPoint y: 175, endPoint x: 64, endPoint y: 172, distance: 65.0
click at [64, 172] on div "Vendors Questionnaires Add Vendor ******* Status : Active Select/Deselect All A…" at bounding box center [365, 209] width 660 height 252
type input "*****"
click at [641, 216] on td at bounding box center [646, 214] width 30 height 25
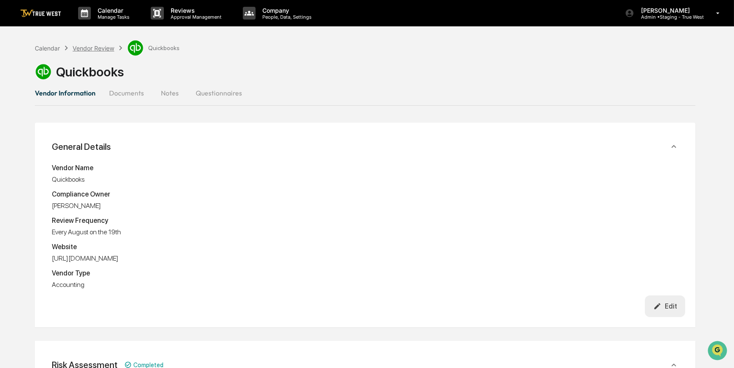
click at [98, 47] on div "Vendor Review" at bounding box center [94, 48] width 42 height 7
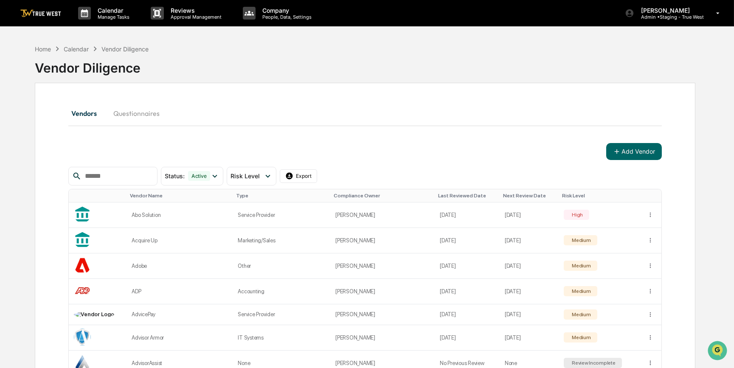
click at [139, 175] on input "text" at bounding box center [117, 176] width 72 height 11
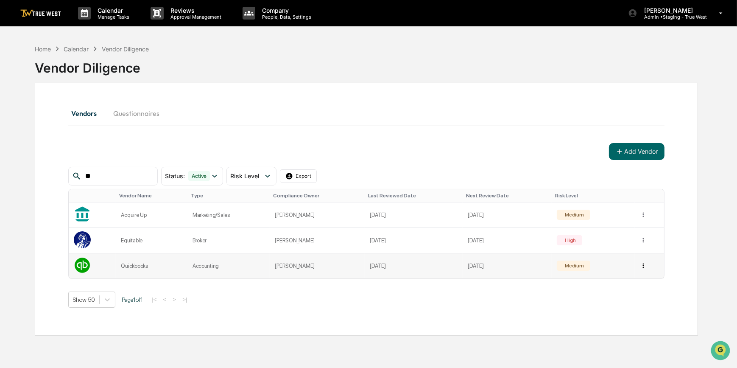
click at [642, 262] on html "Calendar Manage Tasks Reviews Approval Management Company People, Data, Setting…" at bounding box center [368, 184] width 737 height 368
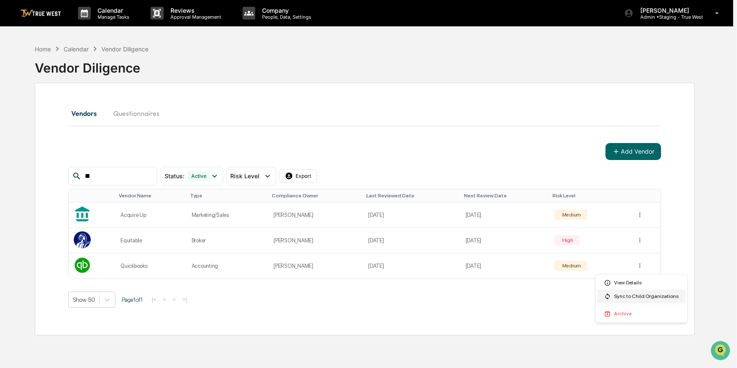
click at [631, 297] on div "Sync to Child Organizations" at bounding box center [642, 296] width 88 height 14
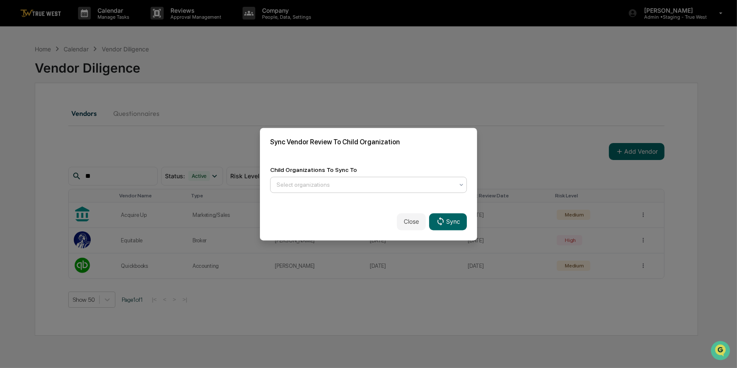
click at [297, 182] on div at bounding box center [365, 184] width 177 height 8
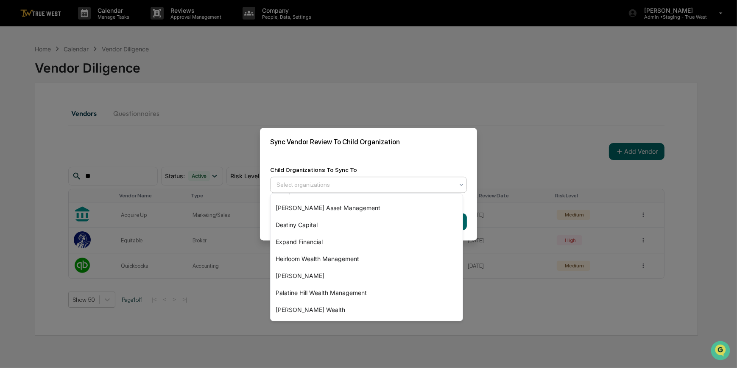
scroll to position [115, 0]
click at [292, 278] on div "[PERSON_NAME]" at bounding box center [367, 274] width 192 height 17
click at [389, 156] on div "Child Organizations To Sync To option [PERSON_NAME], selected. 15 results avail…" at bounding box center [368, 179] width 217 height 47
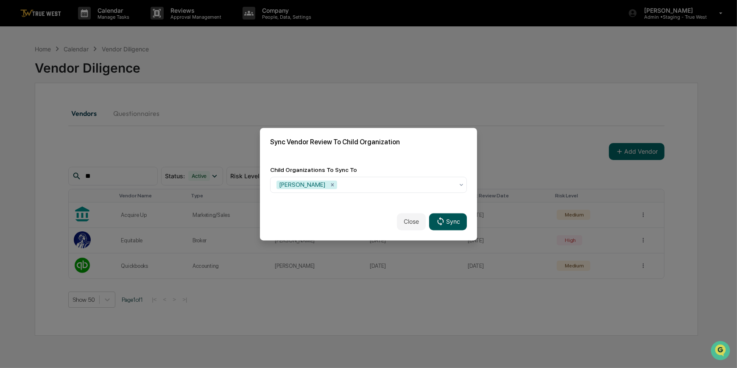
click at [452, 224] on button "Sync" at bounding box center [448, 221] width 38 height 17
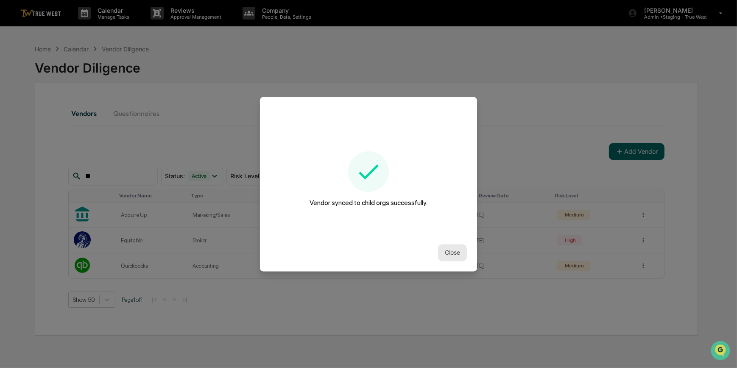
click at [450, 247] on button "Close" at bounding box center [452, 252] width 29 height 17
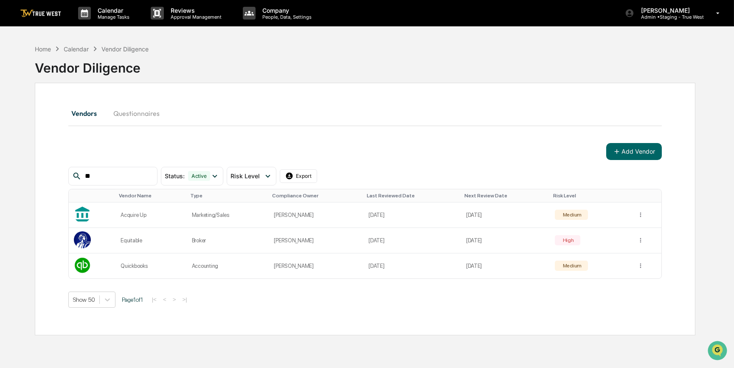
drag, startPoint x: 107, startPoint y: 176, endPoint x: 76, endPoint y: 171, distance: 31.9
click at [76, 171] on div "**" at bounding box center [112, 176] width 89 height 19
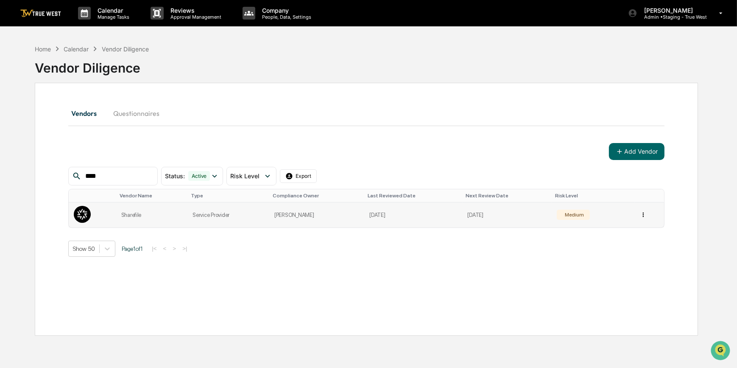
click at [638, 216] on html "Calendar Manage Tasks Reviews Approval Management Company People, Data, Setting…" at bounding box center [368, 184] width 737 height 368
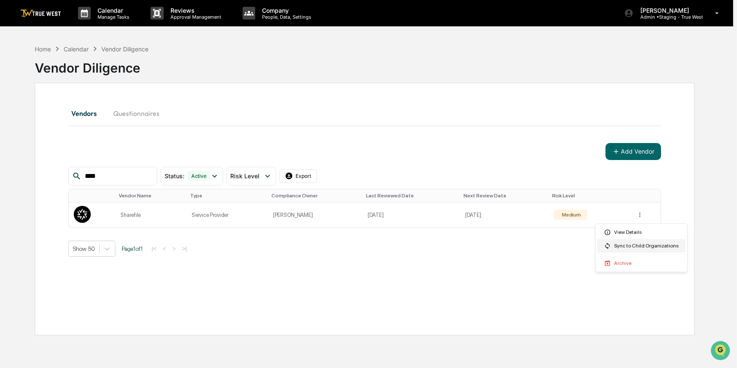
click at [631, 245] on div "Sync to Child Organizations" at bounding box center [642, 246] width 88 height 14
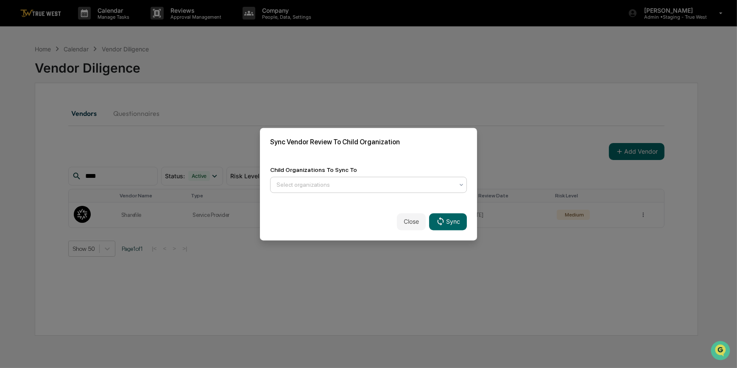
click at [387, 187] on div at bounding box center [365, 184] width 177 height 8
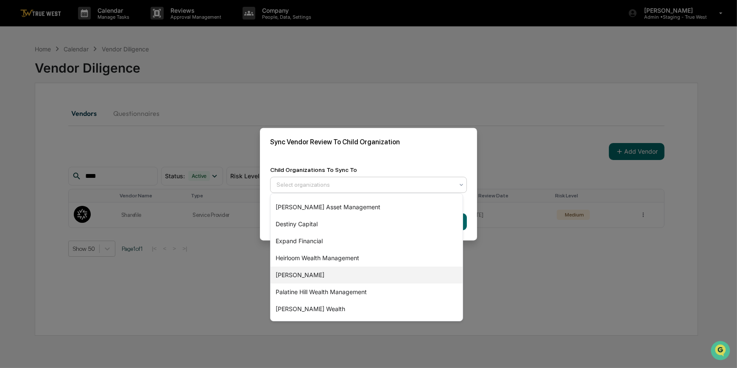
click at [289, 273] on div "[PERSON_NAME]" at bounding box center [367, 274] width 192 height 17
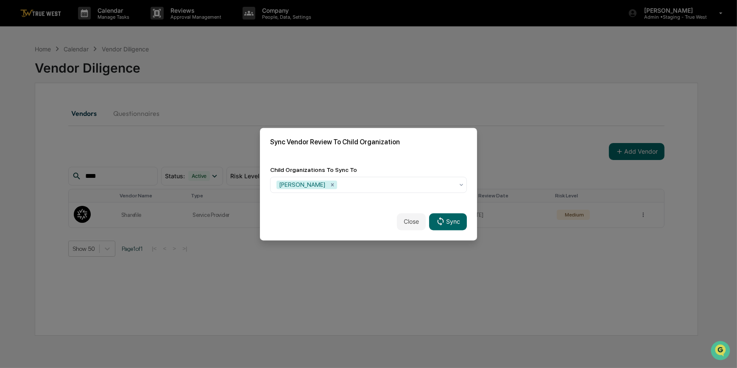
click at [389, 157] on div "Child Organizations To Sync To [GEOGRAPHIC_DATA]" at bounding box center [368, 179] width 217 height 47
click at [440, 222] on icon at bounding box center [440, 221] width 9 height 9
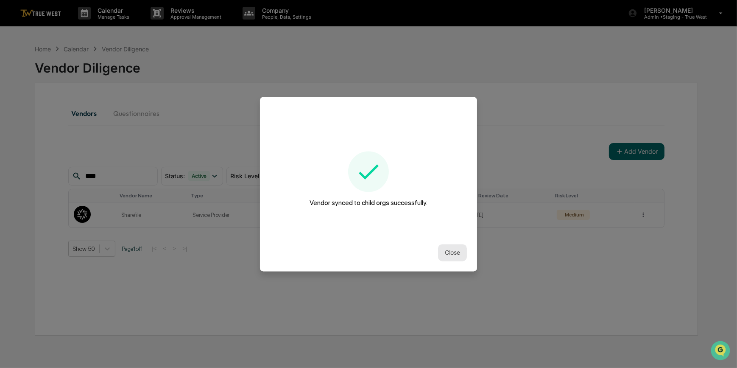
click at [449, 250] on button "Close" at bounding box center [452, 252] width 29 height 17
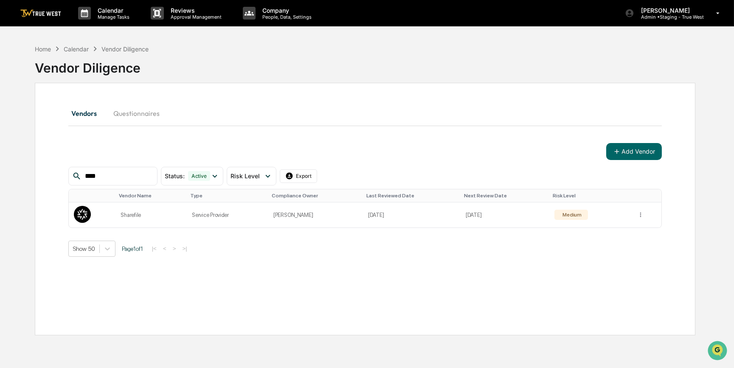
drag, startPoint x: 117, startPoint y: 174, endPoint x: 78, endPoint y: 169, distance: 38.8
click at [78, 169] on div "****" at bounding box center [112, 176] width 89 height 19
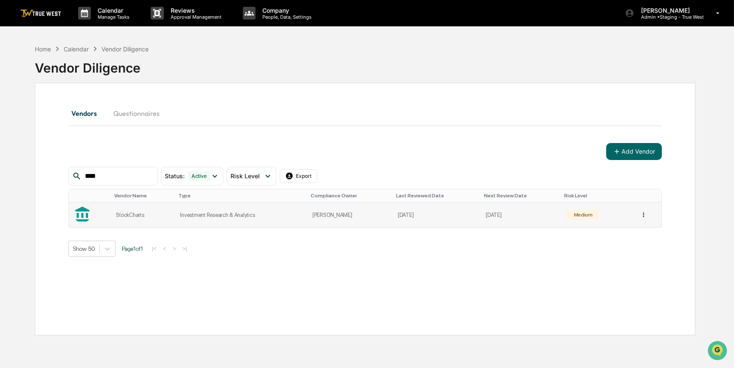
click at [644, 213] on html "Calendar Manage Tasks Reviews Approval Management Company People, Data, Setting…" at bounding box center [367, 184] width 734 height 368
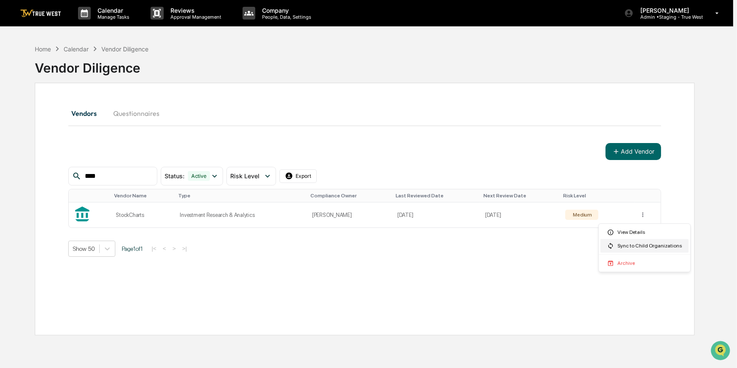
click at [636, 247] on div "Sync to Child Organizations" at bounding box center [645, 246] width 88 height 14
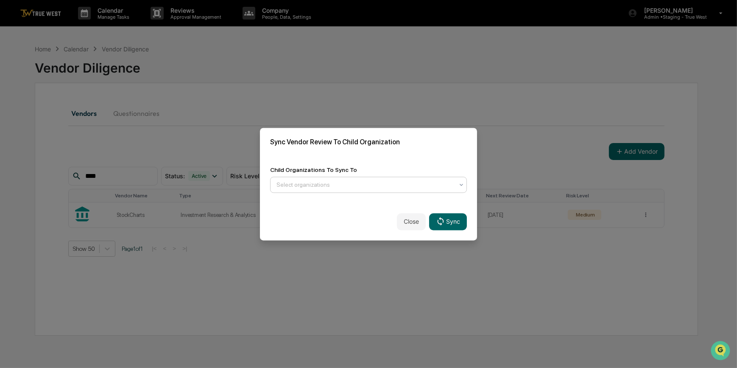
click at [334, 185] on div at bounding box center [365, 184] width 177 height 8
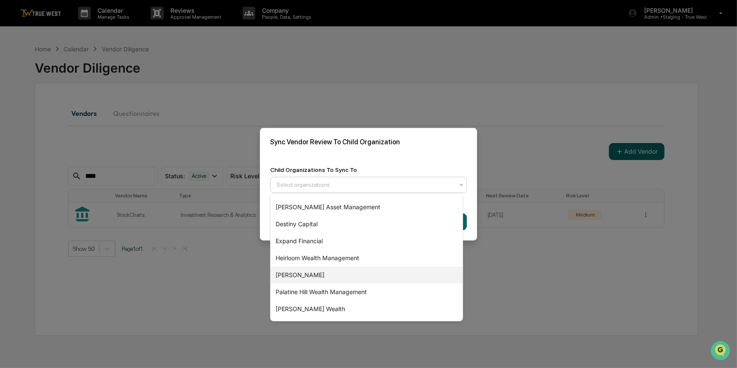
click at [293, 275] on div "[PERSON_NAME]" at bounding box center [367, 274] width 192 height 17
click at [403, 149] on div "Sync Vendor Review To Child Organization" at bounding box center [368, 142] width 217 height 28
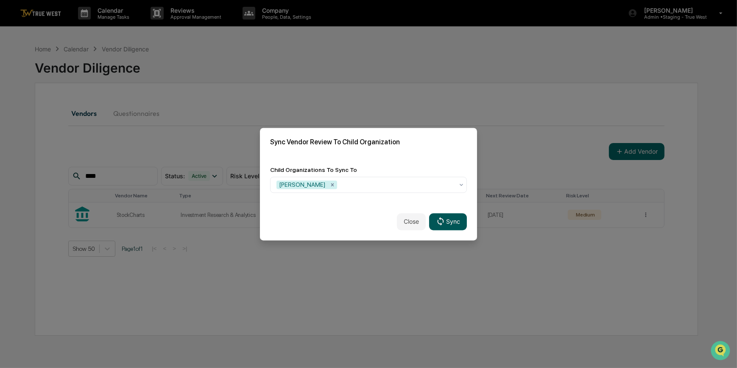
click at [445, 219] on button "Sync" at bounding box center [448, 221] width 38 height 17
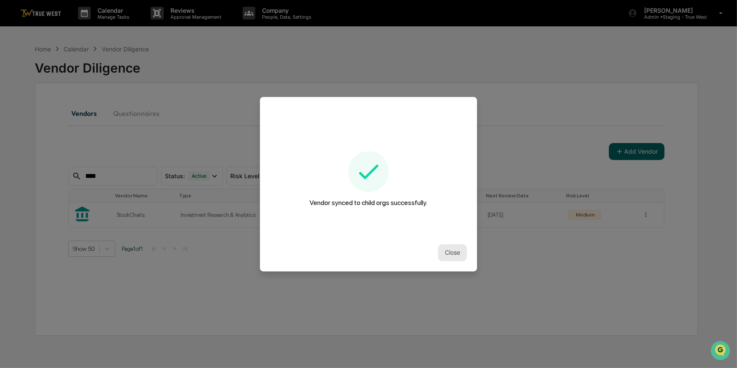
click at [452, 252] on button "Close" at bounding box center [452, 252] width 29 height 17
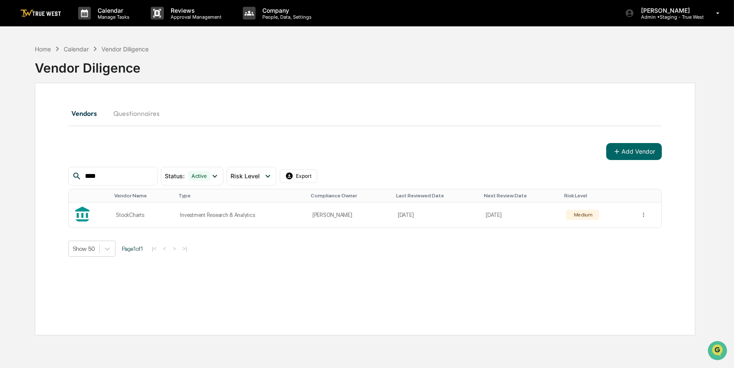
drag, startPoint x: 115, startPoint y: 174, endPoint x: 64, endPoint y: 176, distance: 50.1
click at [64, 176] on div "Vendors Questionnaires Add Vendor **** Status : Active Select/Deselect All Acti…" at bounding box center [365, 209] width 660 height 252
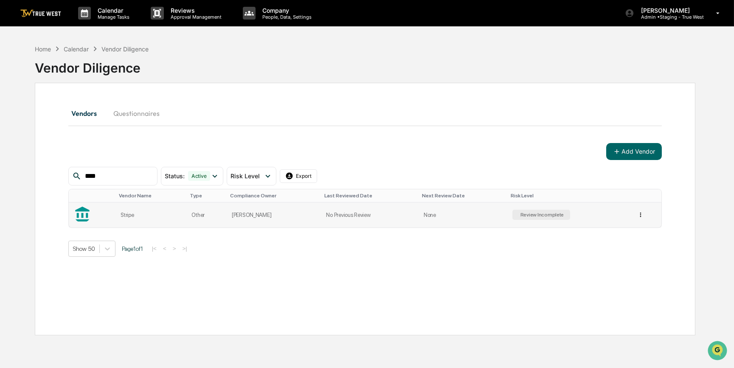
click at [641, 215] on html "Calendar Manage Tasks Reviews Approval Management Company People, Data, Setting…" at bounding box center [367, 184] width 734 height 368
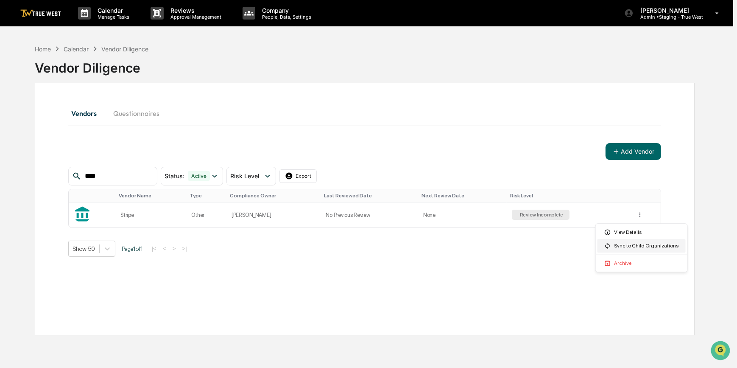
click at [624, 245] on div "Sync to Child Organizations" at bounding box center [642, 246] width 88 height 14
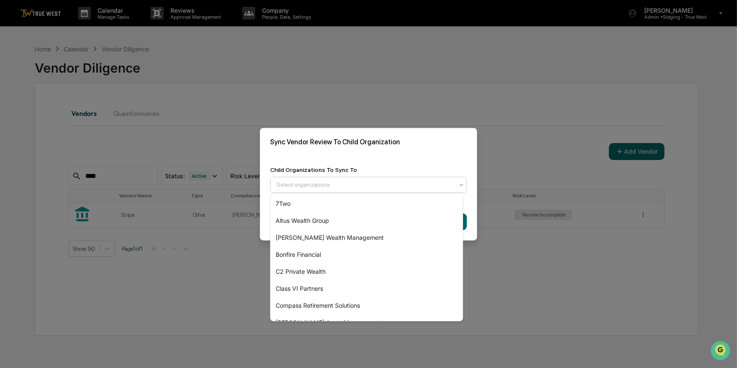
click at [375, 181] on div at bounding box center [365, 184] width 177 height 8
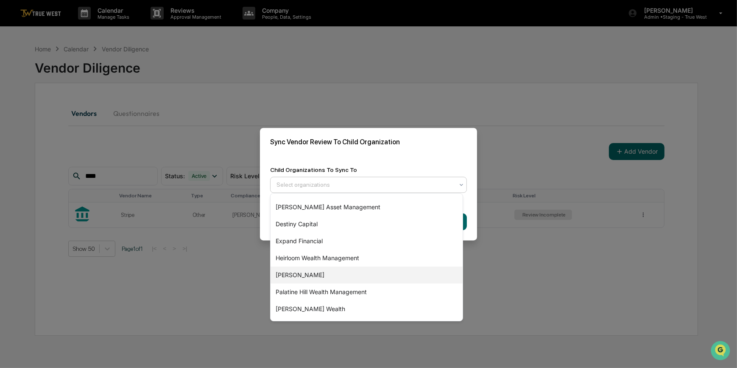
click at [292, 275] on div "[PERSON_NAME]" at bounding box center [367, 274] width 192 height 17
click at [380, 145] on div "Sync Vendor Review To Child Organization" at bounding box center [368, 142] width 217 height 28
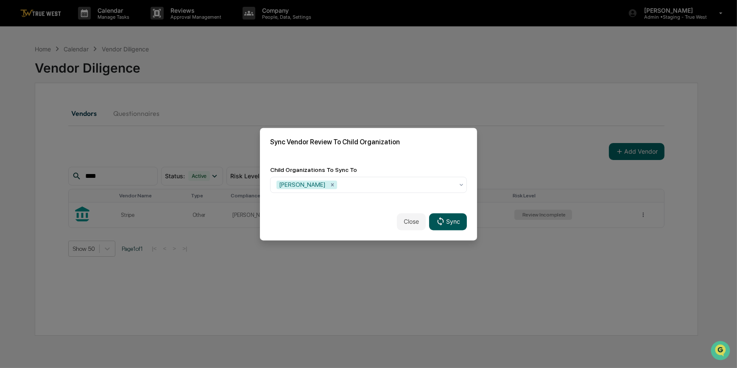
click at [451, 221] on button "Sync" at bounding box center [448, 221] width 38 height 17
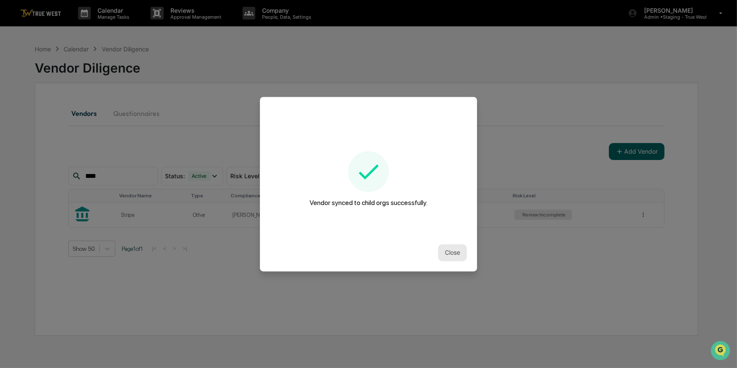
click at [449, 247] on button "Close" at bounding box center [452, 252] width 29 height 17
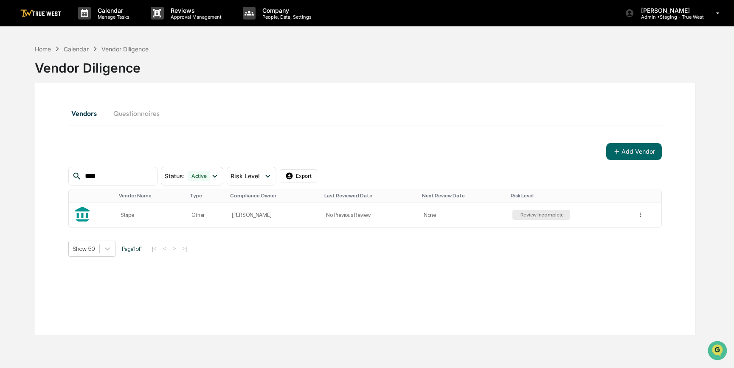
drag, startPoint x: 106, startPoint y: 173, endPoint x: 50, endPoint y: 174, distance: 55.2
click at [50, 174] on div "Vendors Questionnaires Add Vendor **** Status : Active Select/Deselect All Acti…" at bounding box center [365, 209] width 660 height 252
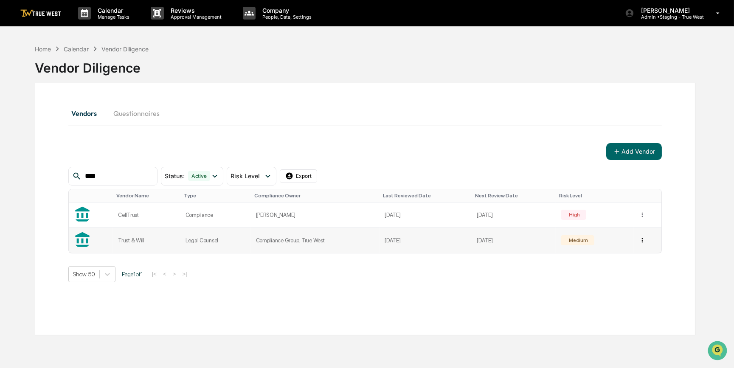
click at [638, 238] on html "Calendar Manage Tasks Reviews Approval Management Company People, Data, Setting…" at bounding box center [367, 184] width 734 height 368
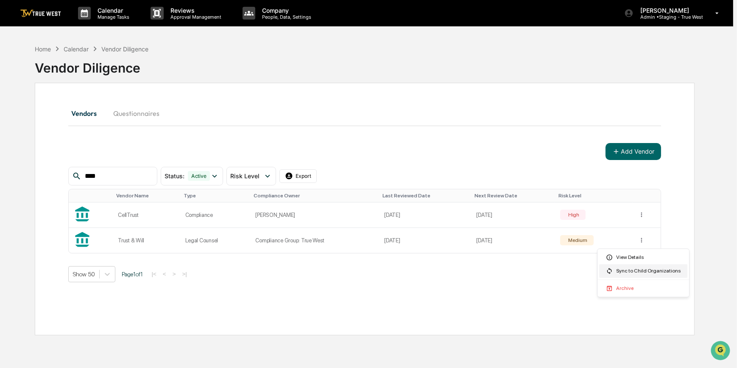
click at [618, 270] on div "Sync to Child Organizations" at bounding box center [644, 271] width 88 height 14
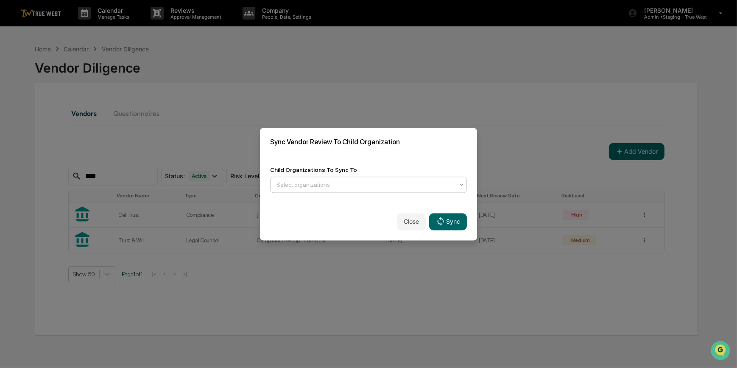
click at [353, 182] on div at bounding box center [365, 184] width 177 height 8
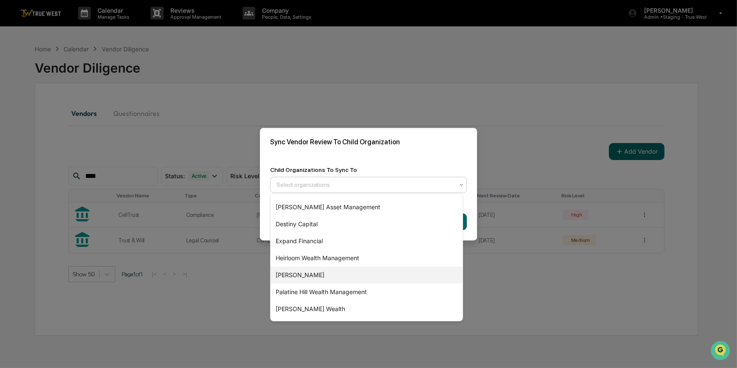
click at [280, 274] on div "[PERSON_NAME]" at bounding box center [367, 274] width 192 height 17
click at [378, 148] on div "Sync Vendor Review To Child Organization" at bounding box center [368, 142] width 217 height 28
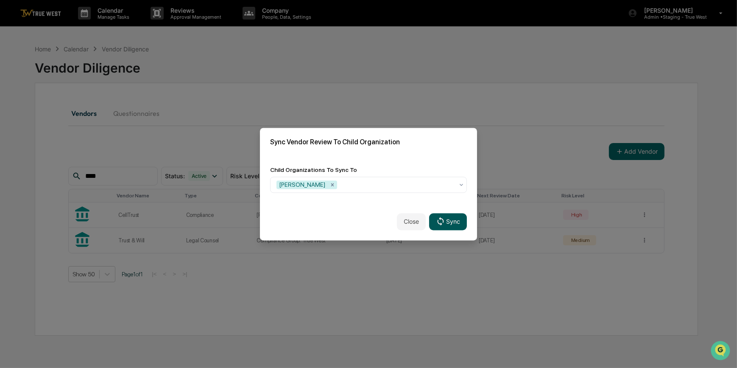
click at [443, 222] on button "Sync" at bounding box center [448, 221] width 38 height 17
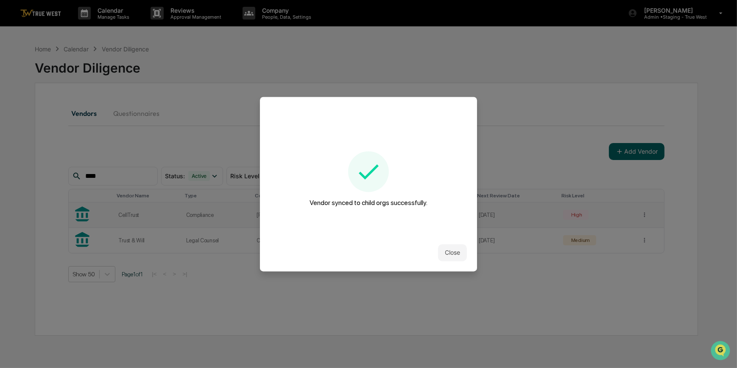
drag, startPoint x: 447, startPoint y: 250, endPoint x: 293, endPoint y: 216, distance: 158.1
click at [447, 250] on button "Close" at bounding box center [452, 252] width 29 height 17
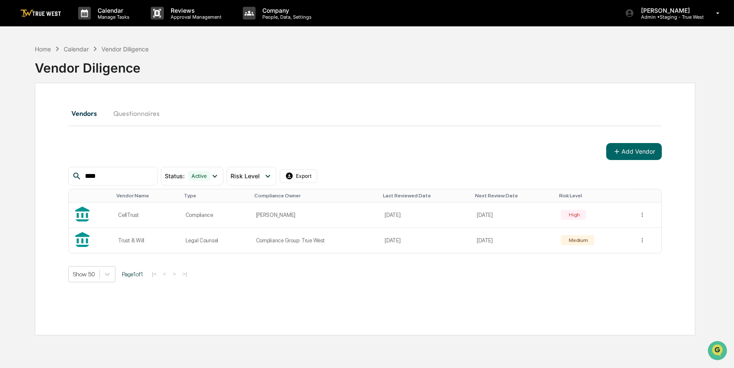
drag, startPoint x: 104, startPoint y: 174, endPoint x: 49, endPoint y: 168, distance: 55.9
click at [49, 168] on div "Vendors Questionnaires Add Vendor **** Status : Active Select/Deselect All Acti…" at bounding box center [365, 209] width 660 height 252
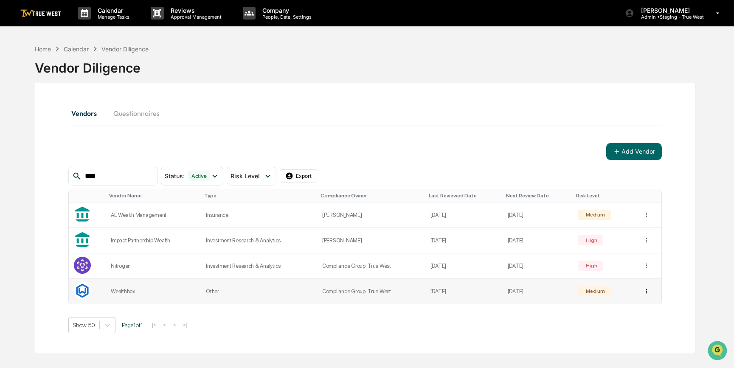
click at [647, 290] on html "Calendar Manage Tasks Reviews Approval Management Company People, Data, Setting…" at bounding box center [367, 184] width 734 height 368
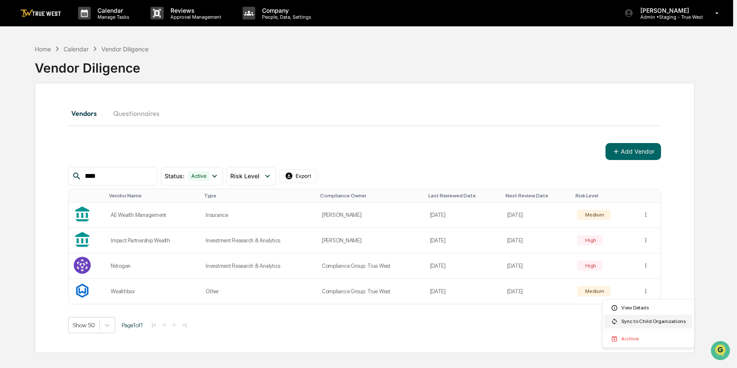
click at [633, 322] on div "Sync to Child Organizations" at bounding box center [649, 322] width 88 height 14
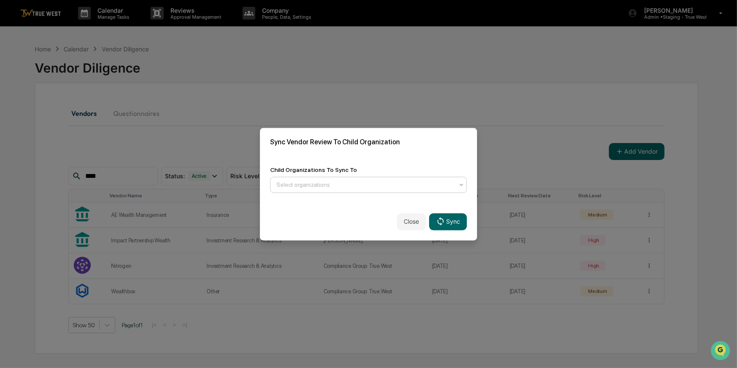
click at [284, 180] on div at bounding box center [365, 184] width 177 height 8
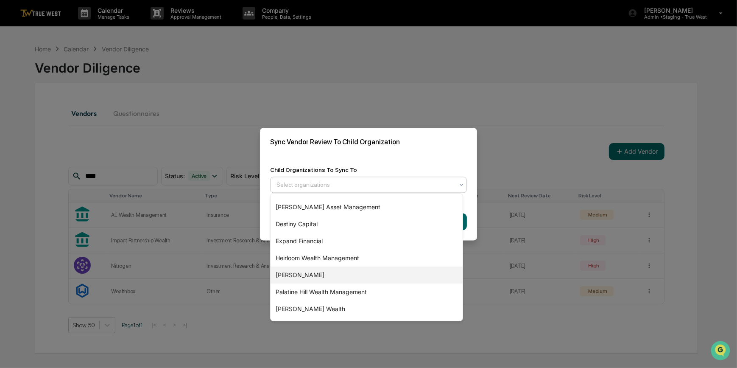
click at [286, 271] on div "[PERSON_NAME]" at bounding box center [367, 274] width 192 height 17
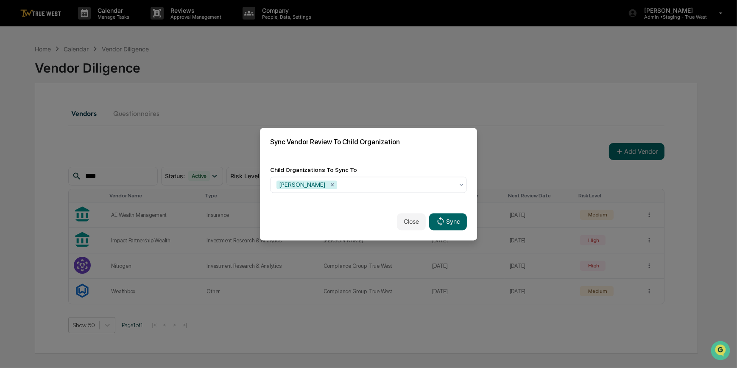
click at [383, 147] on div "Sync Vendor Review To Child Organization" at bounding box center [368, 142] width 217 height 28
click at [449, 221] on button "Sync" at bounding box center [448, 221] width 38 height 17
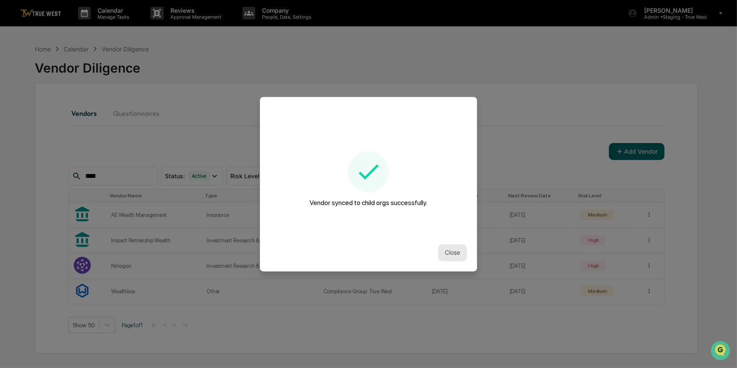
click at [445, 252] on button "Close" at bounding box center [452, 252] width 29 height 17
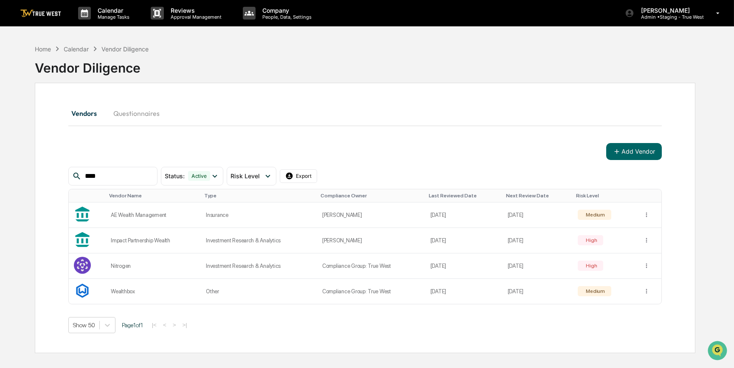
drag, startPoint x: 109, startPoint y: 174, endPoint x: 43, endPoint y: 176, distance: 65.4
click at [43, 176] on div "Vendors Questionnaires Add Vendor **** Status : Active Select/Deselect All Acti…" at bounding box center [365, 218] width 660 height 270
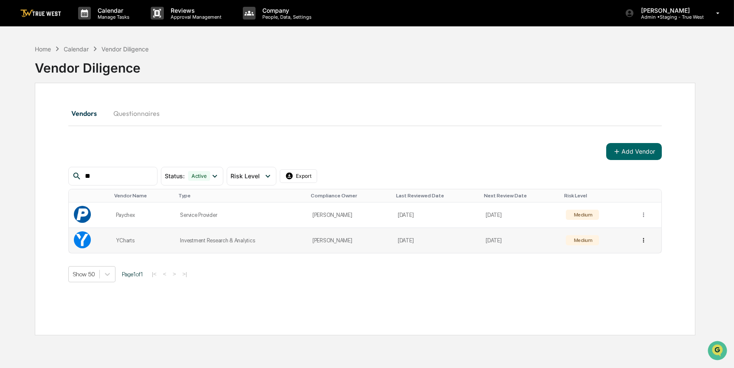
type input "**"
click at [641, 244] on html "Calendar Manage Tasks Reviews Approval Management Company People, Data, Setting…" at bounding box center [368, 184] width 737 height 368
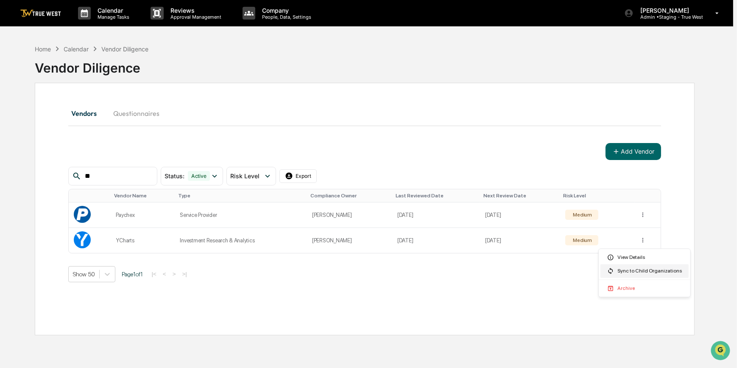
click at [633, 272] on div "Sync to Child Organizations" at bounding box center [645, 271] width 88 height 14
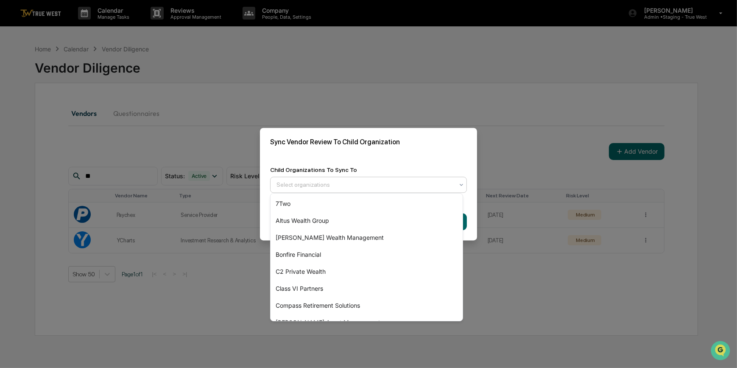
click at [397, 180] on div at bounding box center [365, 184] width 177 height 8
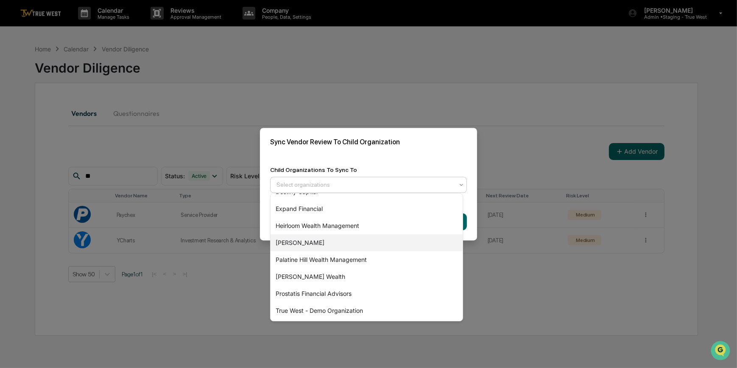
click at [305, 243] on div "[PERSON_NAME]" at bounding box center [367, 242] width 192 height 17
click at [386, 159] on div "Child Organizations To Sync To option [PERSON_NAME], selected. 15 results avail…" at bounding box center [368, 179] width 217 height 47
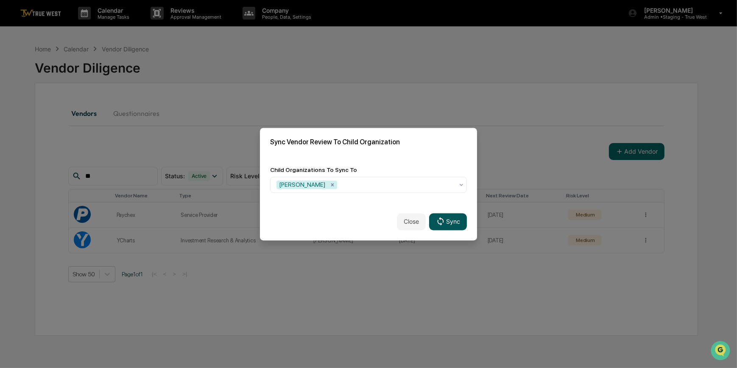
click at [450, 218] on button "Sync" at bounding box center [448, 221] width 38 height 17
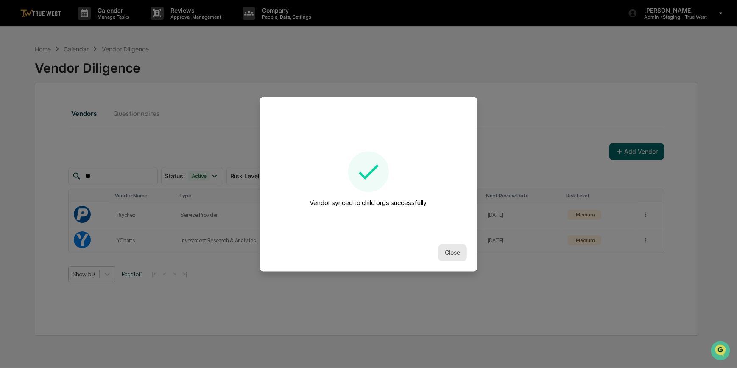
click at [447, 253] on button "Close" at bounding box center [452, 252] width 29 height 17
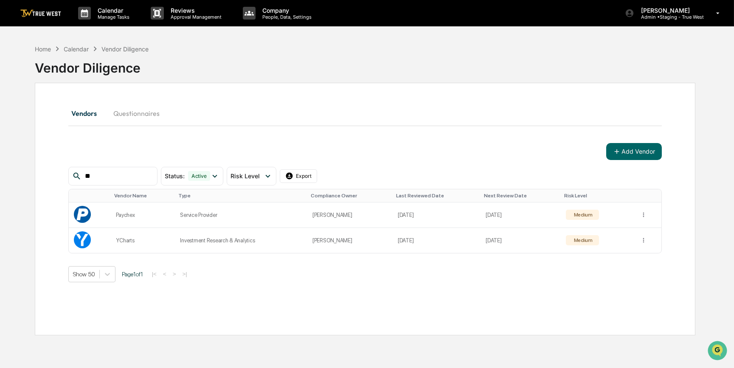
click at [127, 178] on input "**" at bounding box center [117, 176] width 72 height 11
drag, startPoint x: 127, startPoint y: 174, endPoint x: 79, endPoint y: 165, distance: 49.1
click at [79, 165] on div "Add Vendor ** Status : Active Select/Deselect All Active Archived Risk Level Se…" at bounding box center [365, 212] width 594 height 139
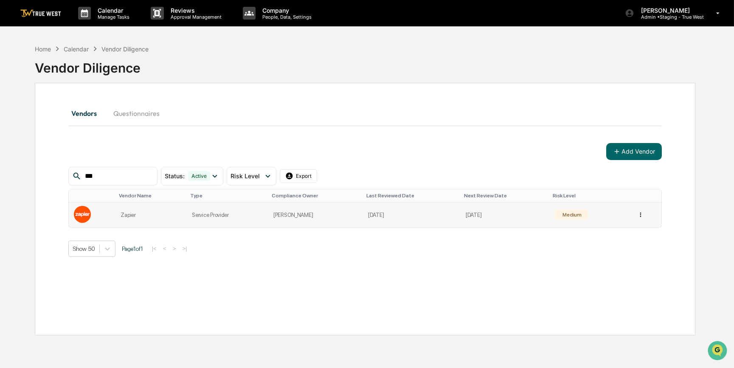
type input "***"
click at [639, 215] on html "Calendar Manage Tasks Reviews Approval Management Company People, Data, Setting…" at bounding box center [368, 184] width 737 height 368
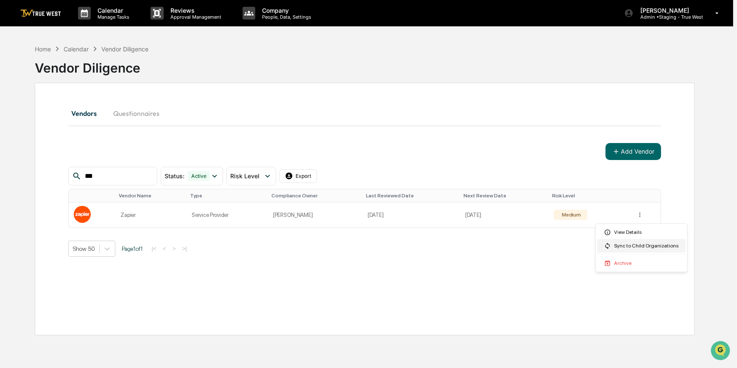
click at [628, 249] on div "Sync to Child Organizations" at bounding box center [642, 246] width 88 height 14
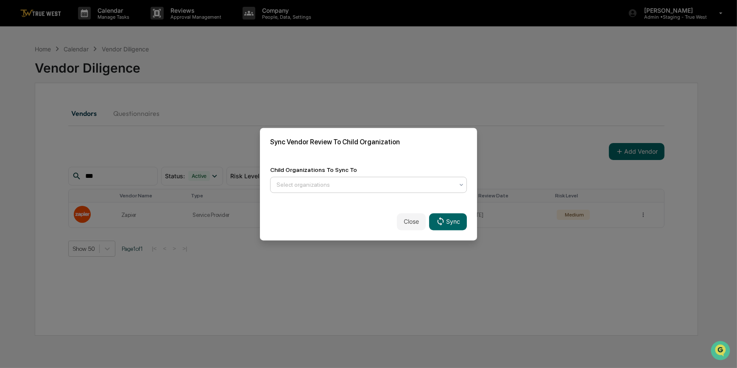
click at [385, 186] on div at bounding box center [365, 184] width 177 height 8
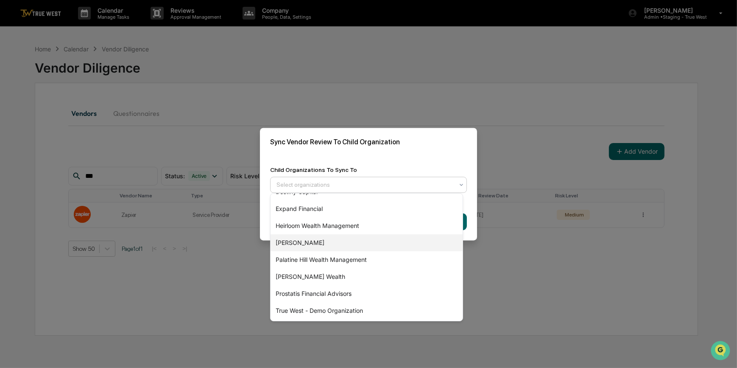
click at [297, 242] on div "[PERSON_NAME]" at bounding box center [367, 242] width 192 height 17
click at [393, 143] on h2 "Sync Vendor Review To Child Organization" at bounding box center [368, 142] width 197 height 8
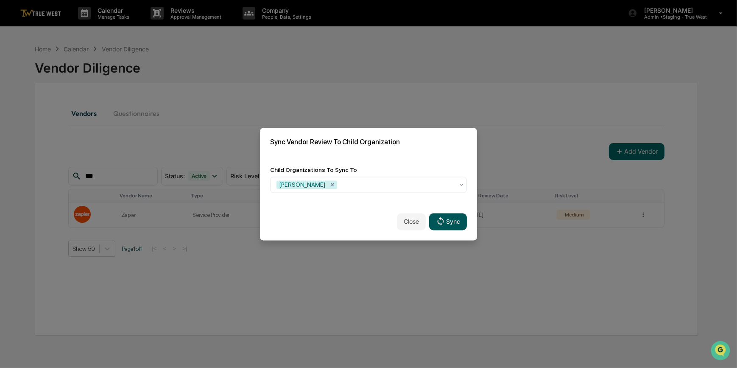
click at [439, 224] on icon at bounding box center [440, 221] width 9 height 9
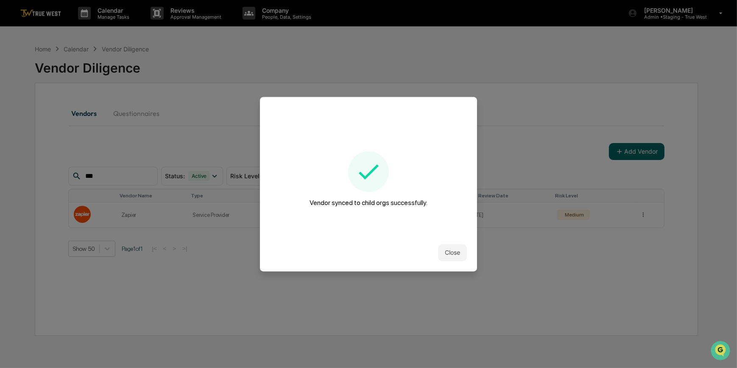
click at [445, 257] on button "Close" at bounding box center [452, 252] width 29 height 17
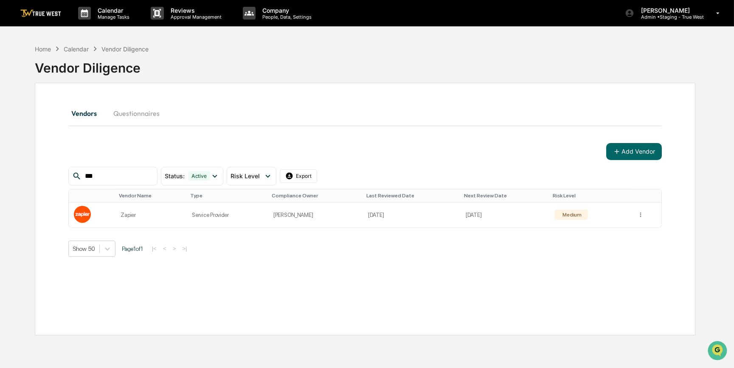
click at [529, 103] on div "Vendors Questionnaires" at bounding box center [365, 113] width 594 height 20
drag, startPoint x: 115, startPoint y: 172, endPoint x: 58, endPoint y: 172, distance: 57.7
click at [58, 172] on div "Vendors Questionnaires Add Vendor *** Status : Active Select/Deselect All Activ…" at bounding box center [365, 209] width 660 height 252
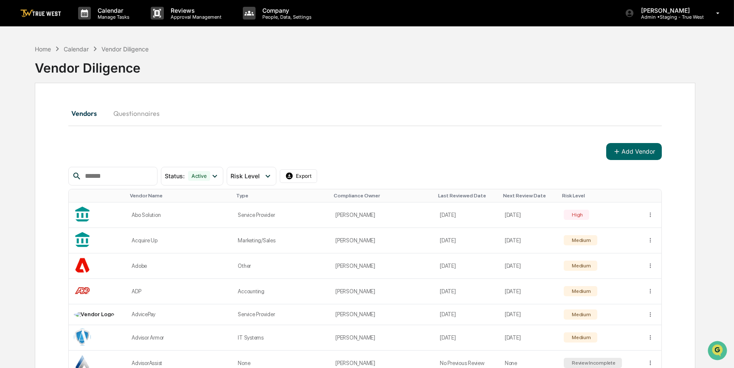
click at [368, 112] on div "Vendors Questionnaires" at bounding box center [365, 113] width 594 height 20
